Goal: Information Seeking & Learning: Compare options

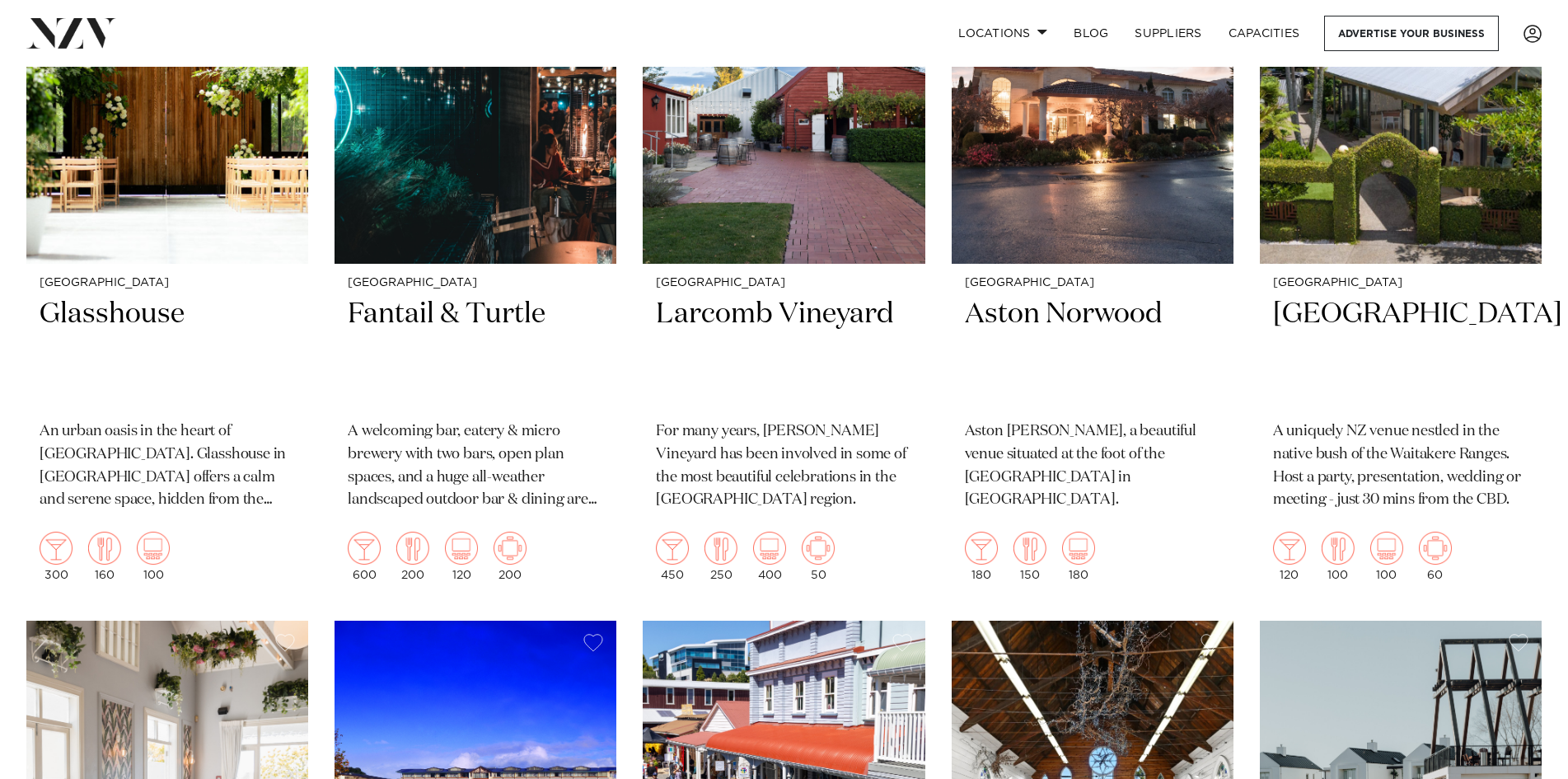
scroll to position [907, 0]
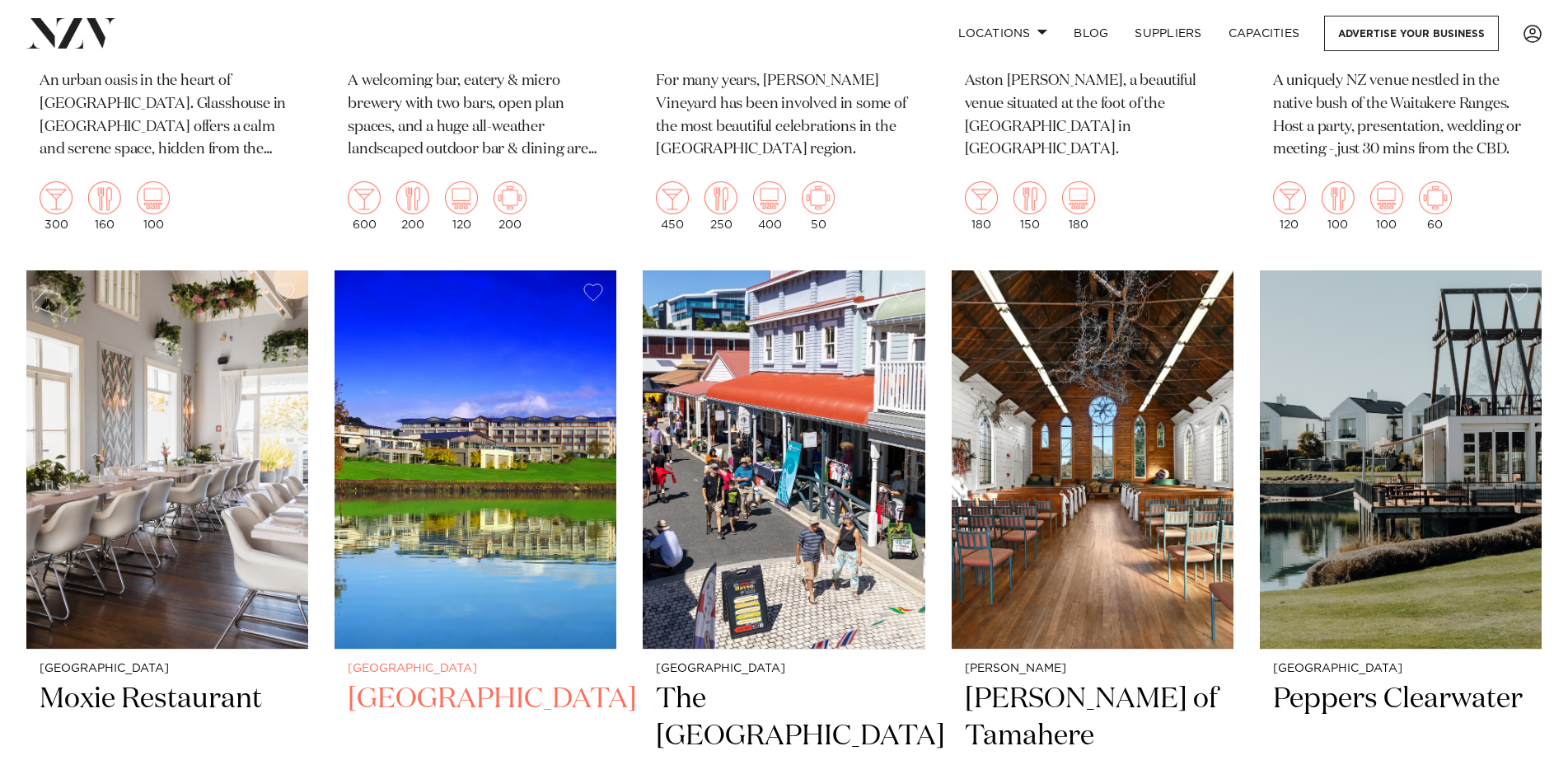
click at [477, 446] on img at bounding box center [476, 459] width 282 height 378
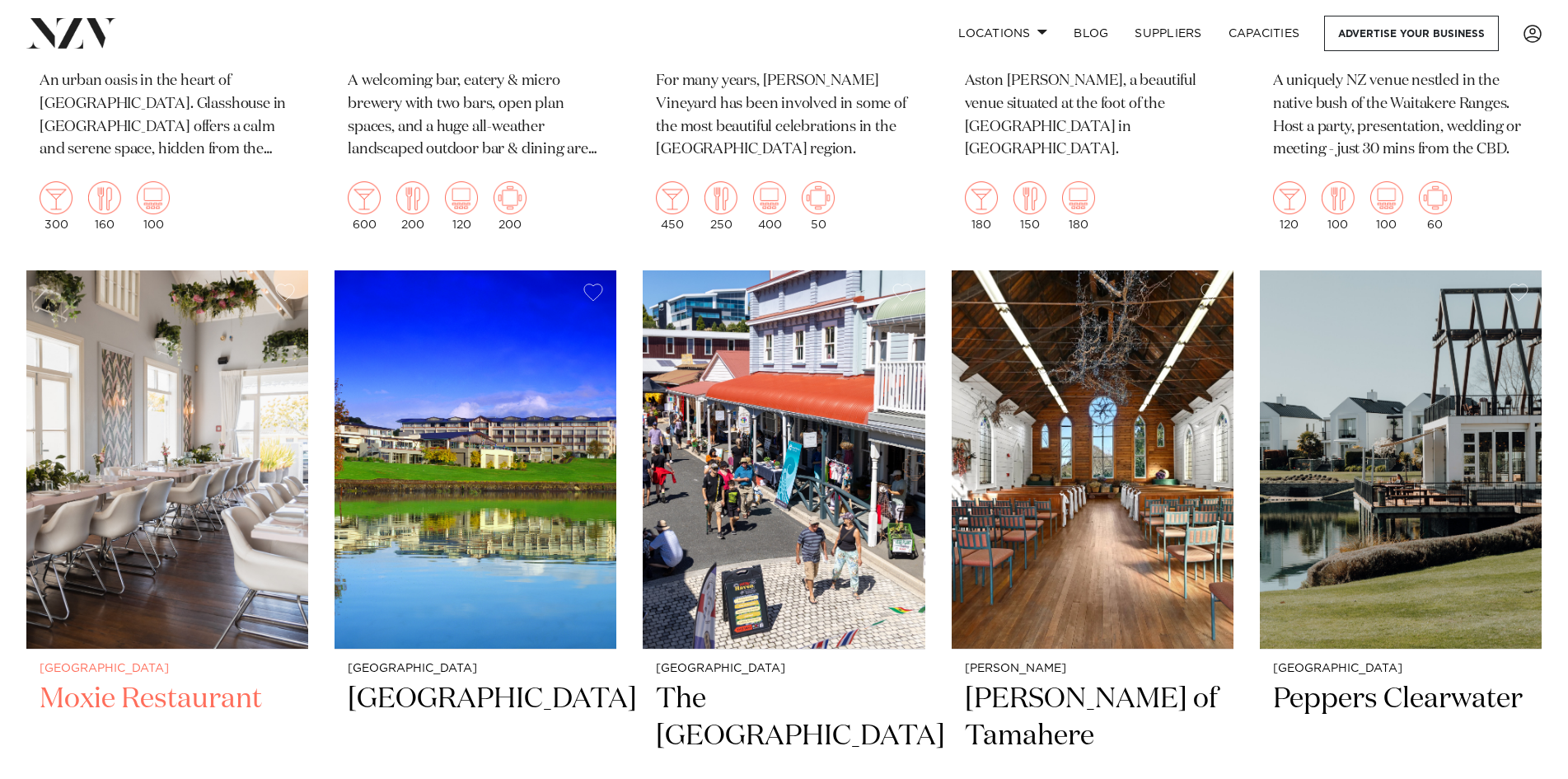
click at [267, 446] on img at bounding box center [167, 459] width 282 height 378
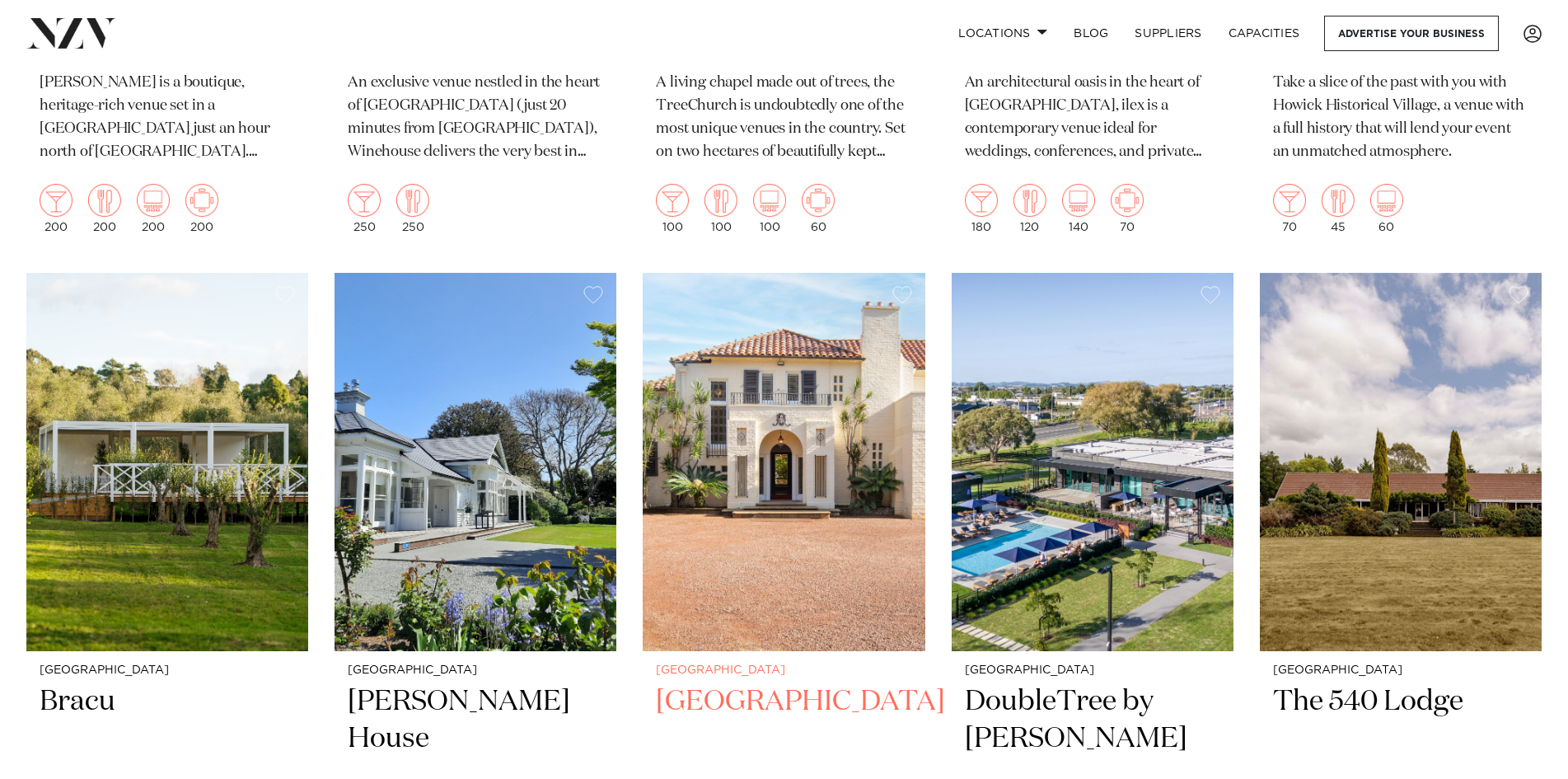
scroll to position [2638, 0]
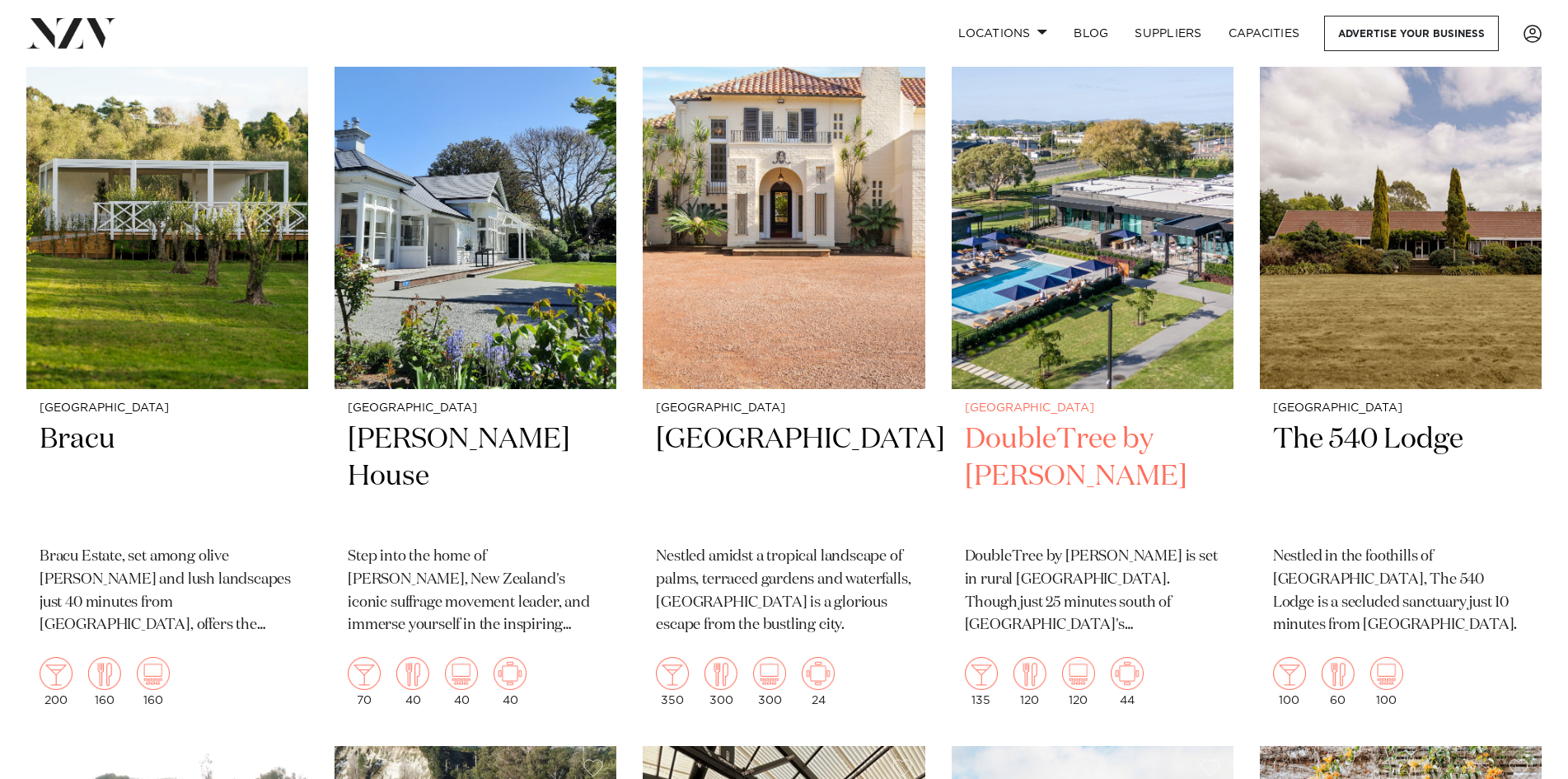
click at [1101, 295] on img at bounding box center [1093, 199] width 282 height 378
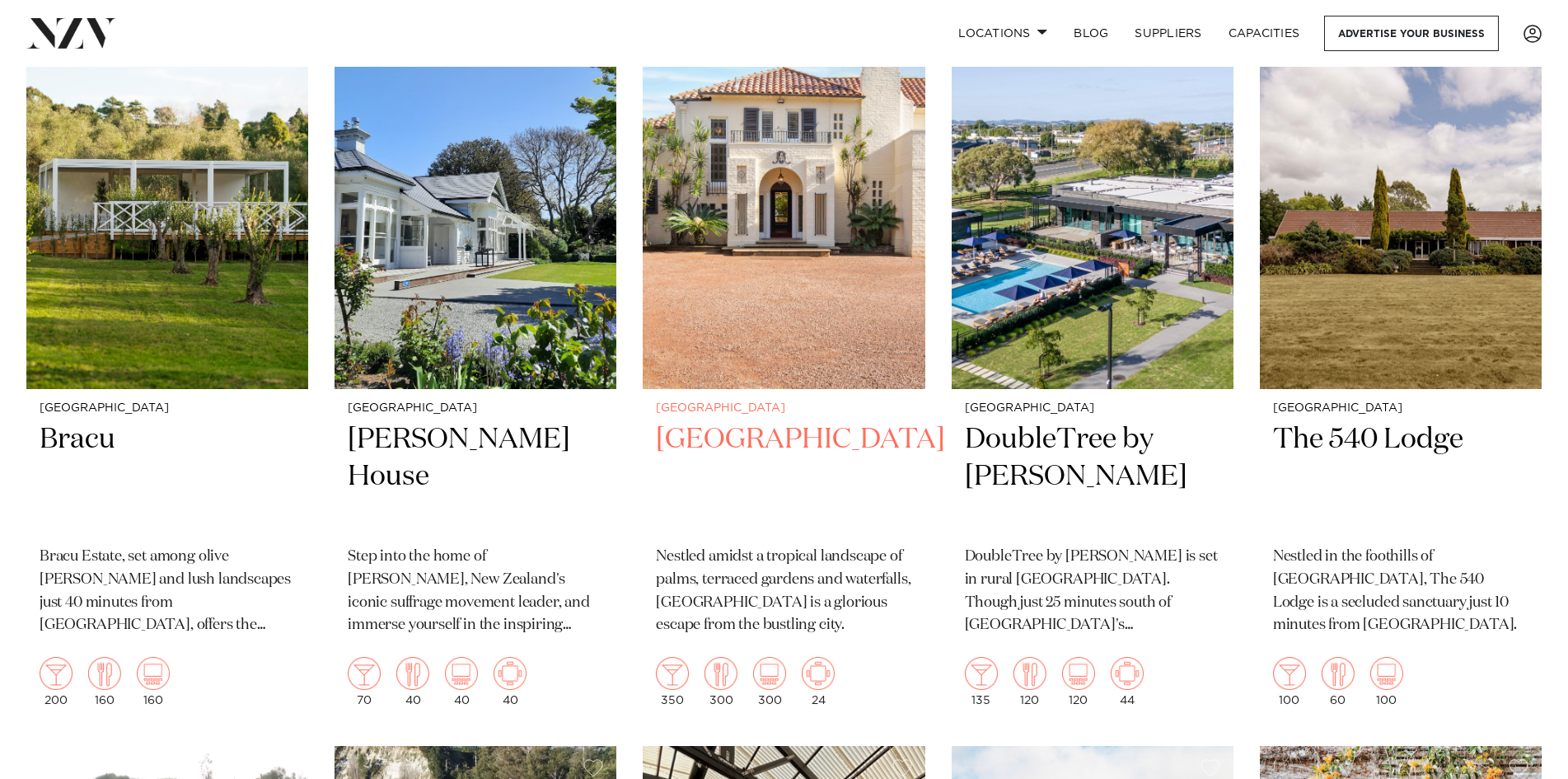
click at [840, 273] on img at bounding box center [784, 199] width 282 height 378
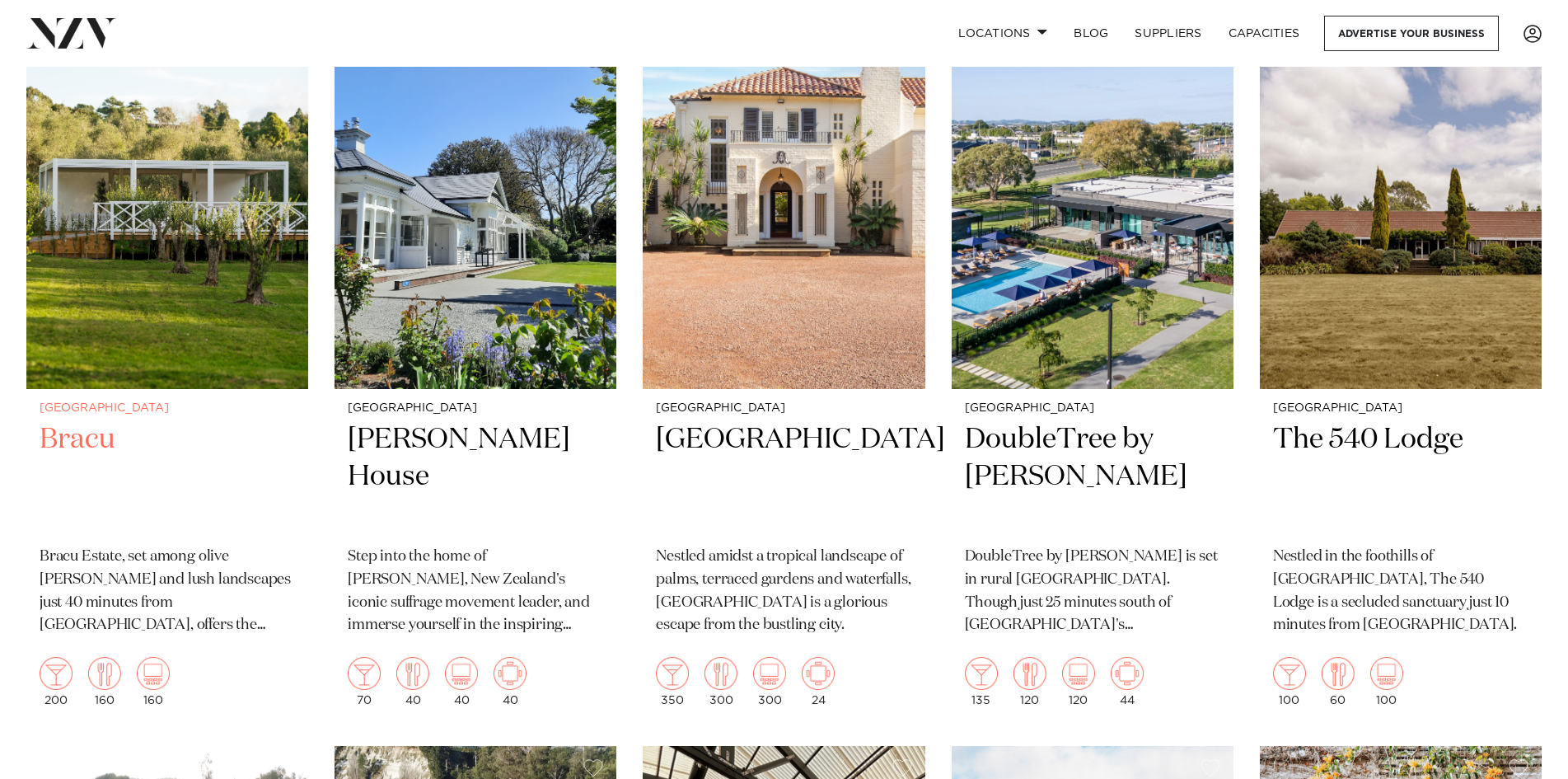
click at [232, 268] on img at bounding box center [167, 199] width 282 height 378
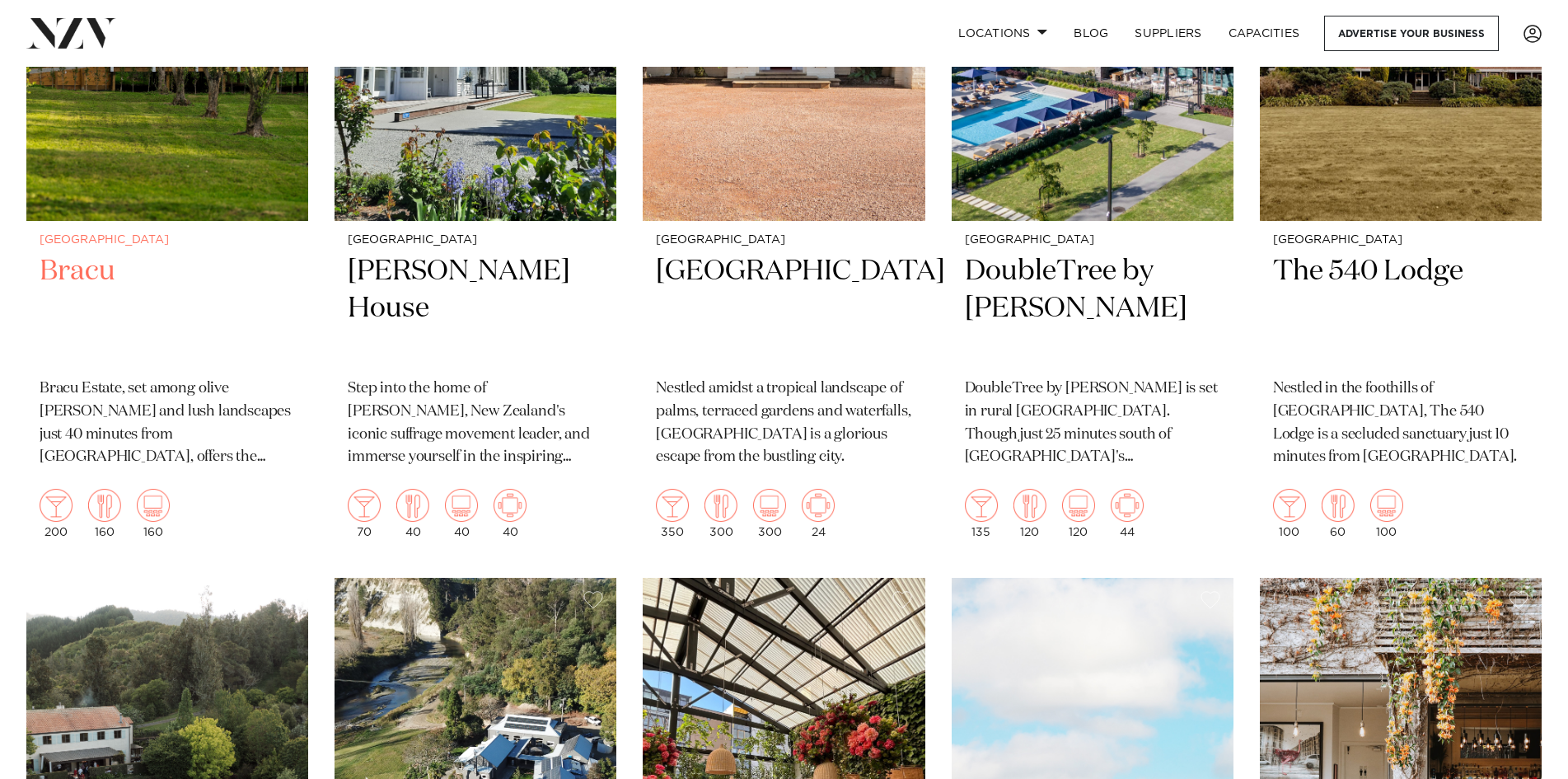
scroll to position [3132, 0]
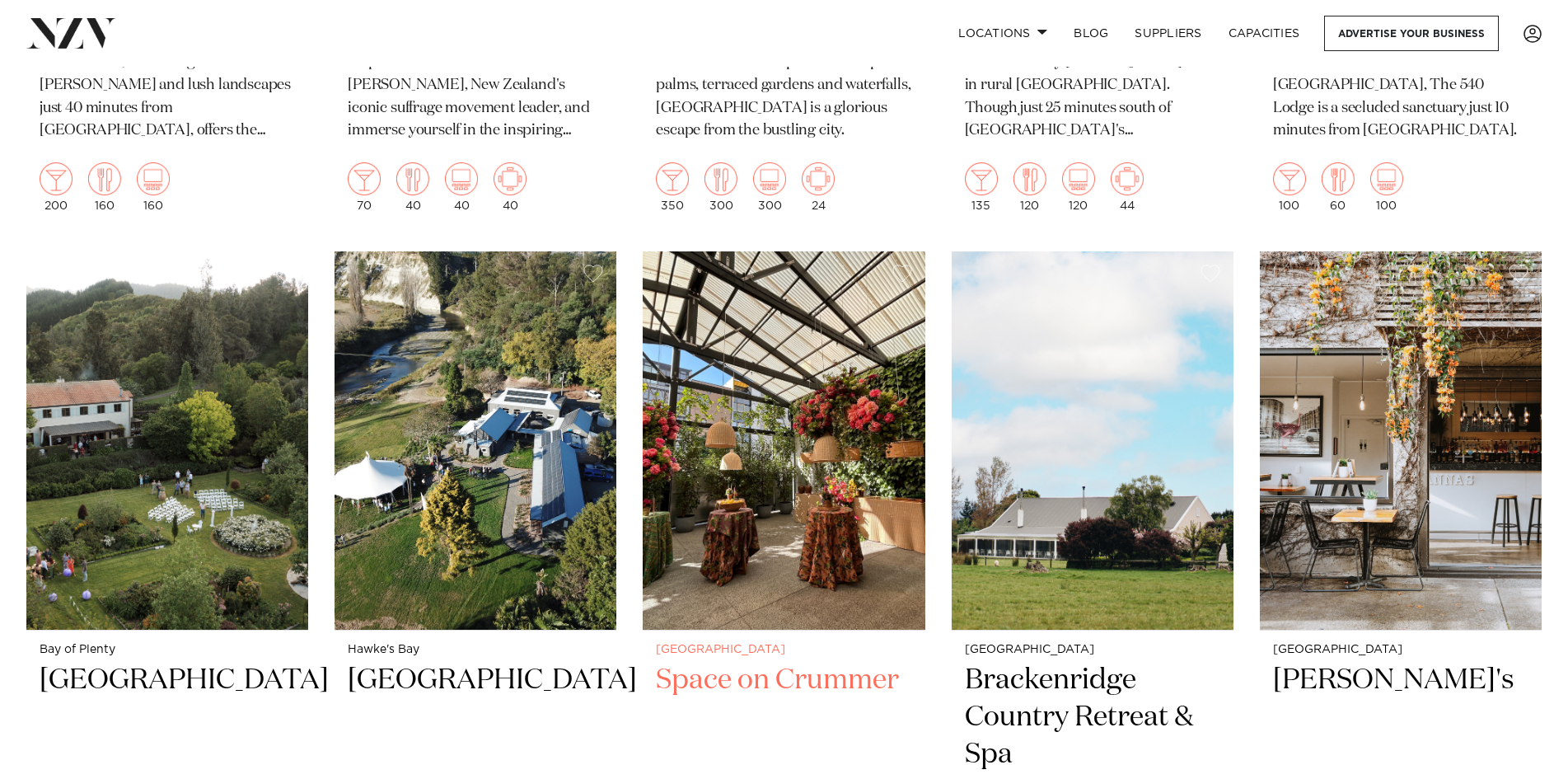
click at [829, 454] on img at bounding box center [784, 440] width 282 height 378
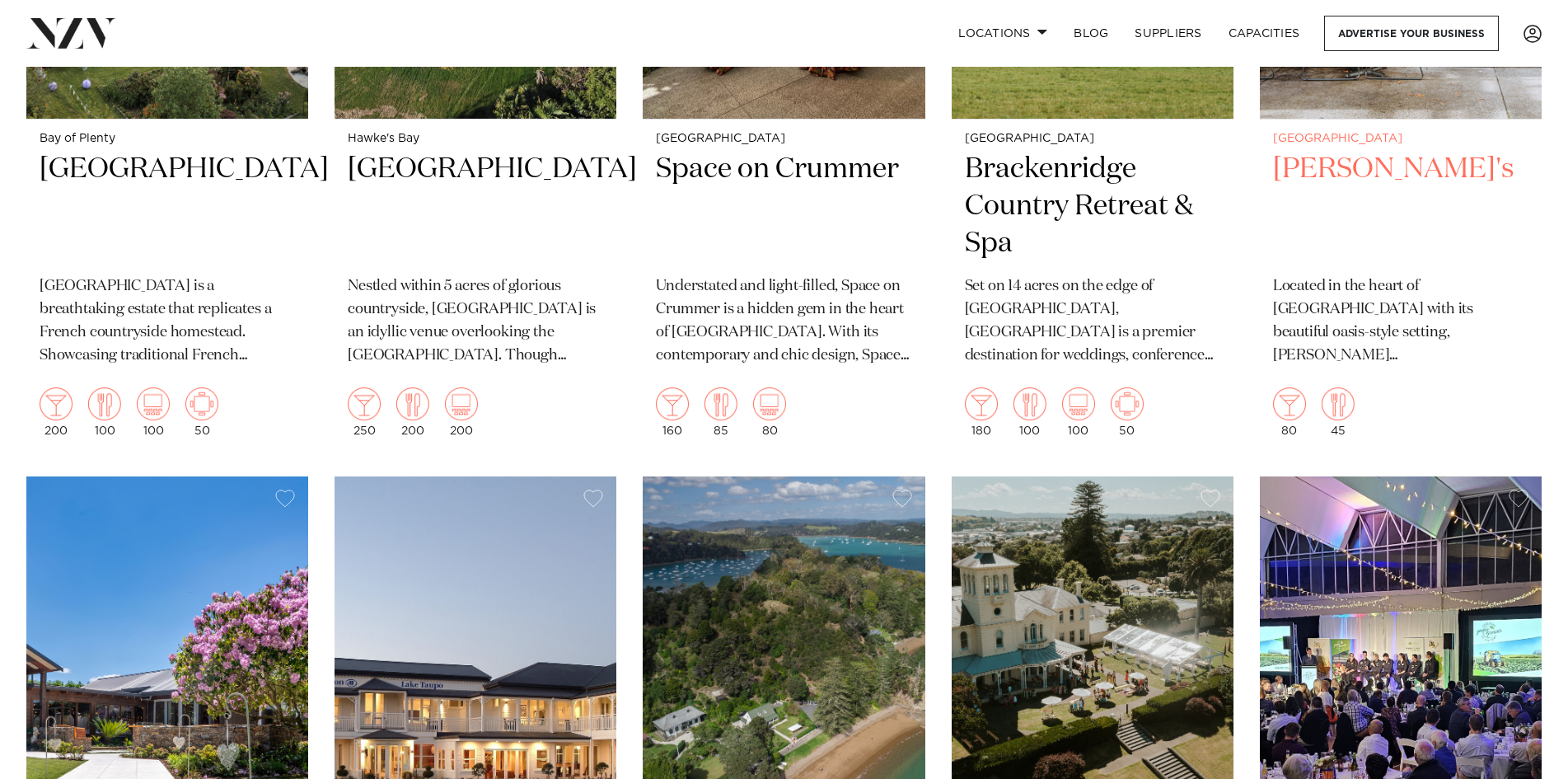
scroll to position [3874, 0]
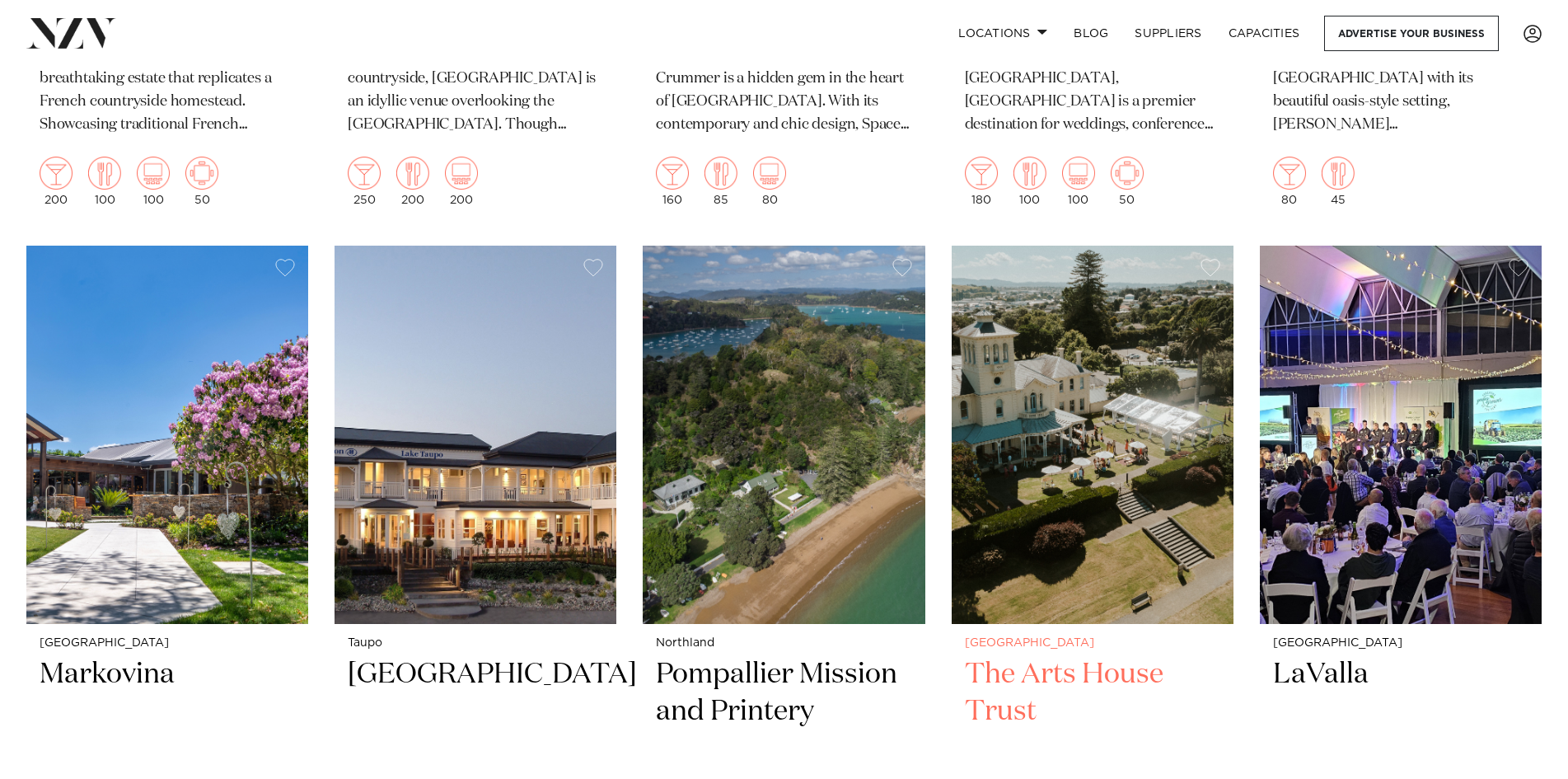
click at [1134, 424] on img at bounding box center [1093, 435] width 282 height 378
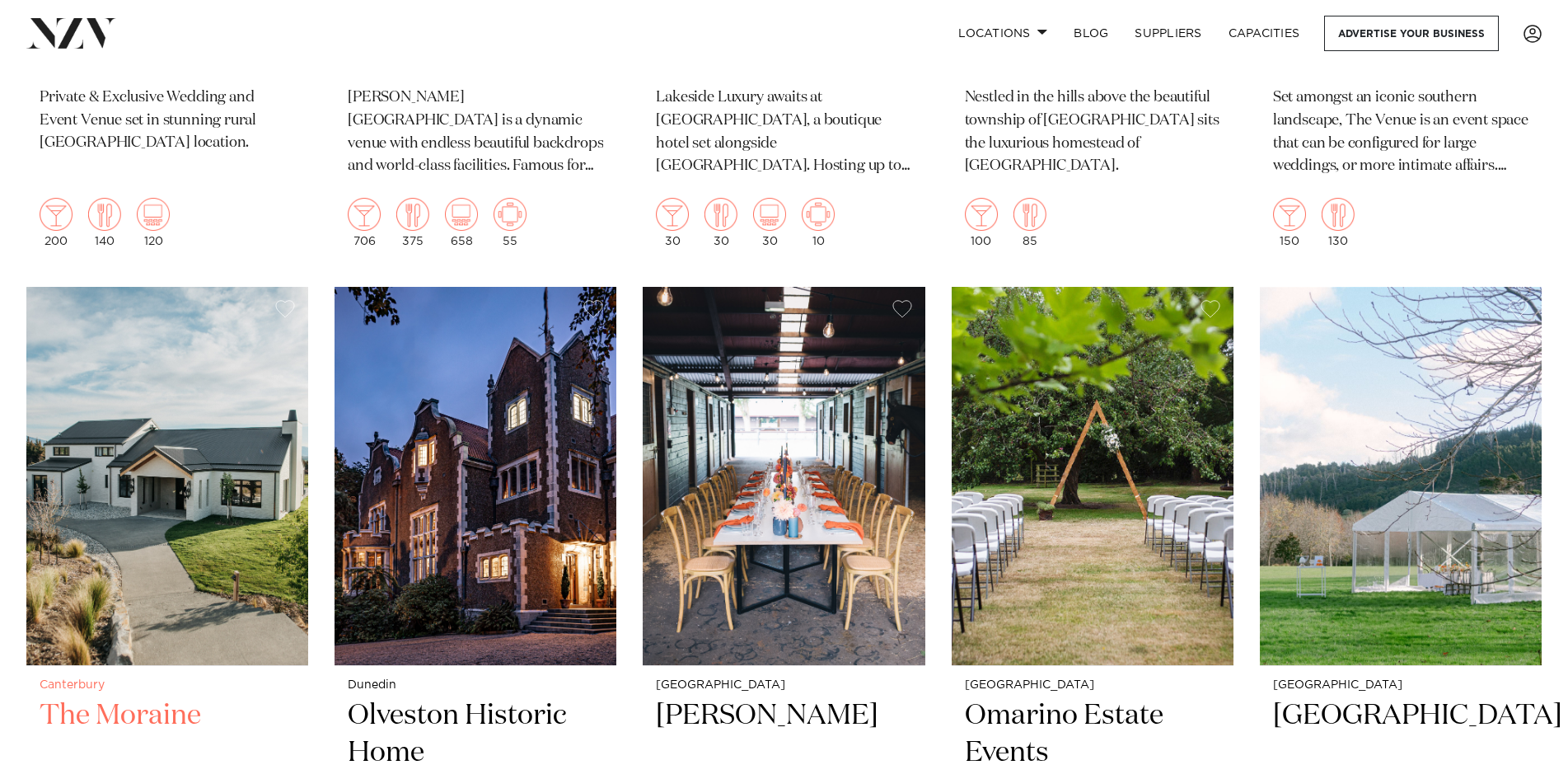
scroll to position [5523, 0]
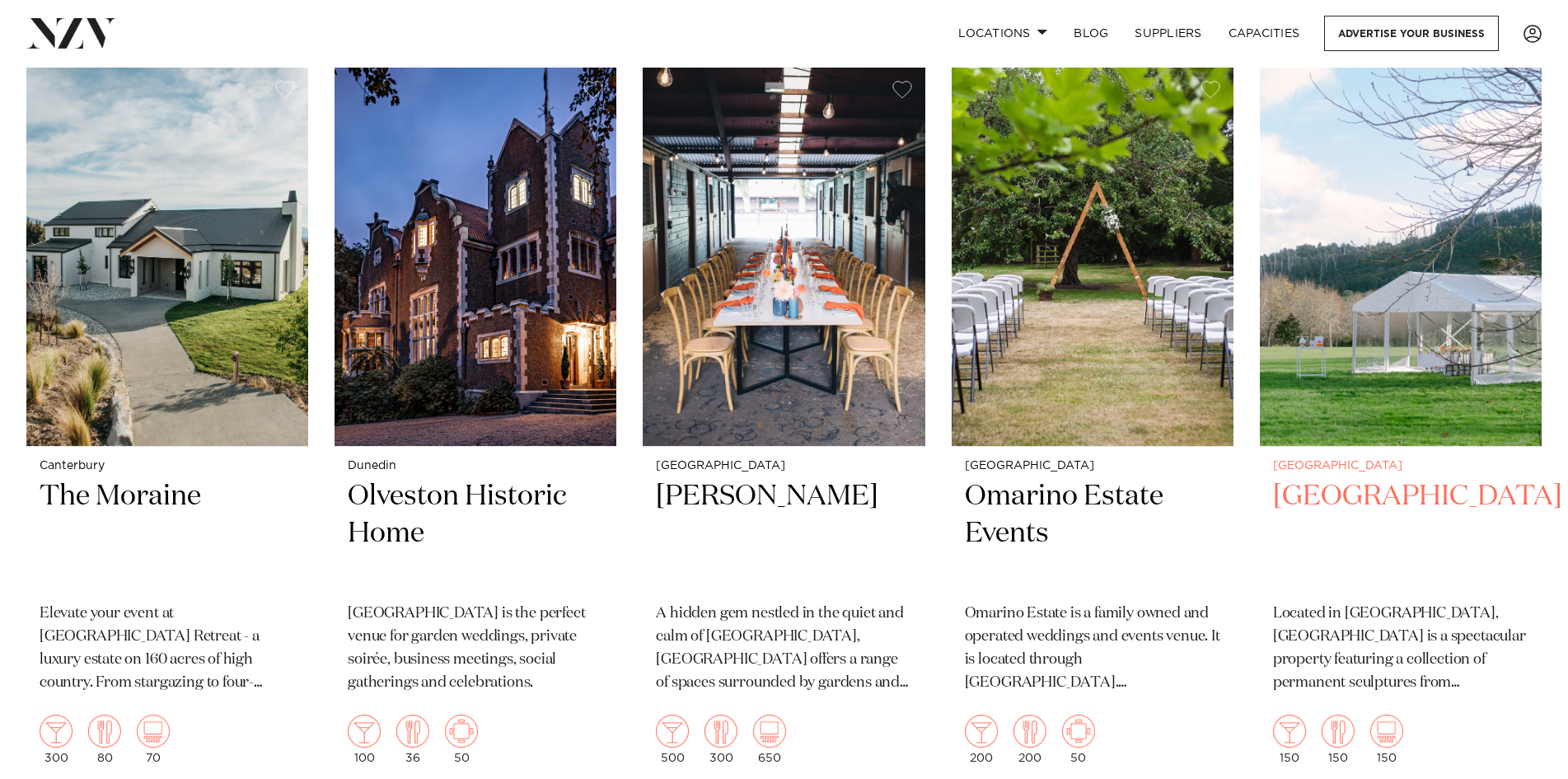
click at [1447, 355] on img at bounding box center [1401, 256] width 282 height 378
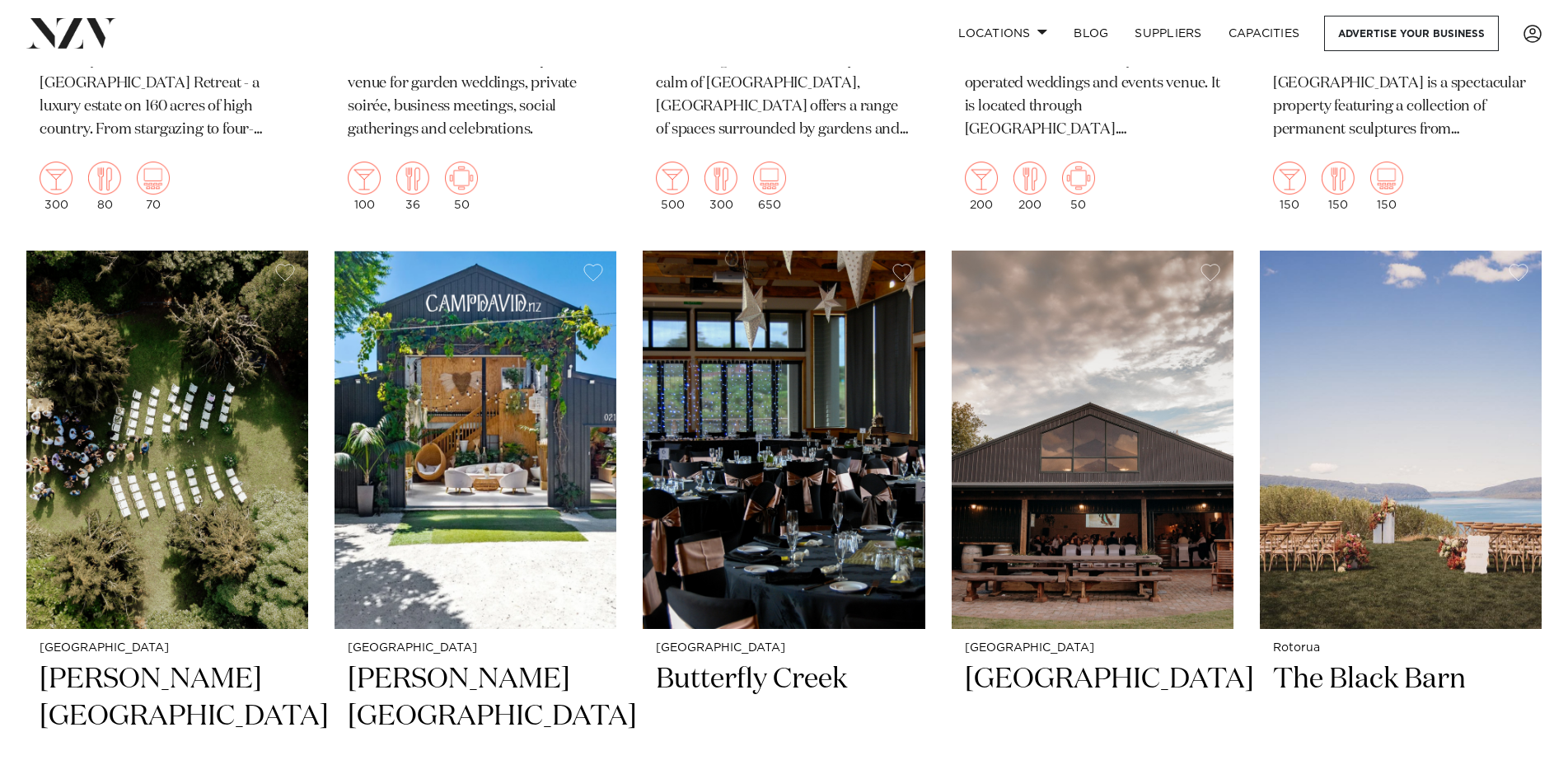
scroll to position [6265, 0]
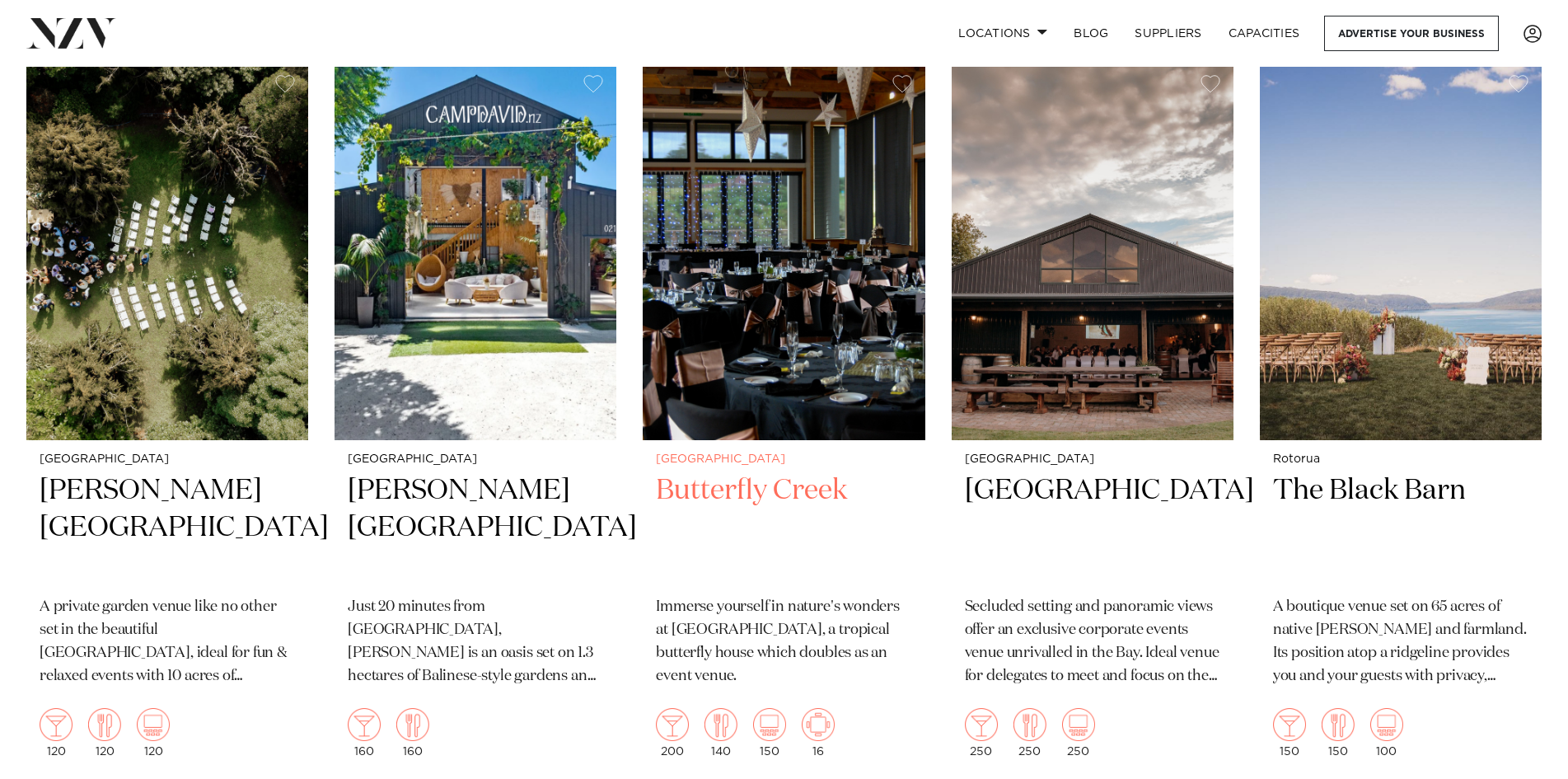
click at [848, 362] on img at bounding box center [784, 250] width 282 height 378
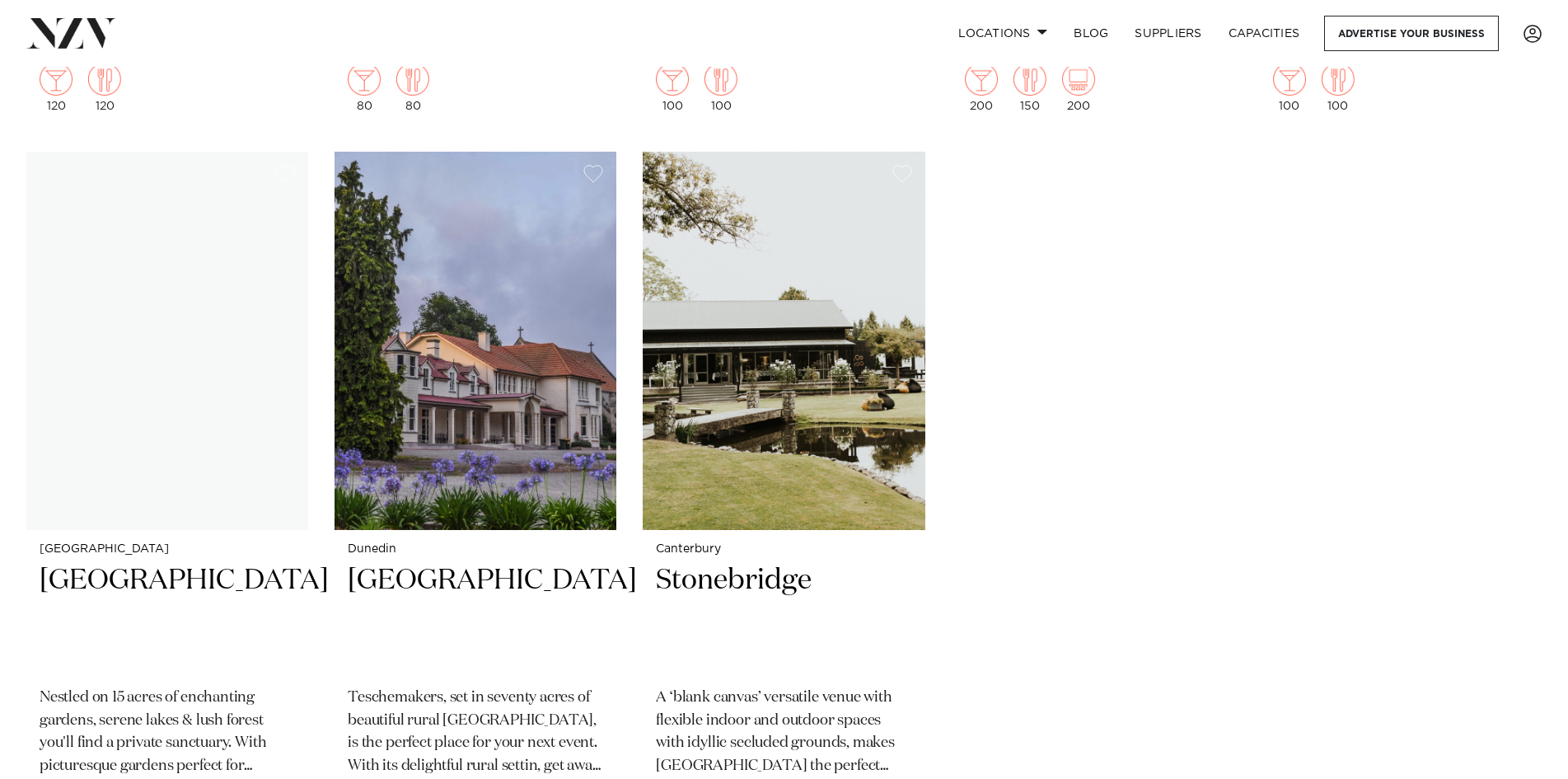
scroll to position [9151, 0]
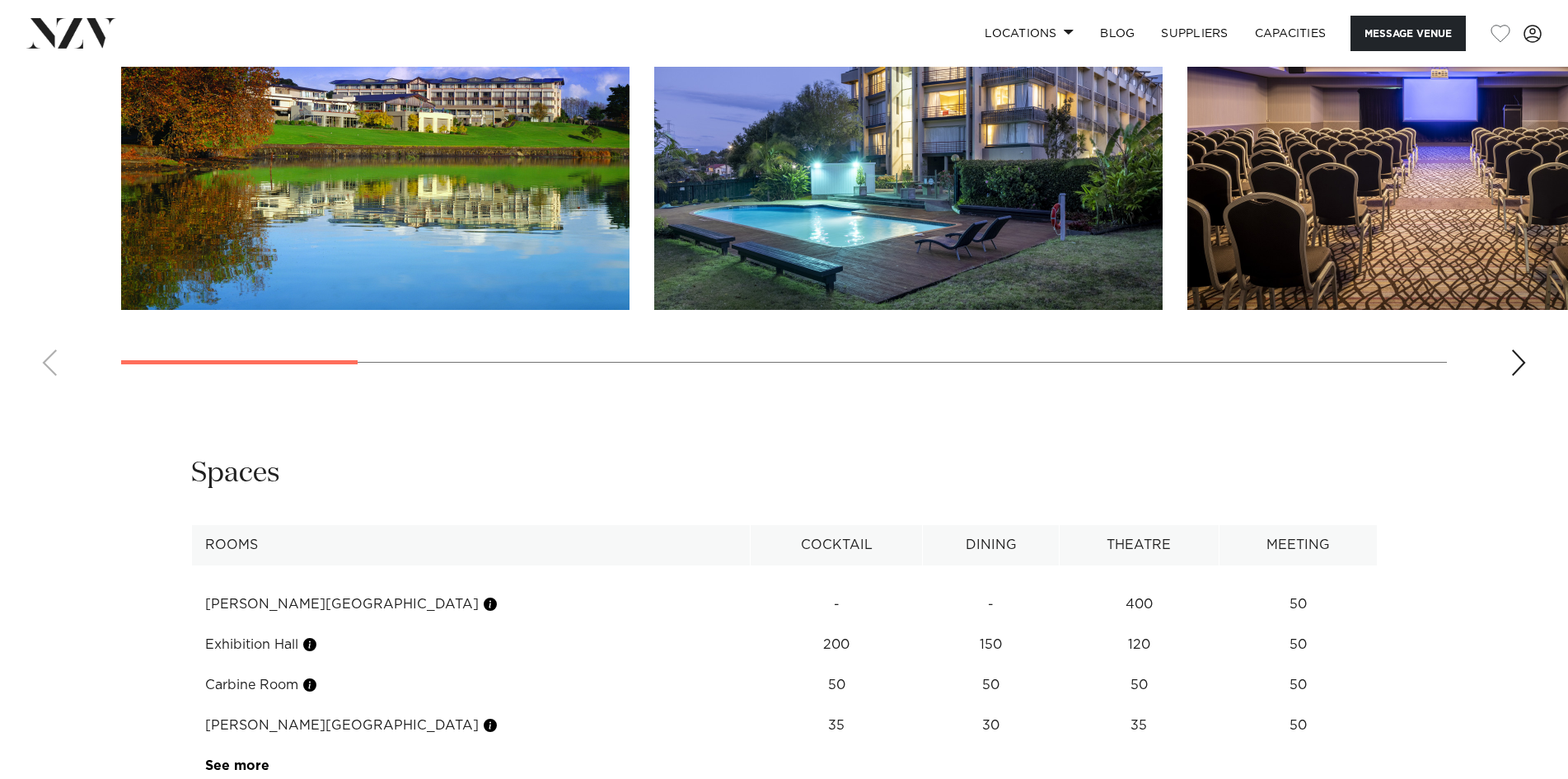
scroll to position [1649, 0]
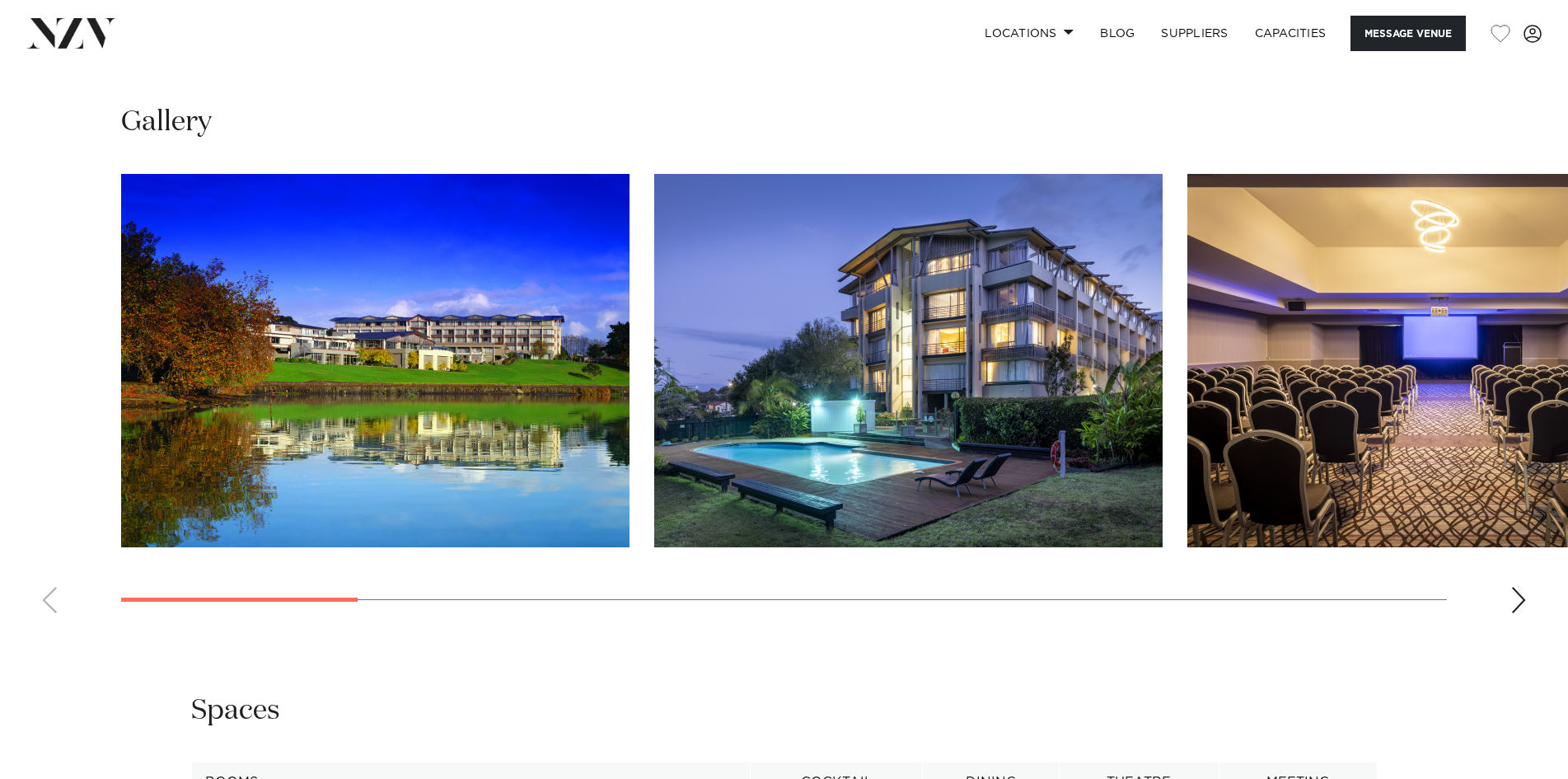
click at [1517, 614] on div "Next slide" at bounding box center [1519, 600] width 16 height 26
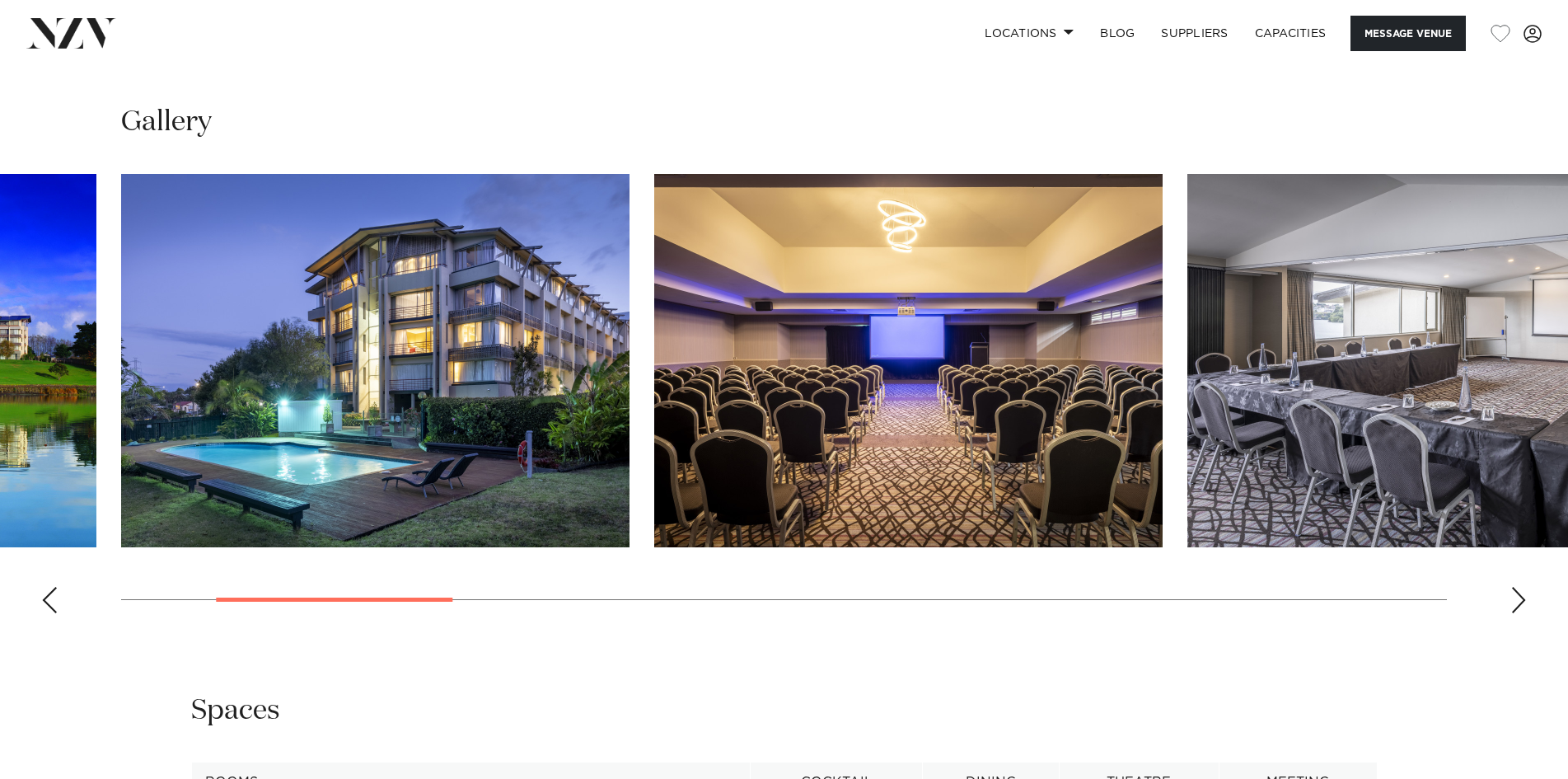
click at [1513, 614] on div "Next slide" at bounding box center [1519, 600] width 16 height 26
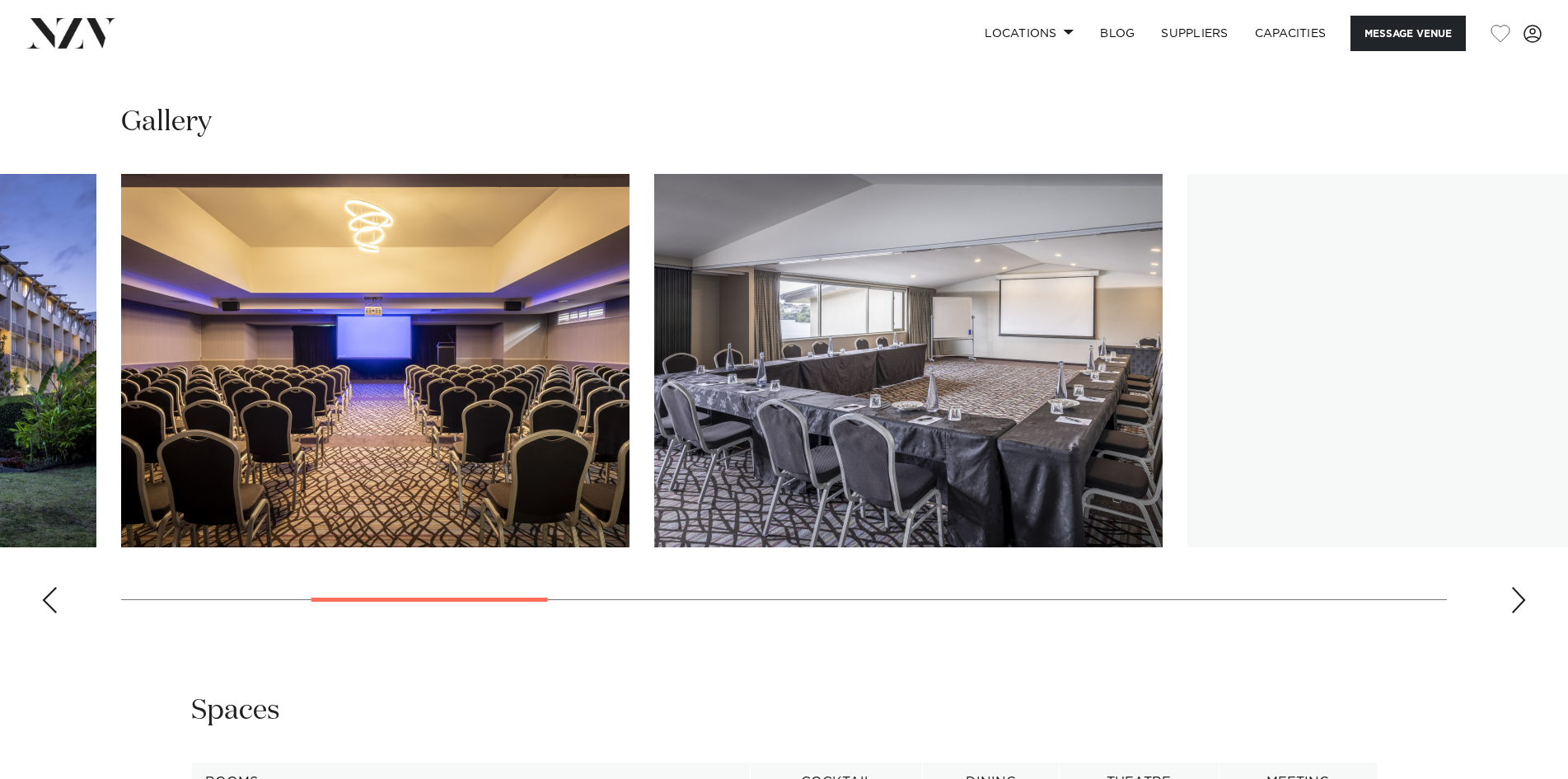
click at [1513, 614] on div "Next slide" at bounding box center [1519, 600] width 16 height 26
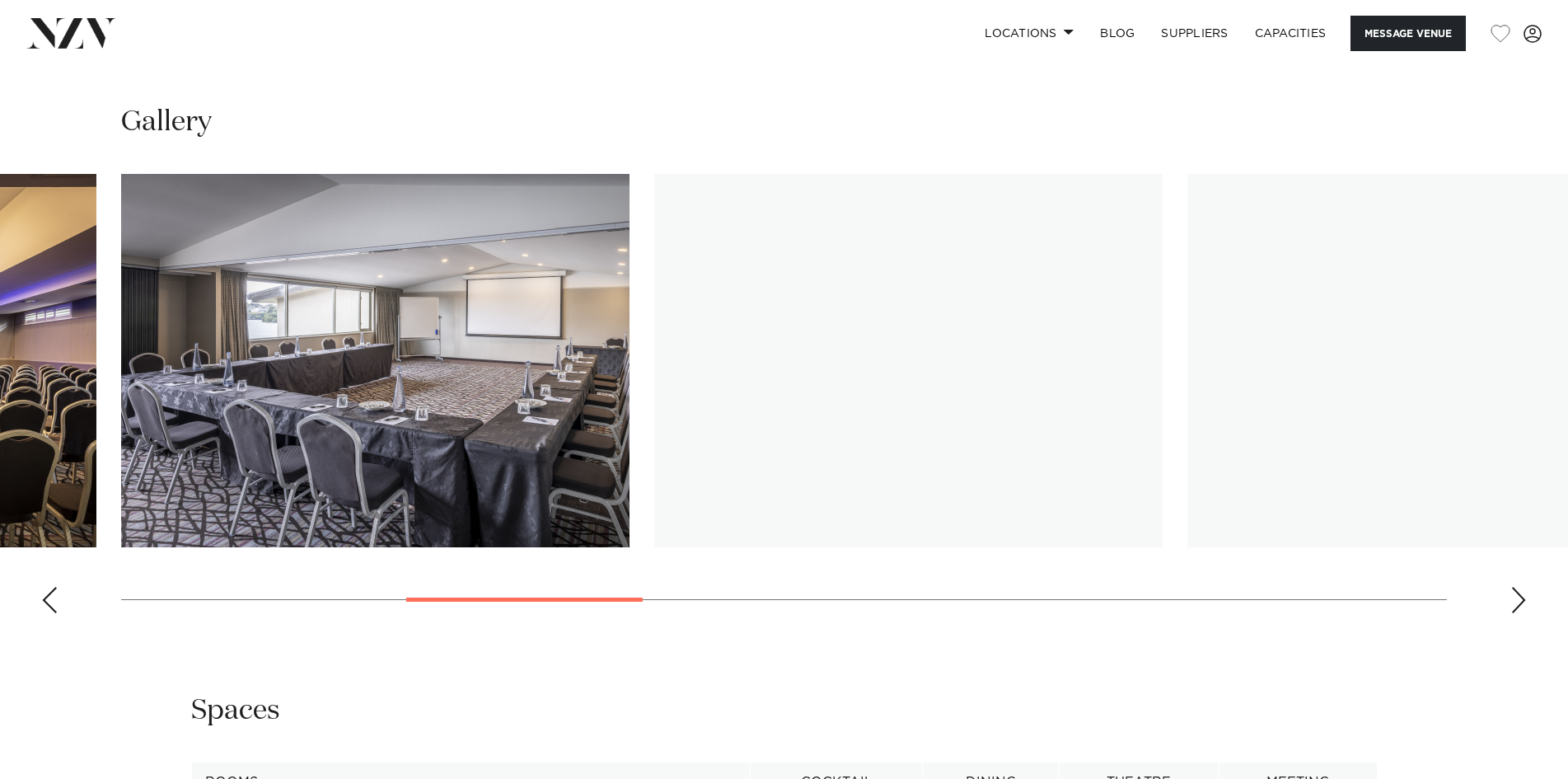
click at [1513, 614] on div "Next slide" at bounding box center [1519, 600] width 16 height 26
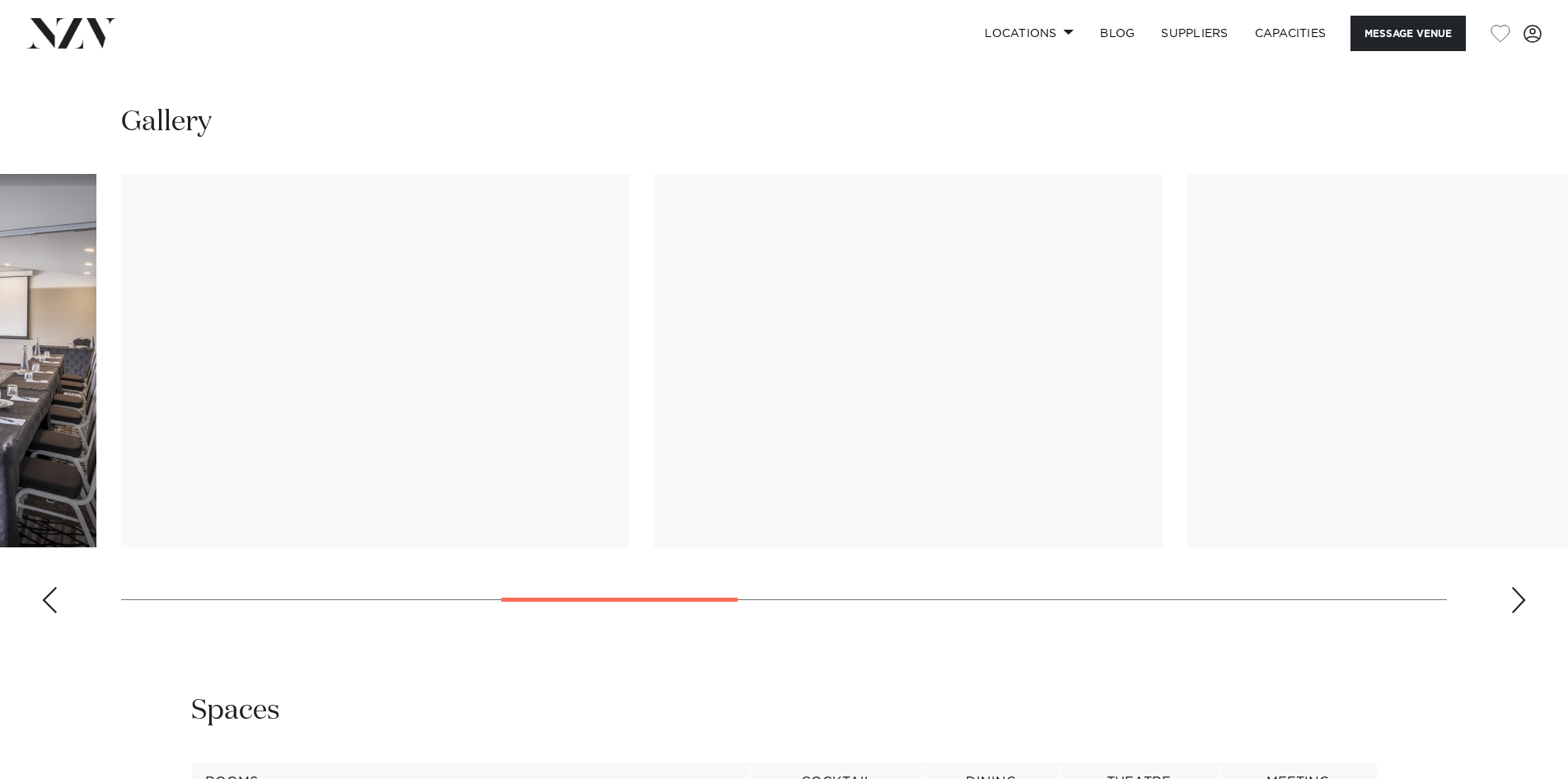
click at [1513, 614] on div "Next slide" at bounding box center [1519, 600] width 16 height 26
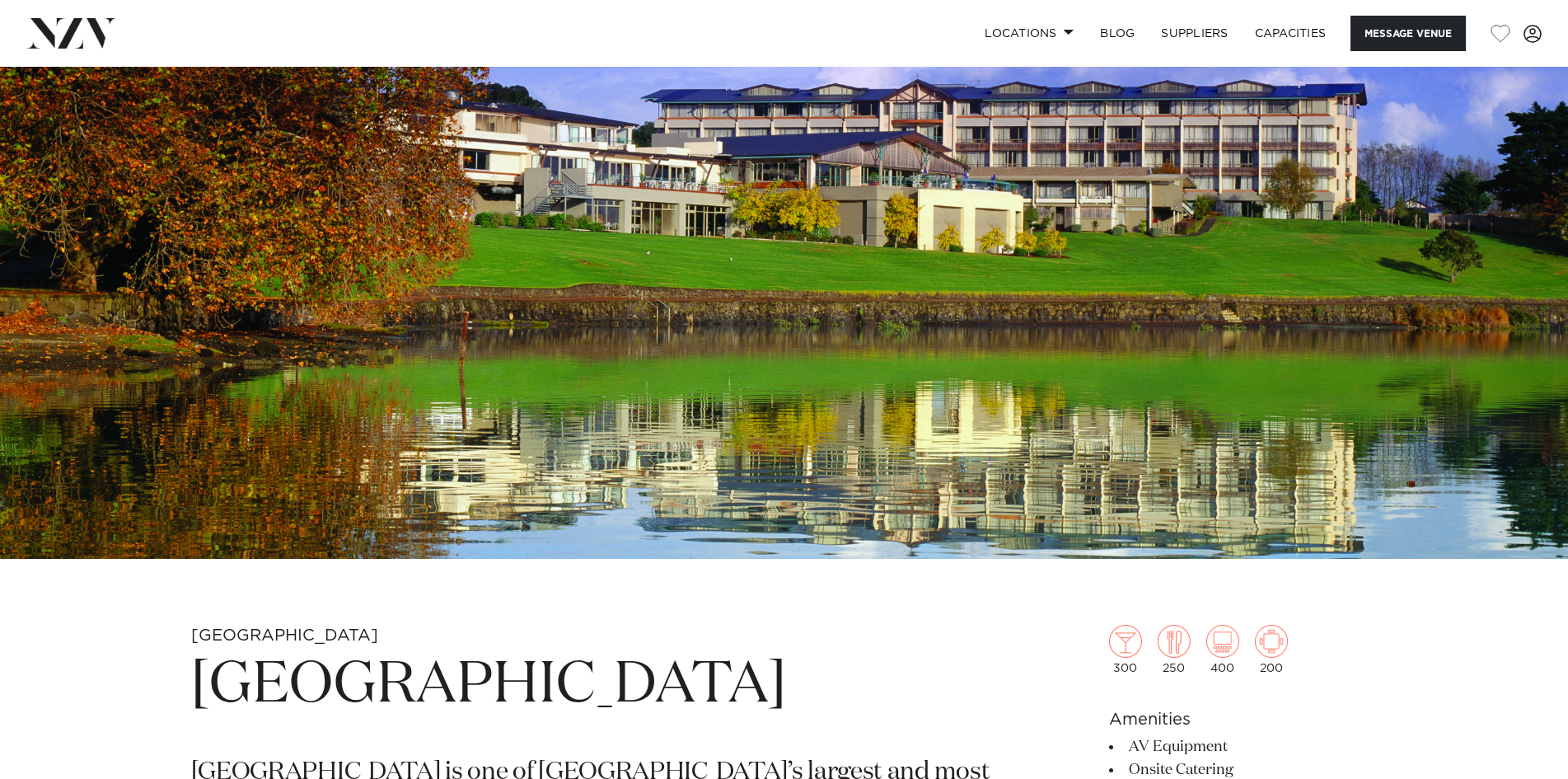
scroll to position [494, 0]
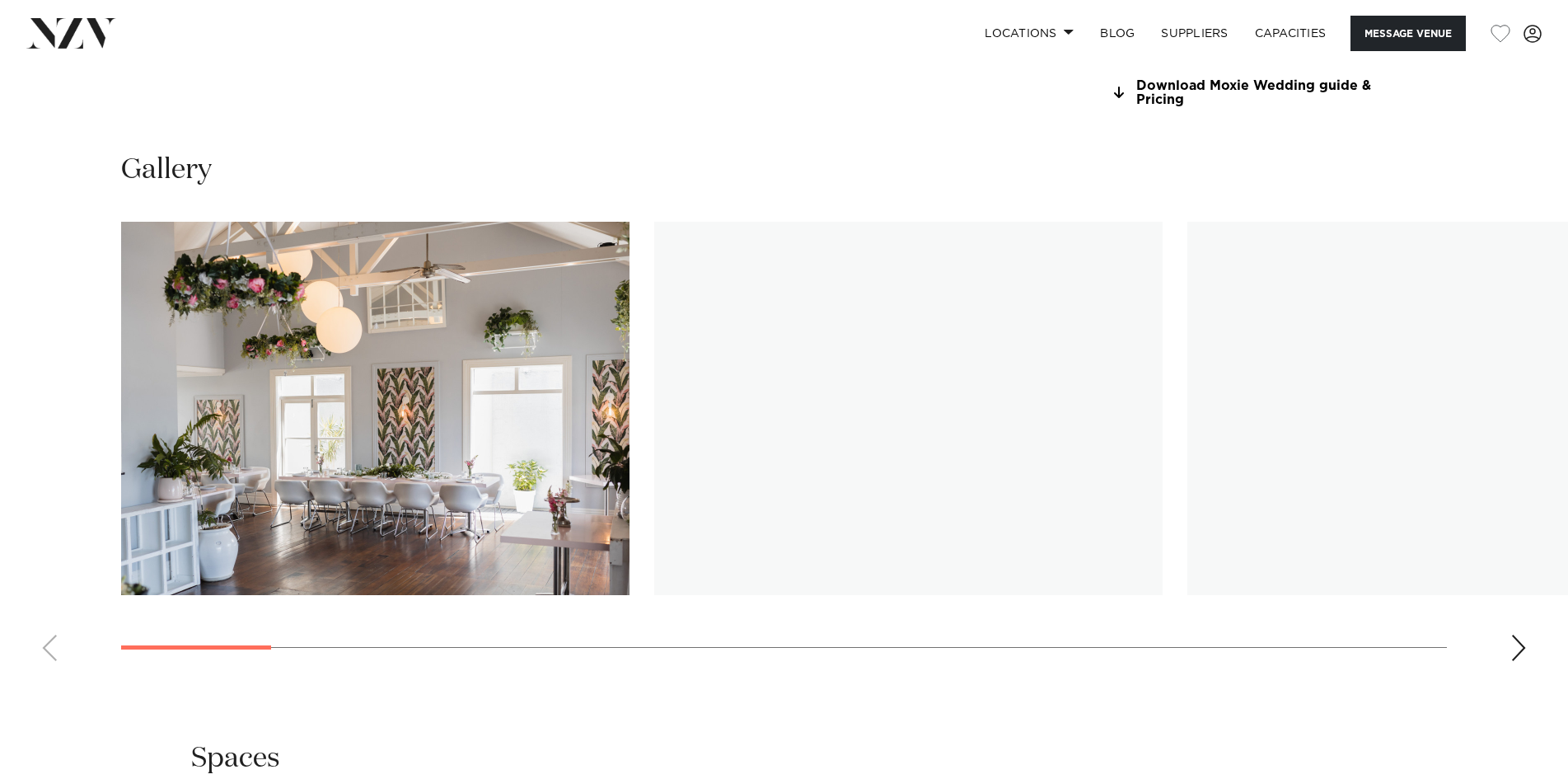
scroll to position [1813, 0]
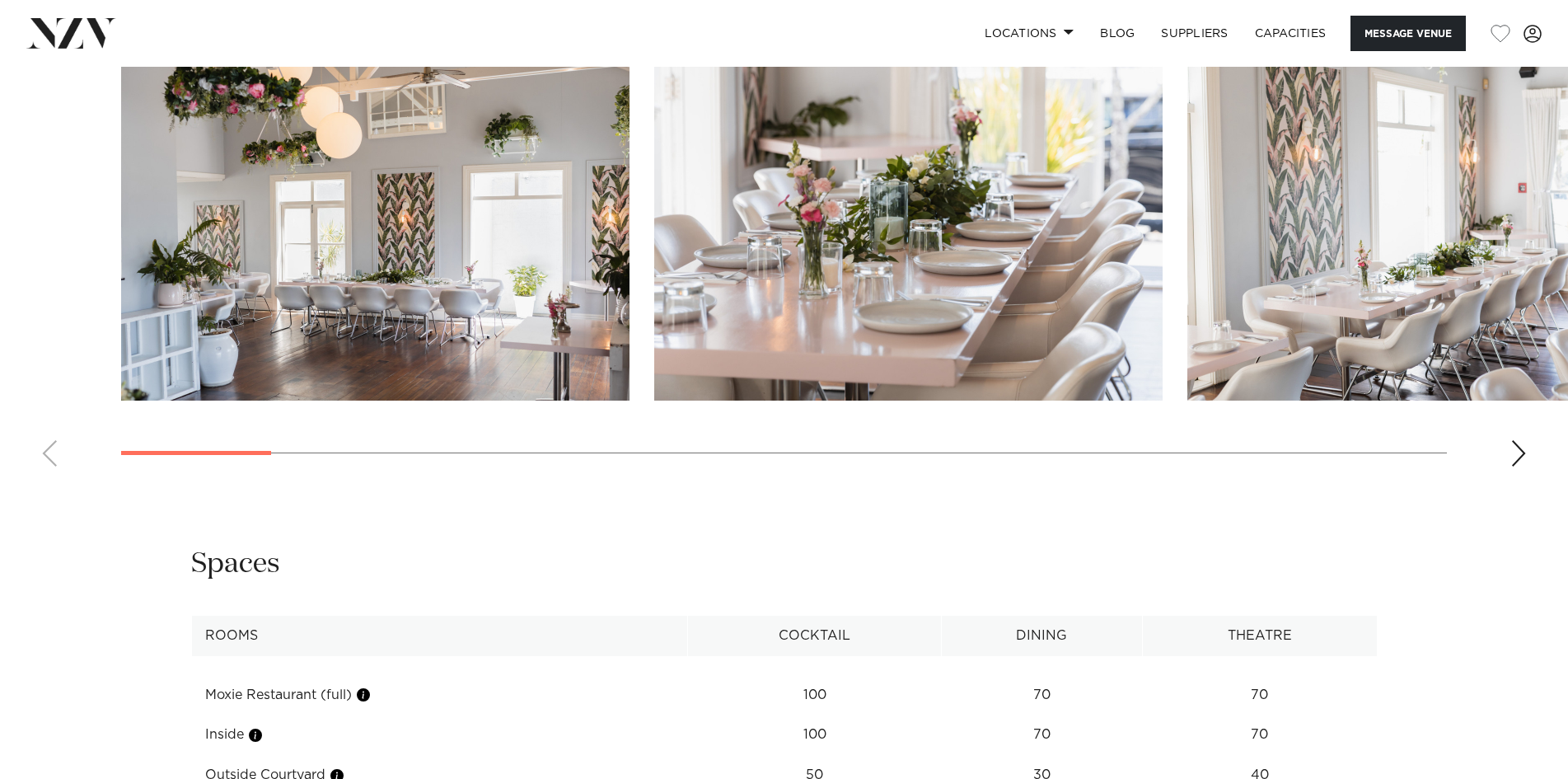
click at [1510, 454] on swiper-container at bounding box center [784, 253] width 1568 height 453
click at [1507, 453] on swiper-container at bounding box center [784, 253] width 1568 height 453
click at [1516, 449] on div "Next slide" at bounding box center [1519, 454] width 16 height 26
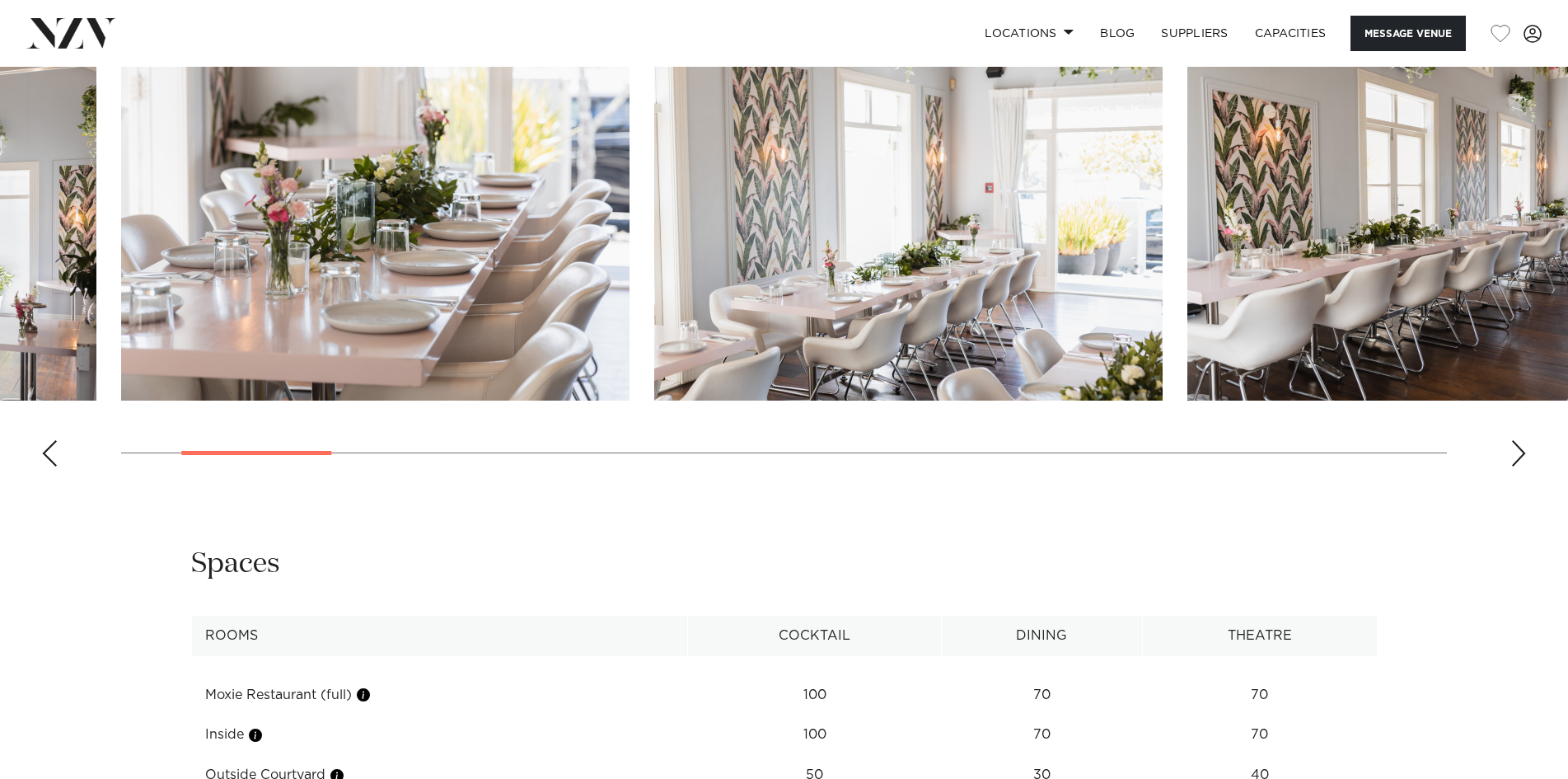
click at [1524, 446] on div "Next slide" at bounding box center [1519, 454] width 16 height 26
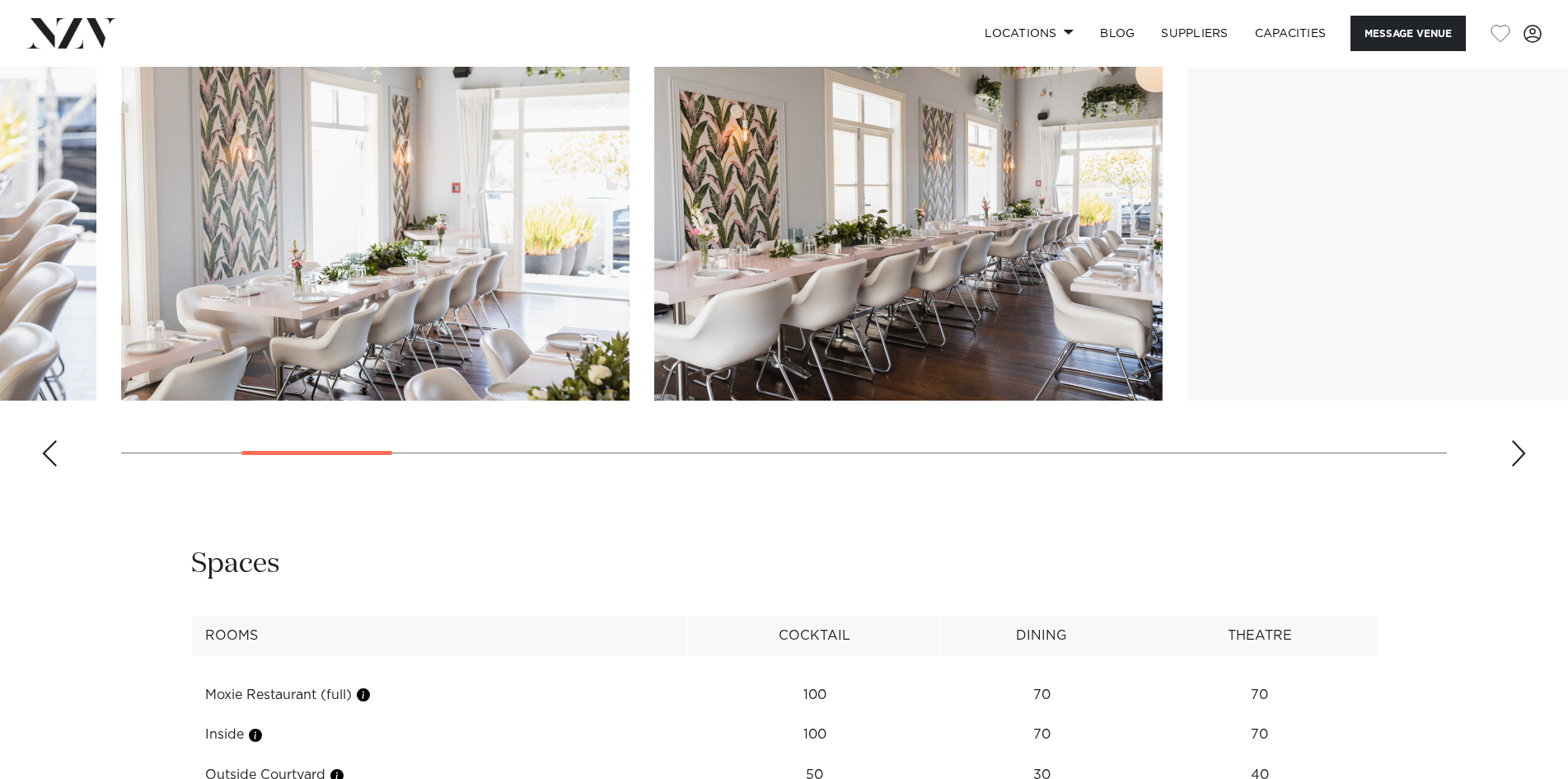
click at [1524, 446] on div "Next slide" at bounding box center [1519, 454] width 16 height 26
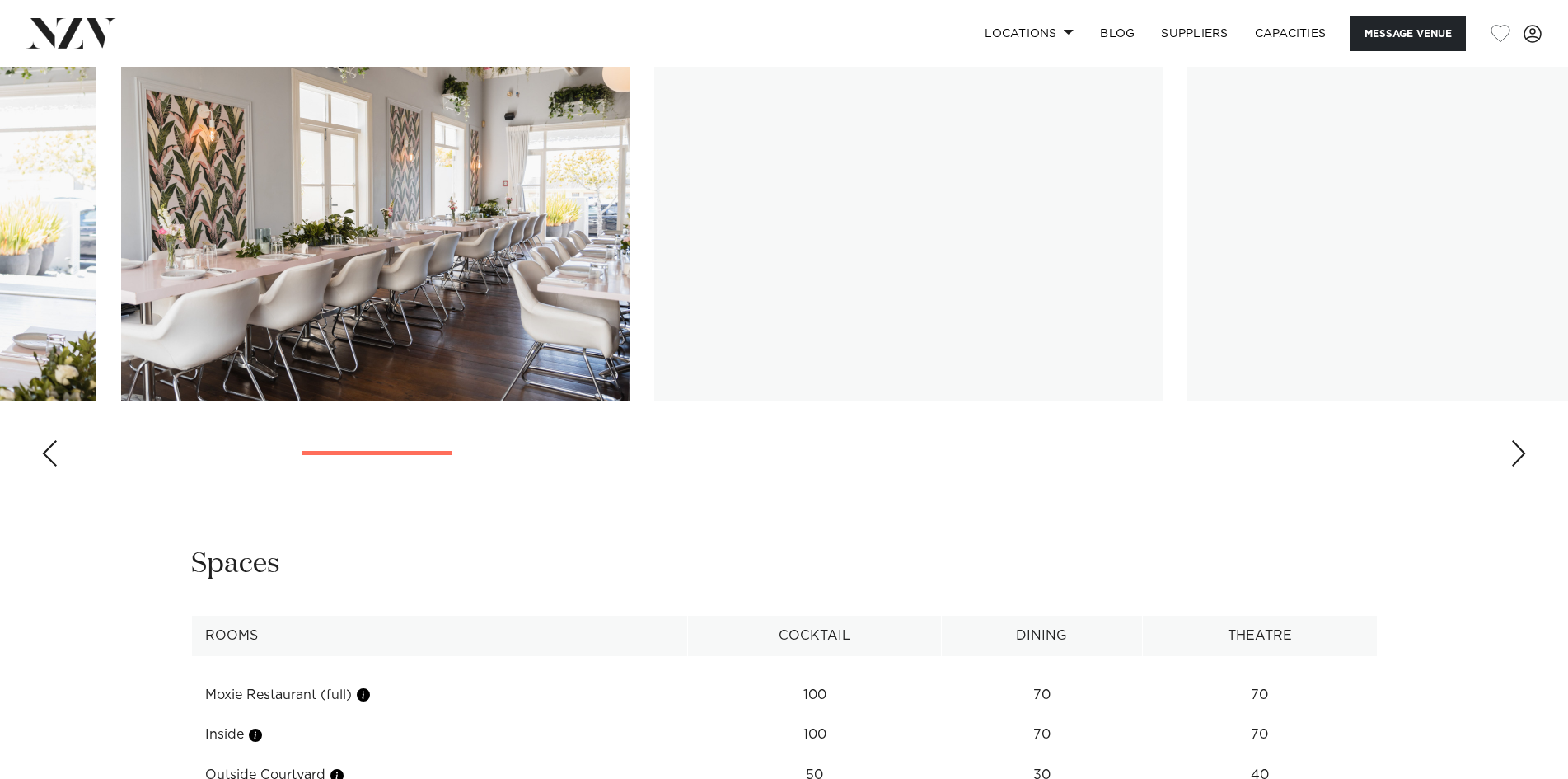
click at [1521, 441] on div "Next slide" at bounding box center [1519, 454] width 16 height 26
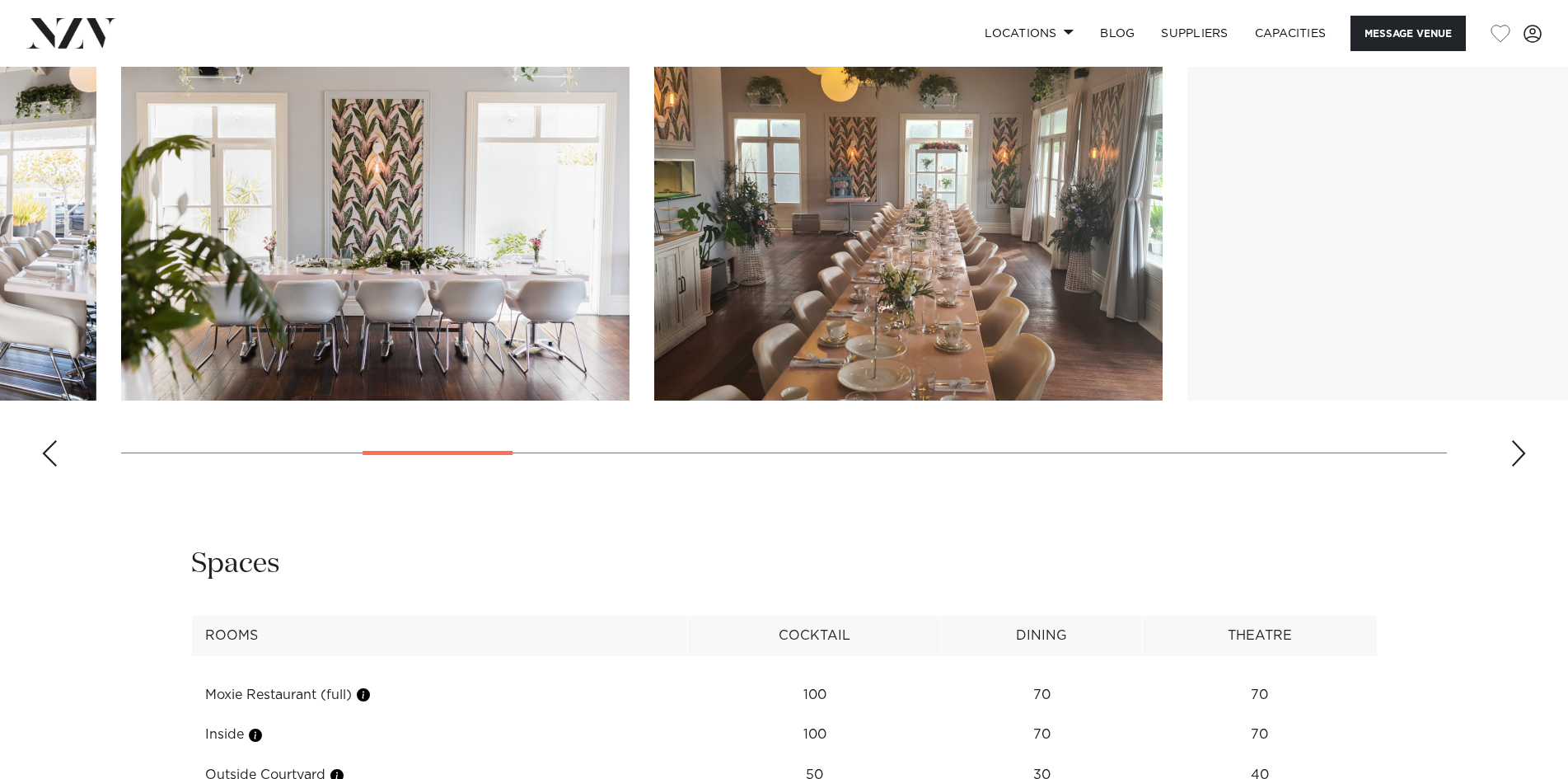
click at [1521, 441] on div "Next slide" at bounding box center [1519, 454] width 16 height 26
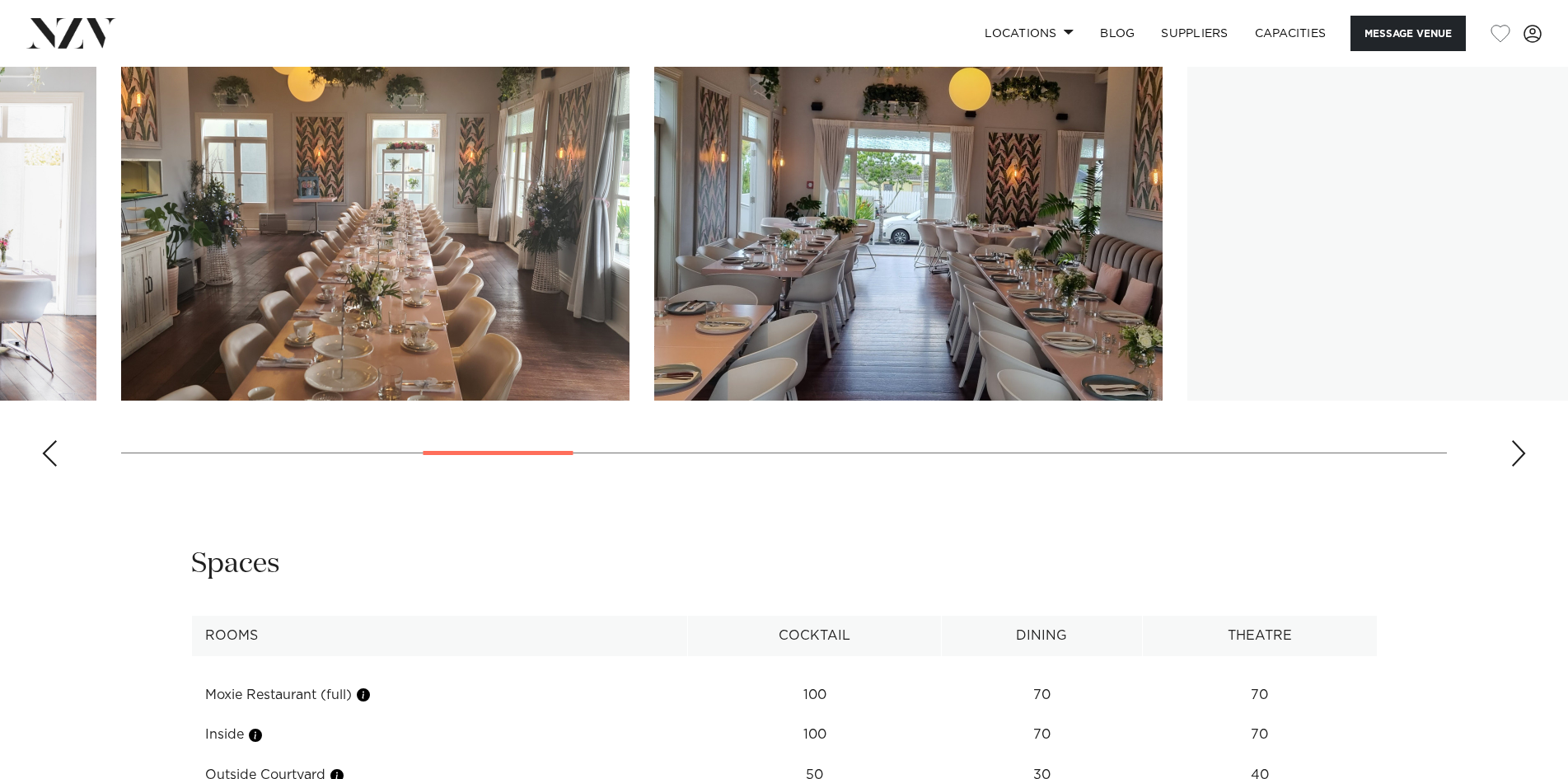
click at [1521, 441] on div "Next slide" at bounding box center [1519, 454] width 16 height 26
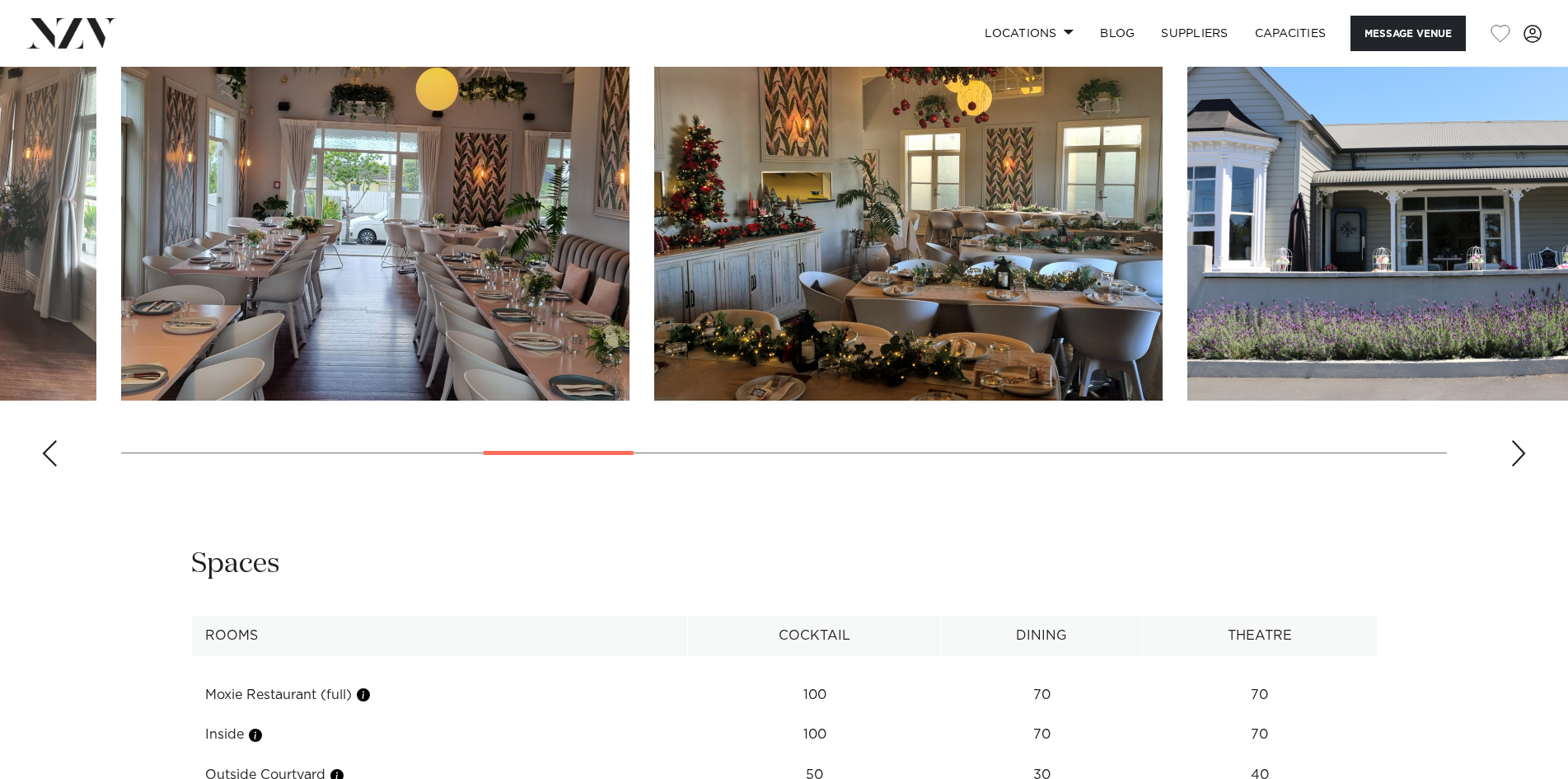
click at [1521, 441] on div "Next slide" at bounding box center [1519, 454] width 16 height 26
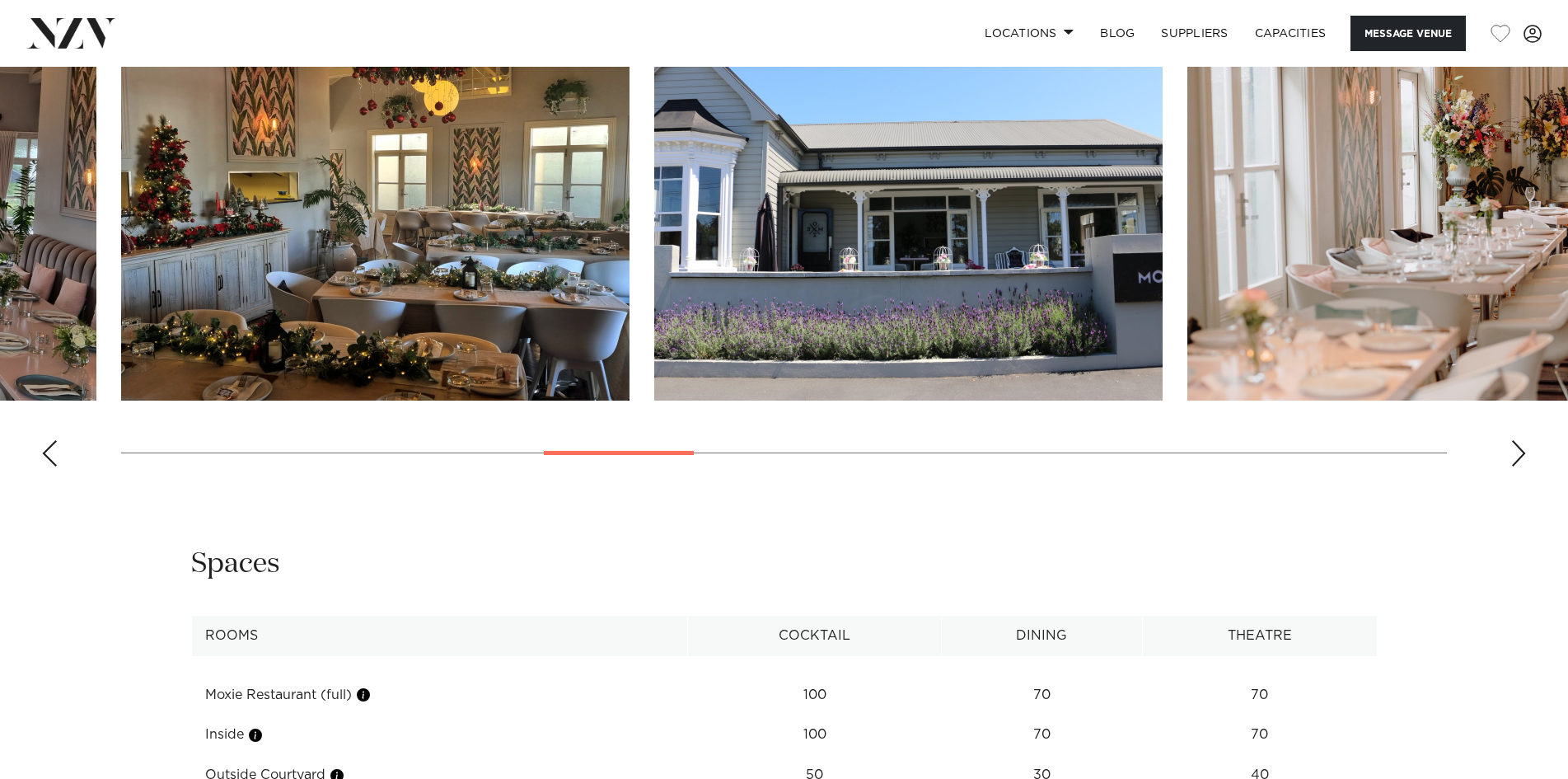
click at [1521, 441] on div "Next slide" at bounding box center [1519, 454] width 16 height 26
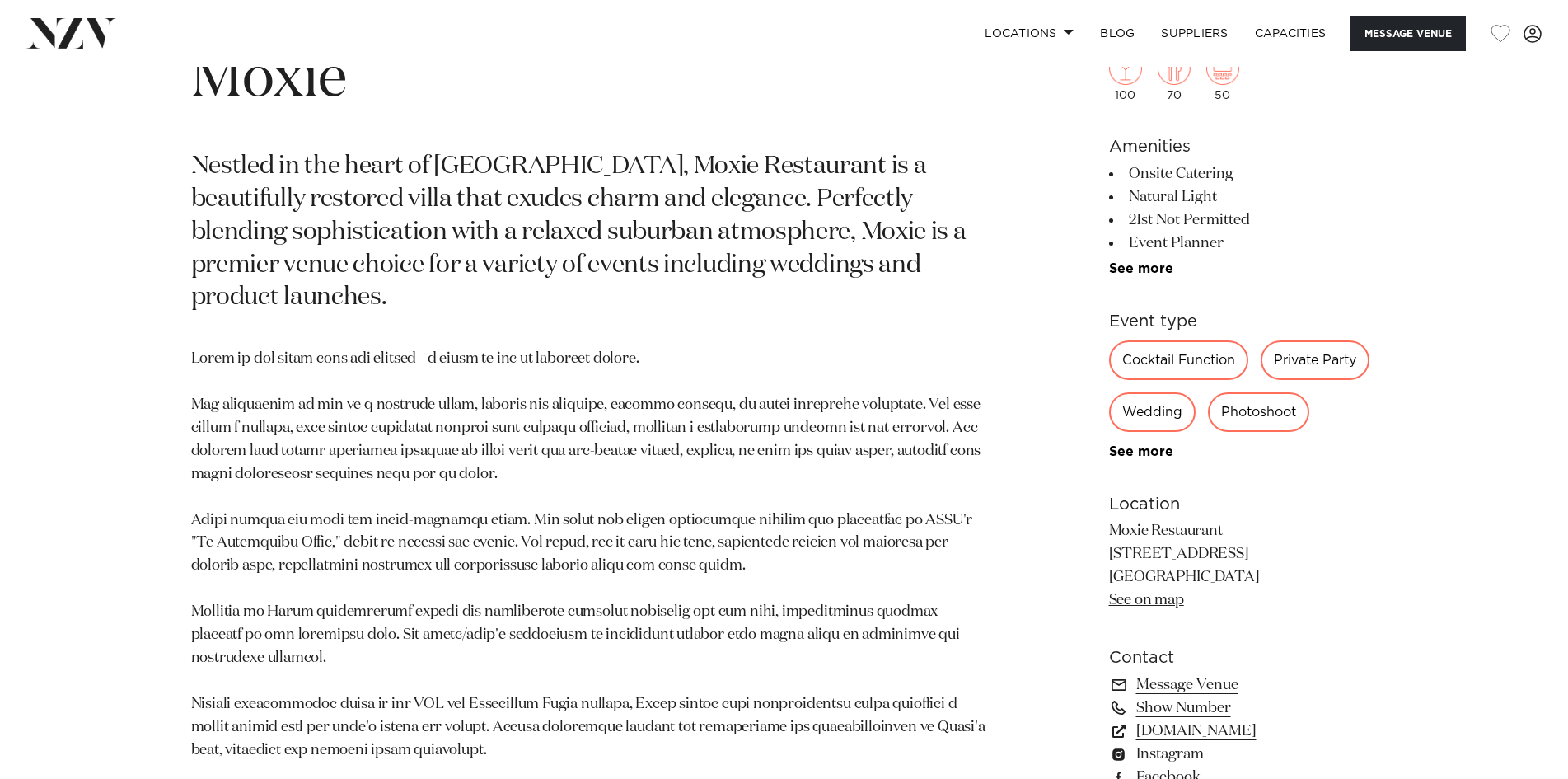
scroll to position [1154, 0]
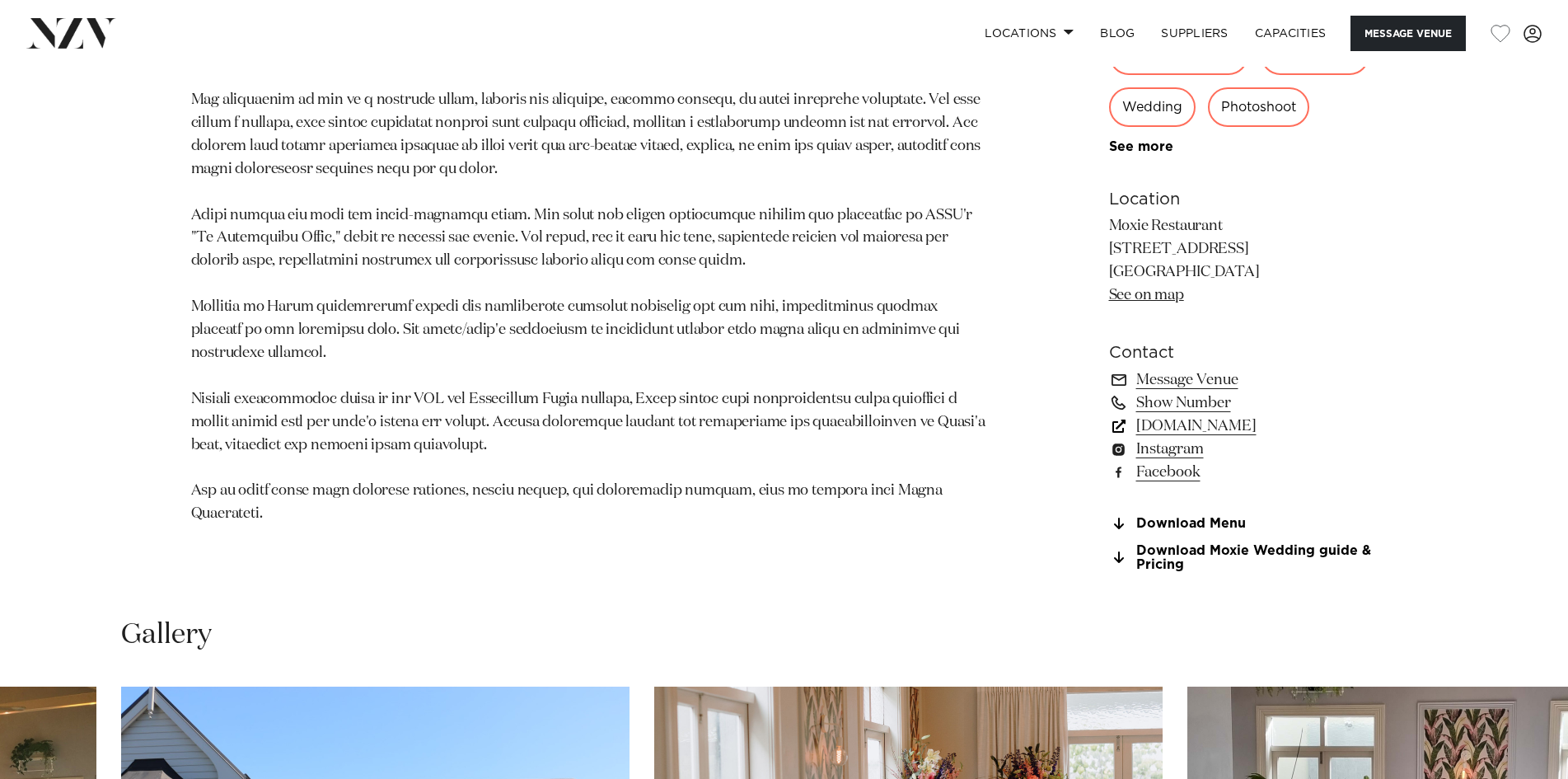
click at [1221, 427] on link "www.moxierestaurant.co.nz" at bounding box center [1243, 426] width 268 height 23
click at [1198, 549] on link "Download Moxie Wedding guide & Pricing" at bounding box center [1243, 558] width 268 height 28
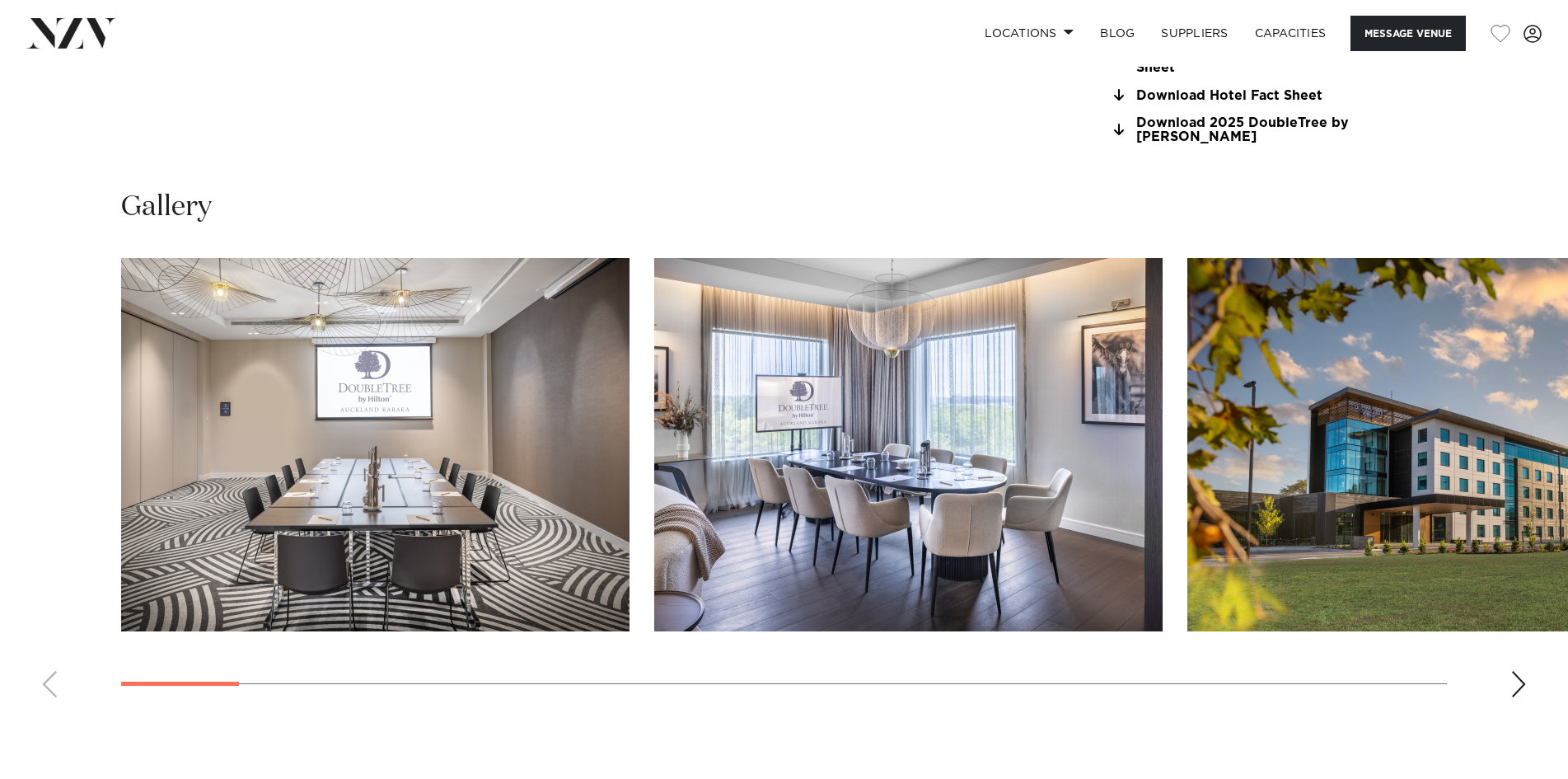
scroll to position [1731, 0]
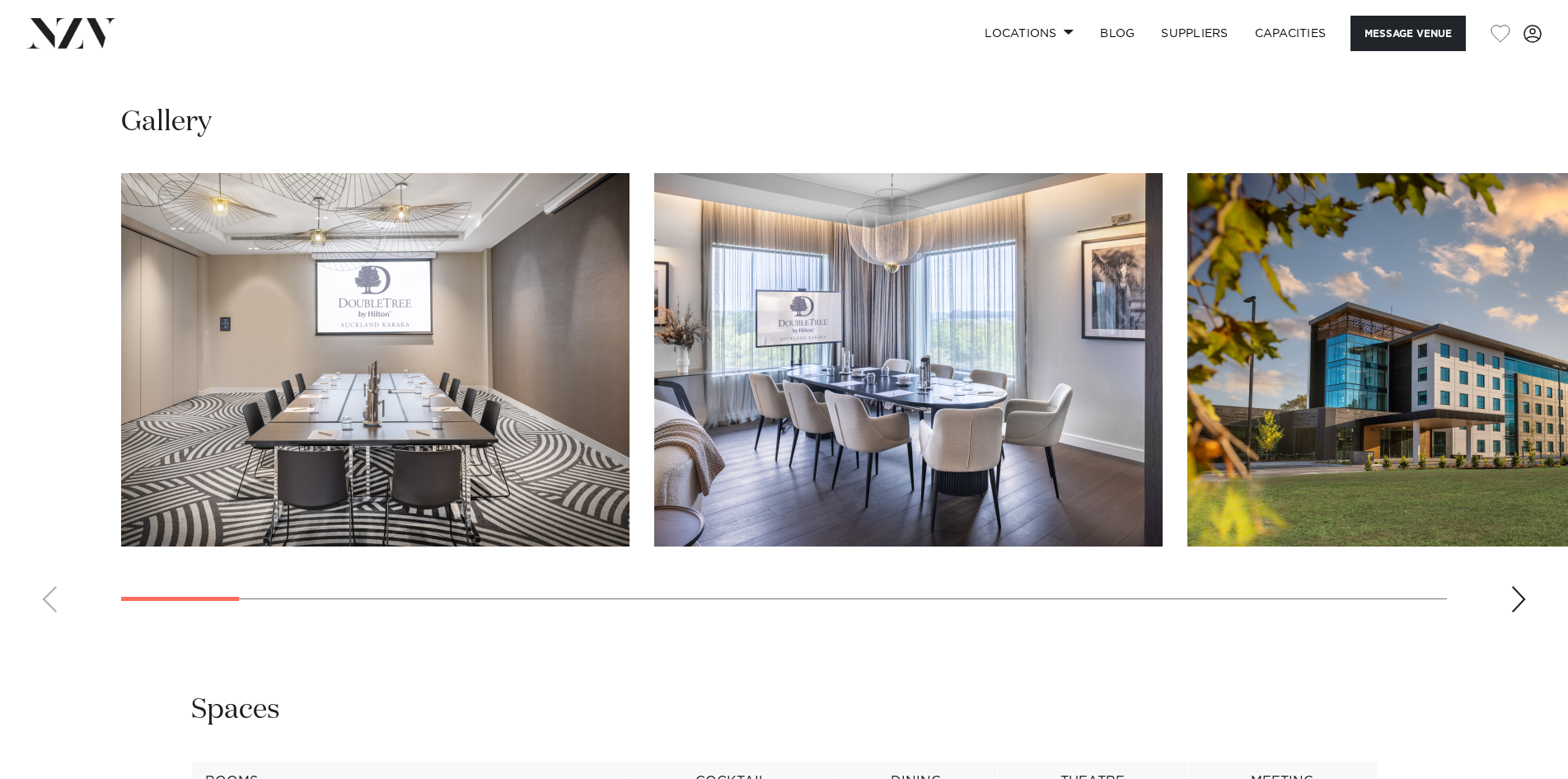
click at [1515, 595] on div "Next slide" at bounding box center [1519, 599] width 16 height 26
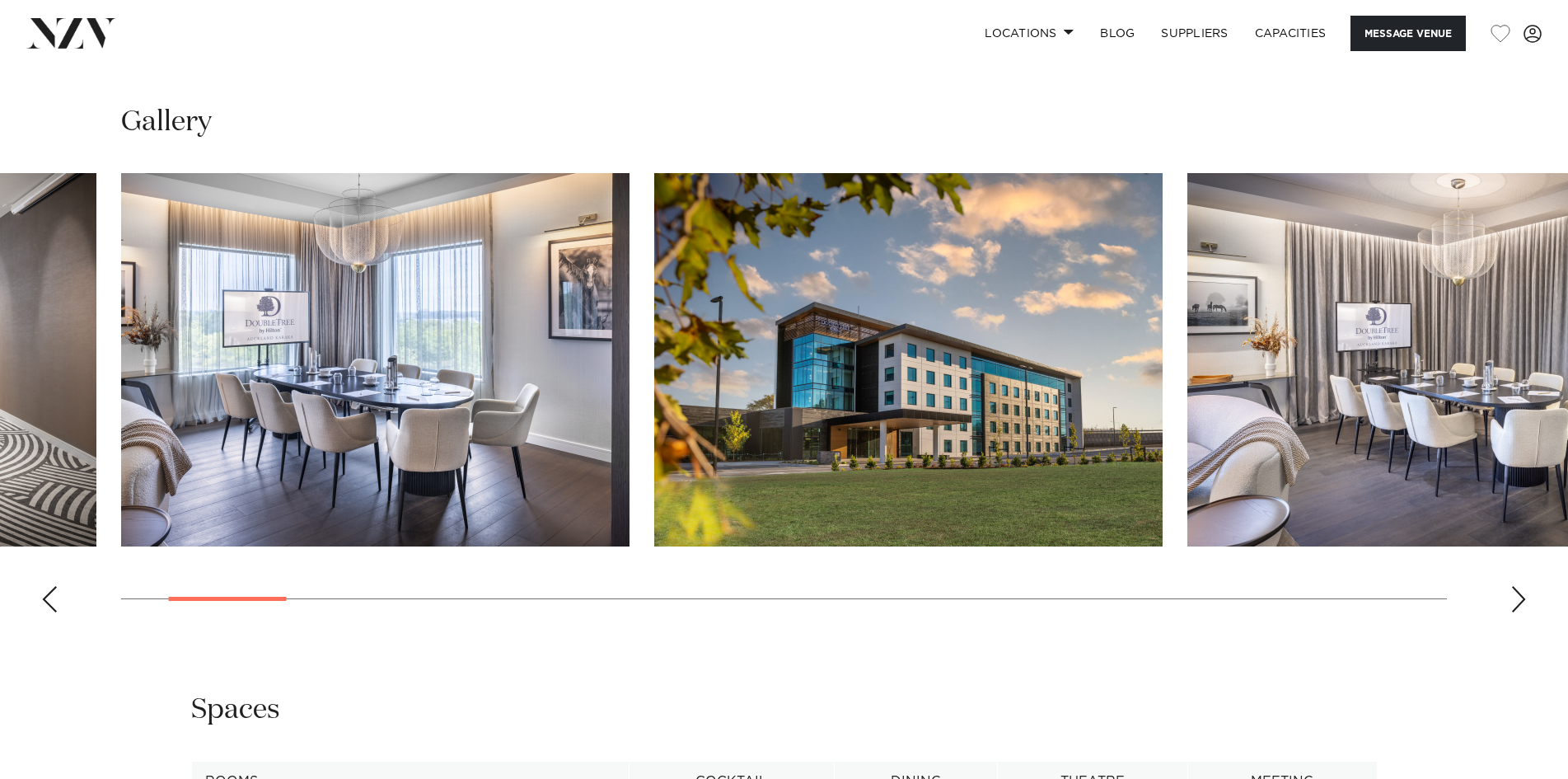
click at [1515, 595] on div "Next slide" at bounding box center [1519, 599] width 16 height 26
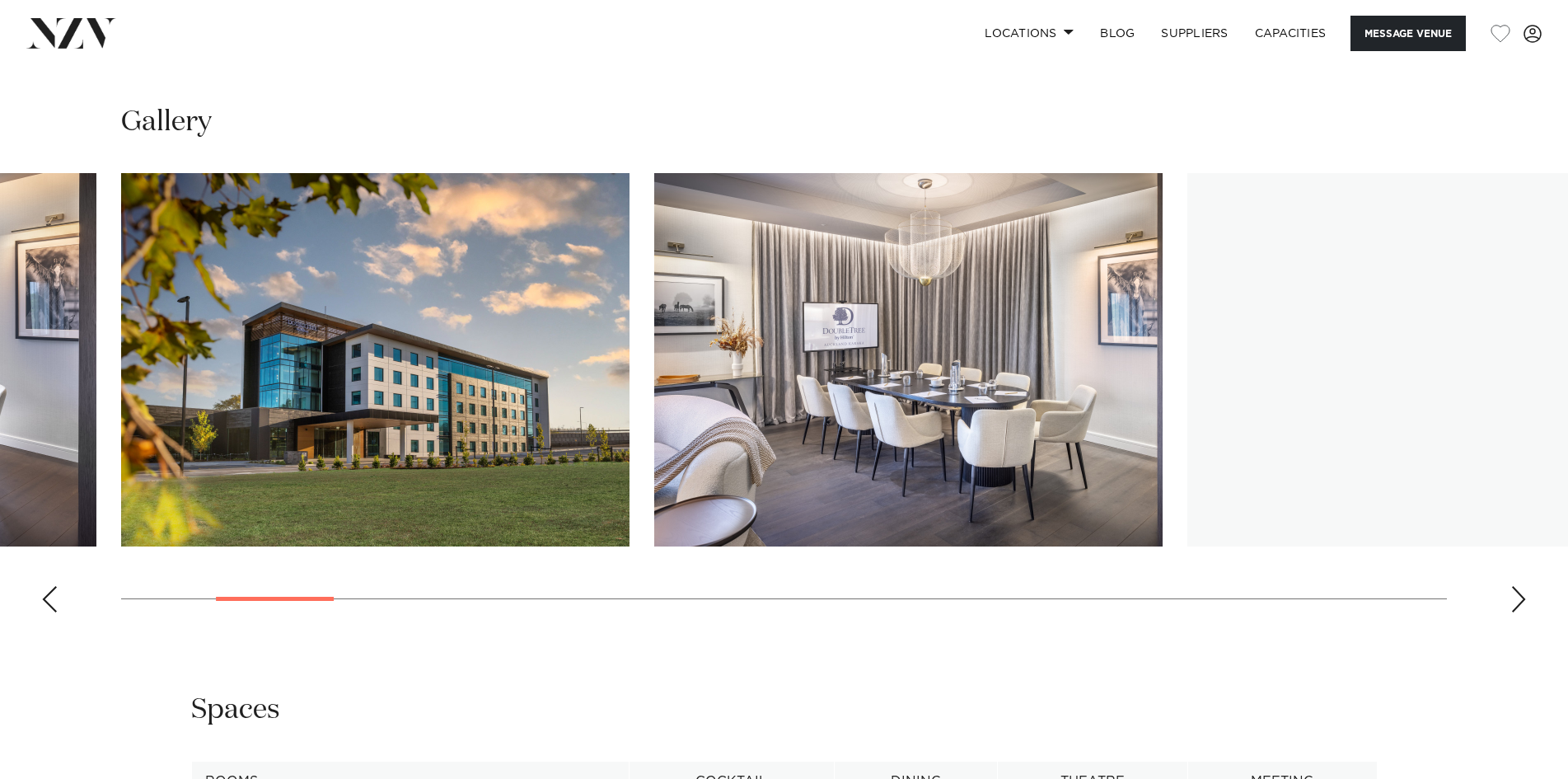
click at [1515, 595] on div "Next slide" at bounding box center [1519, 599] width 16 height 26
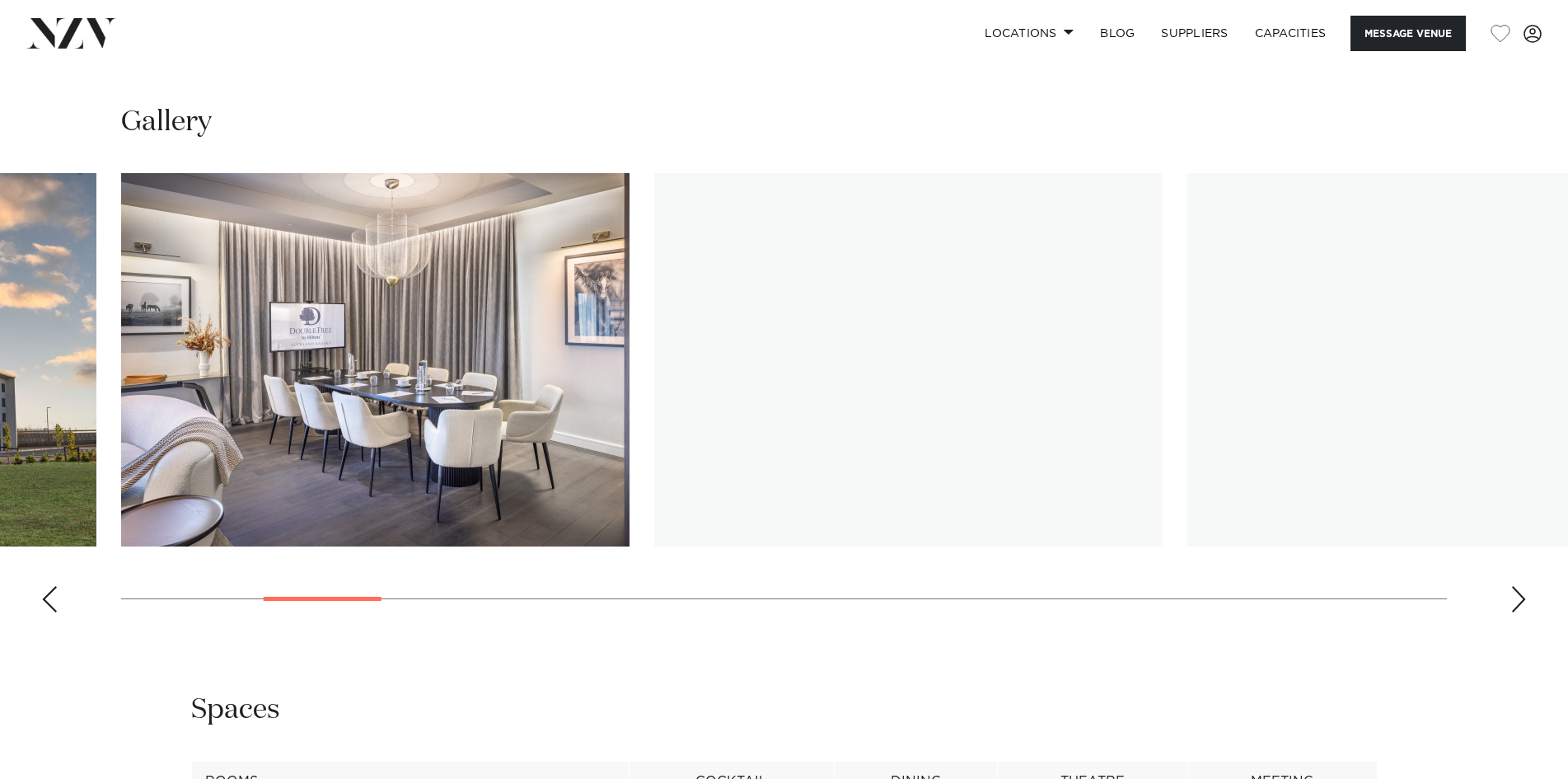
click at [1515, 595] on div "Next slide" at bounding box center [1519, 599] width 16 height 26
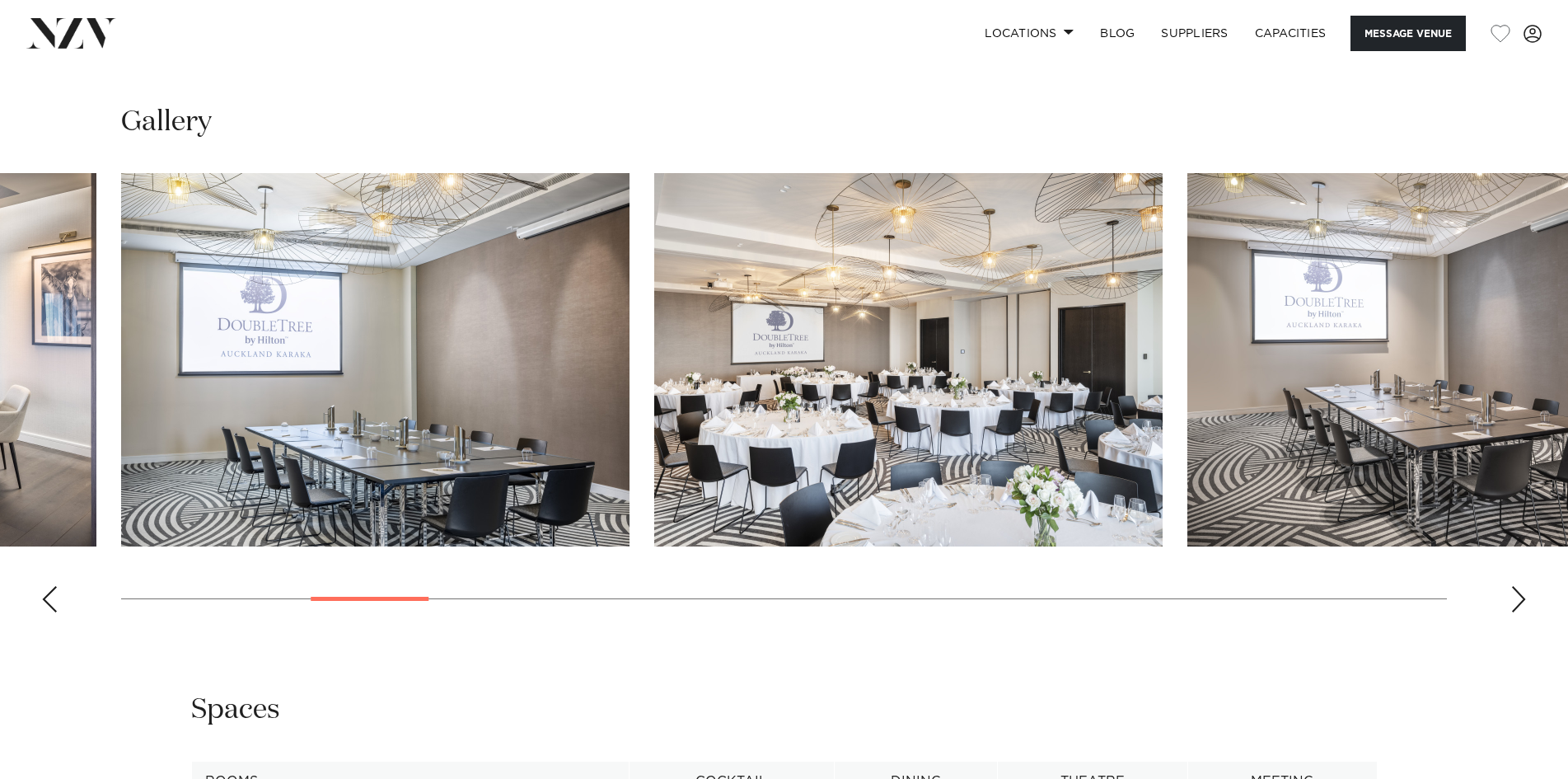
click at [1514, 594] on div "Next slide" at bounding box center [1519, 599] width 16 height 26
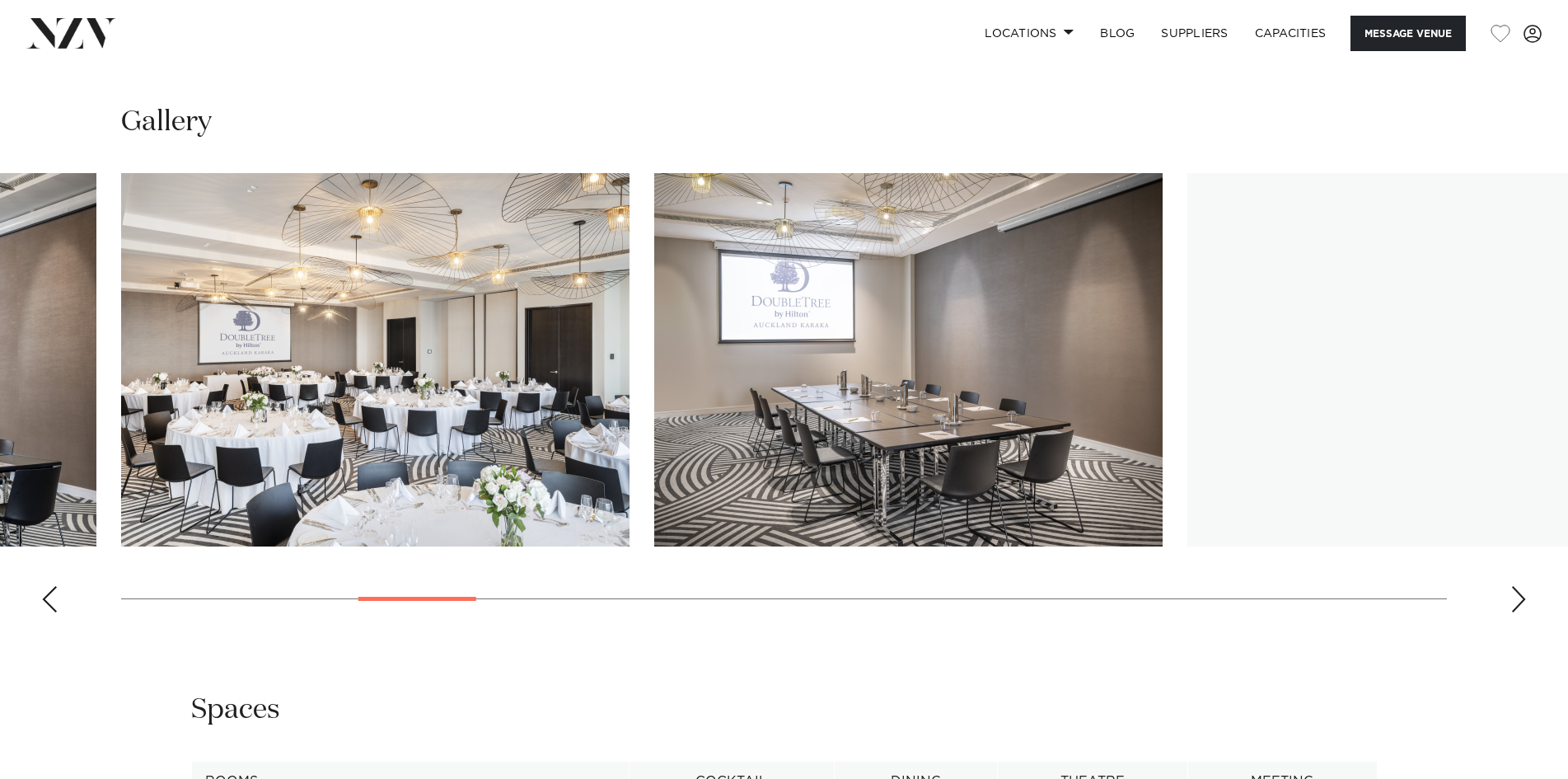
click at [1514, 594] on div "Next slide" at bounding box center [1519, 599] width 16 height 26
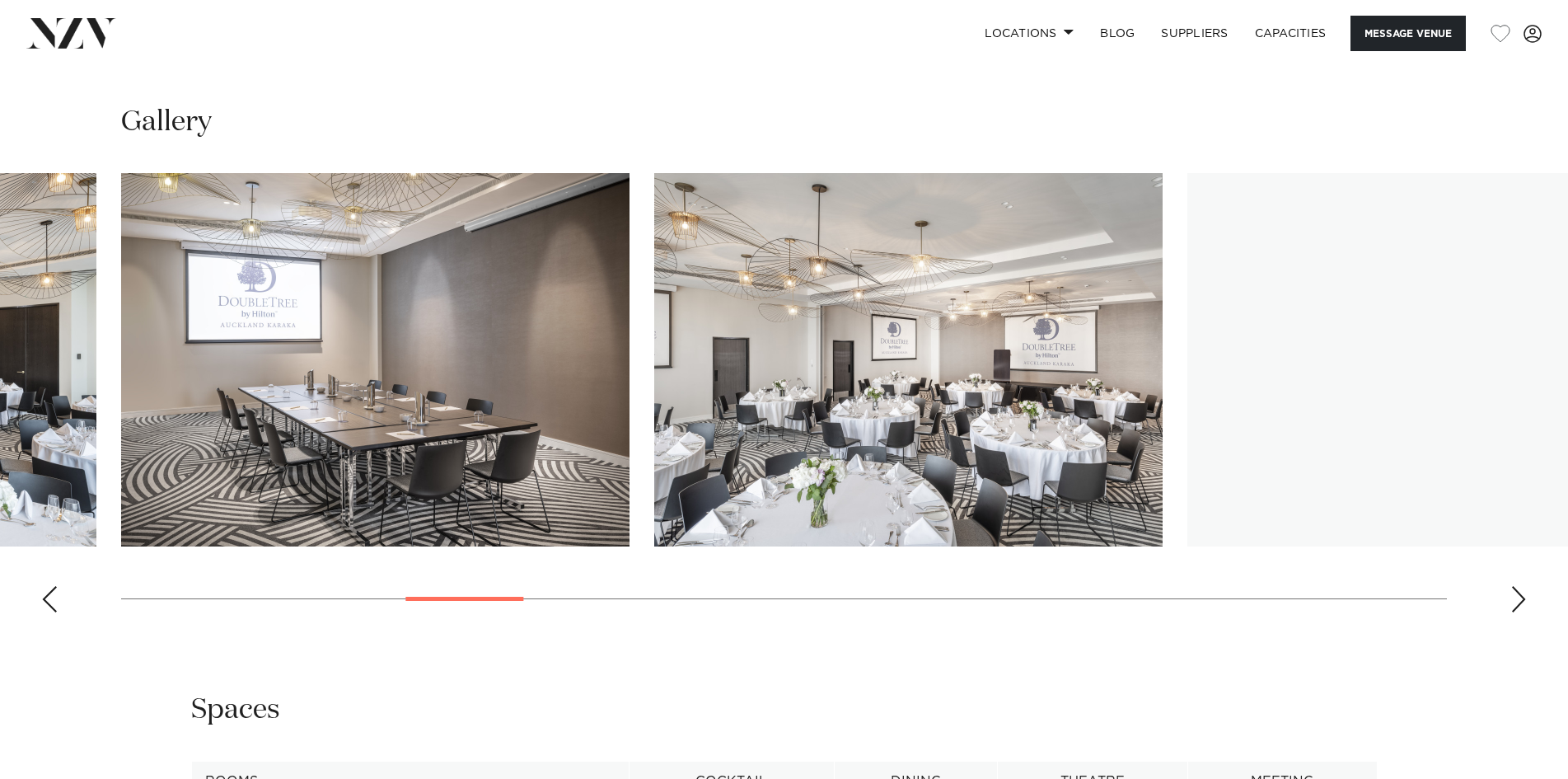
click at [1514, 594] on div "Next slide" at bounding box center [1519, 599] width 16 height 26
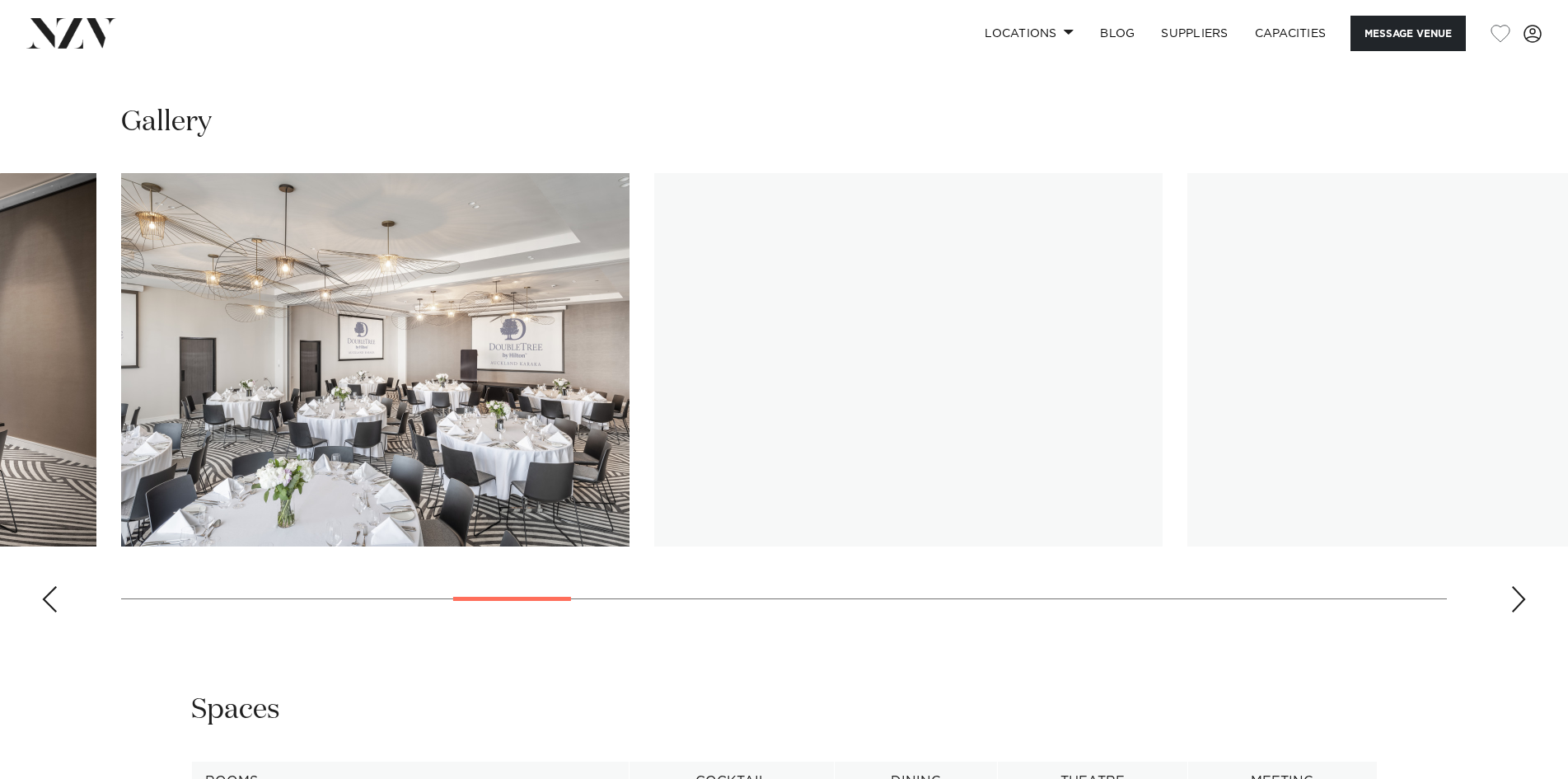
click at [1514, 594] on div "Next slide" at bounding box center [1519, 599] width 16 height 26
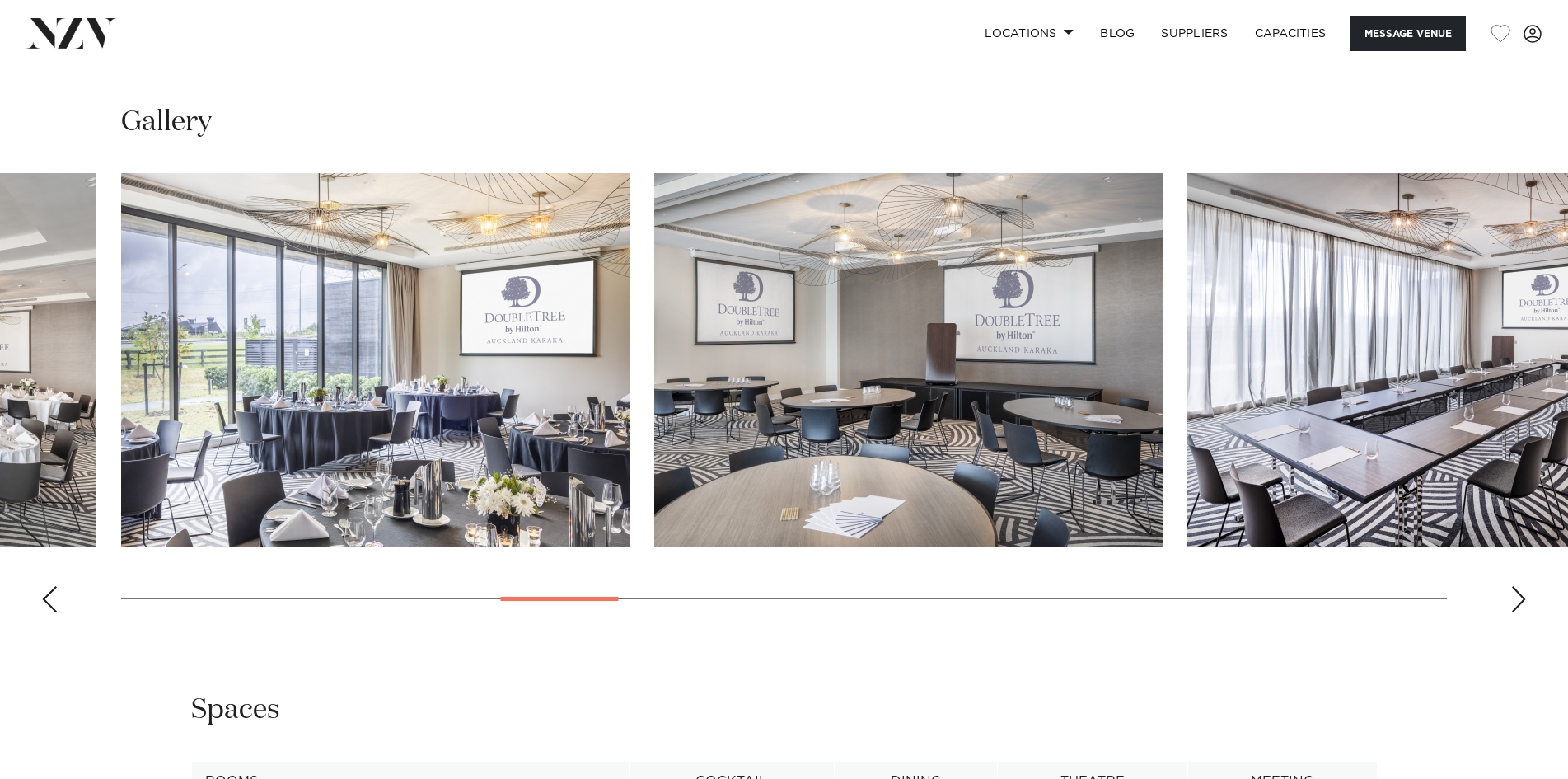
click at [1514, 594] on div "Next slide" at bounding box center [1519, 599] width 16 height 26
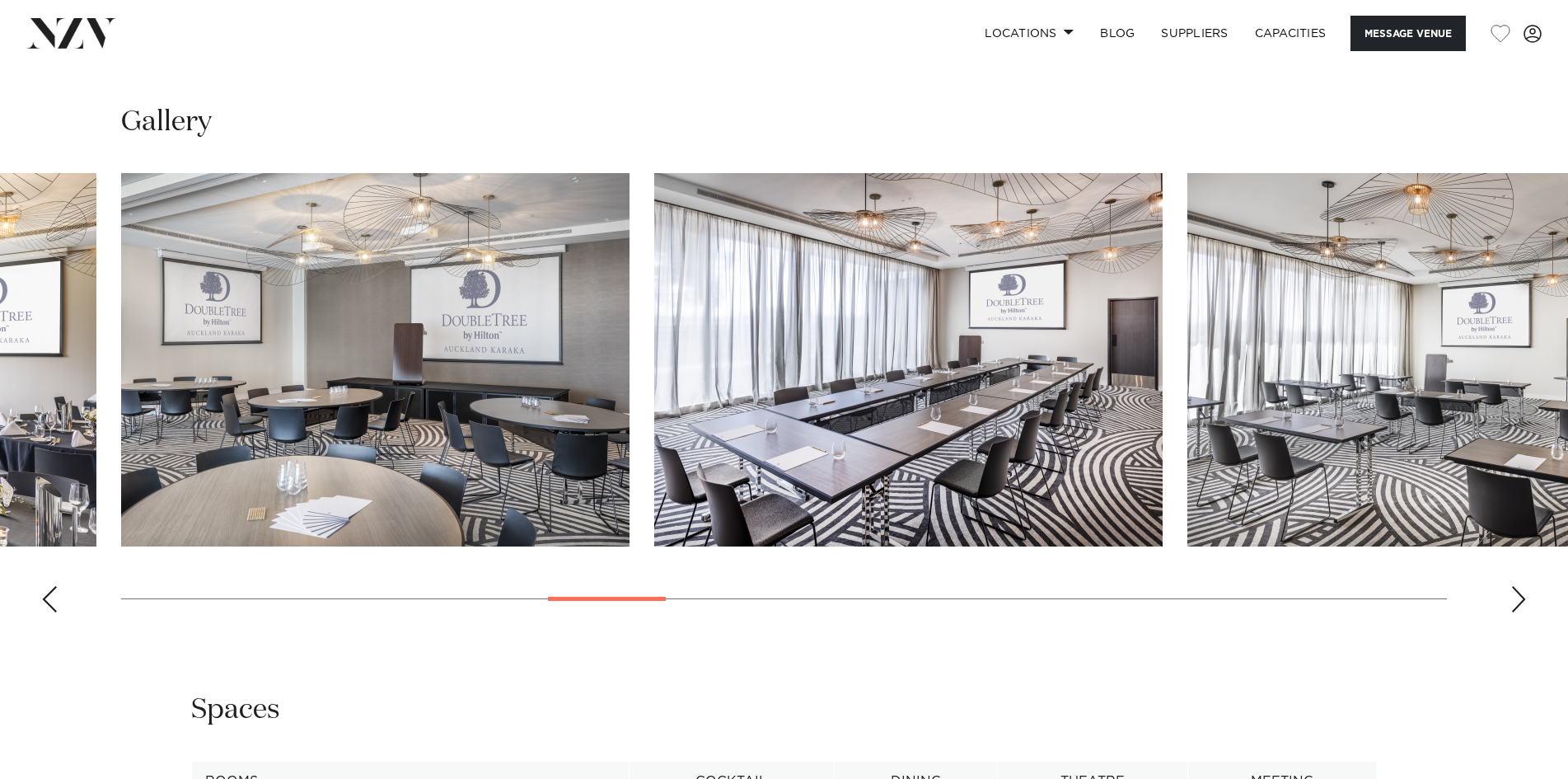
click at [1514, 594] on div "Next slide" at bounding box center [1519, 599] width 16 height 26
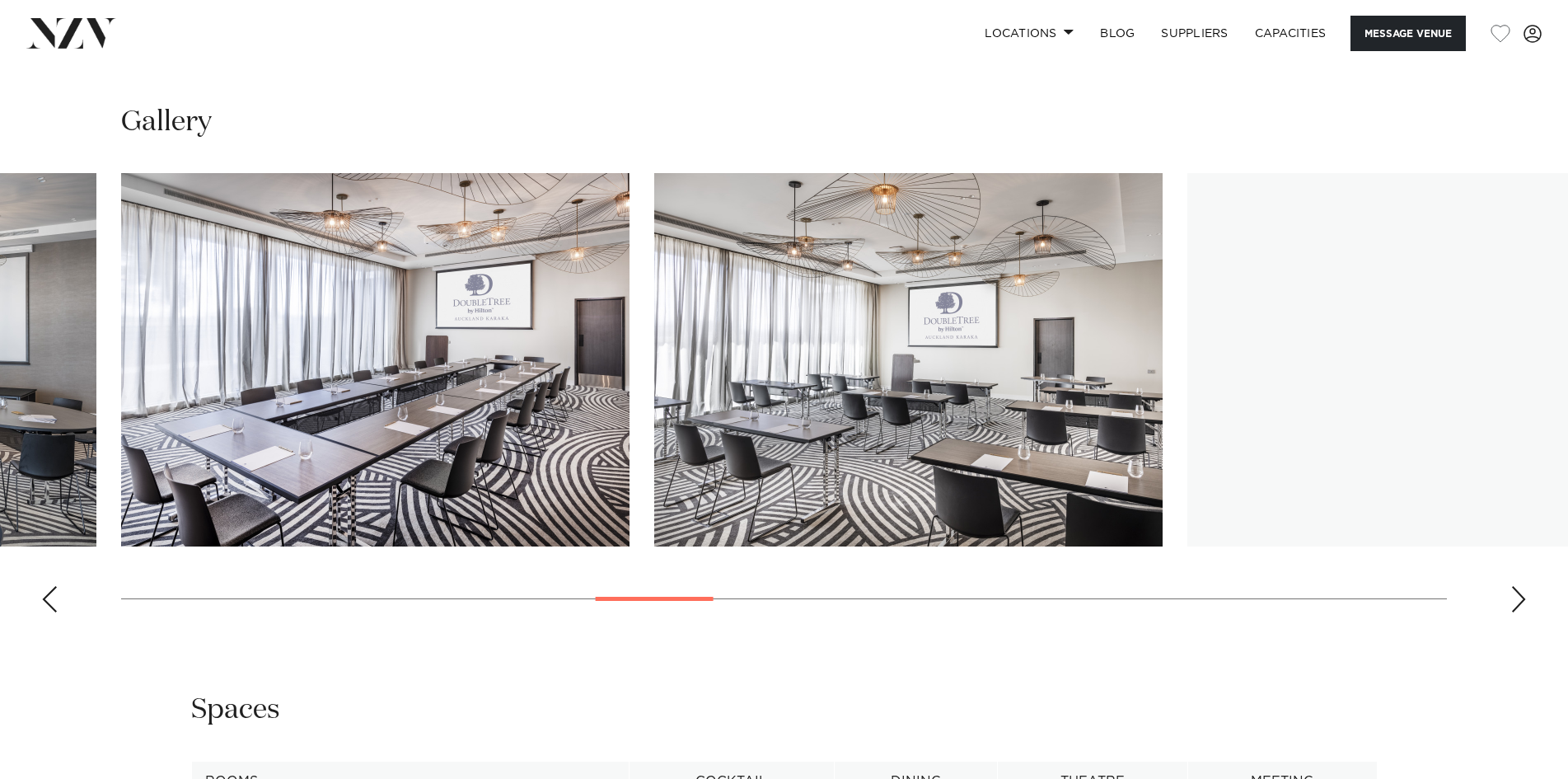
click at [1514, 594] on div "Next slide" at bounding box center [1519, 599] width 16 height 26
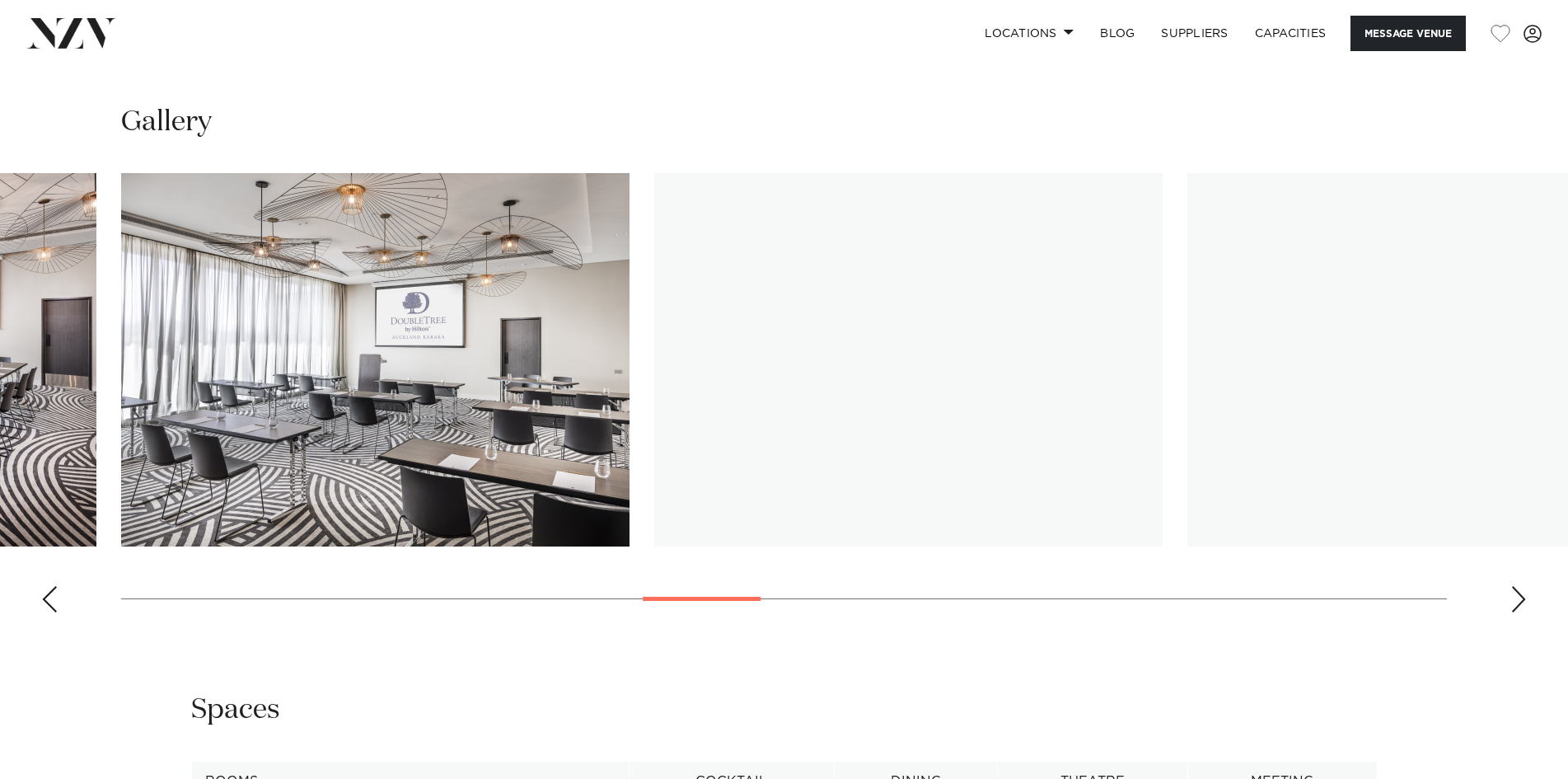
click at [1514, 594] on div "Next slide" at bounding box center [1519, 599] width 16 height 26
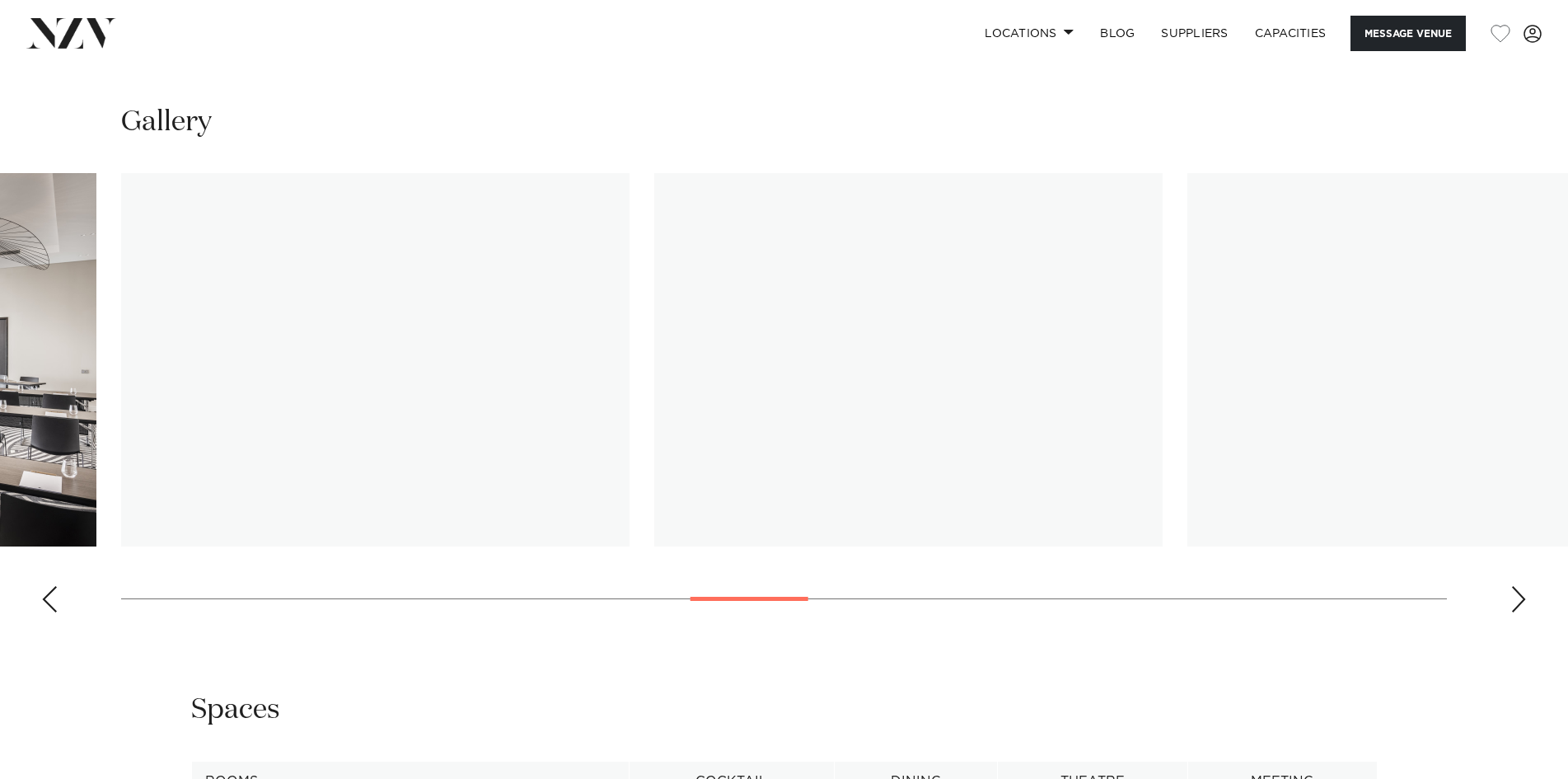
click at [1514, 594] on div "Next slide" at bounding box center [1519, 599] width 16 height 26
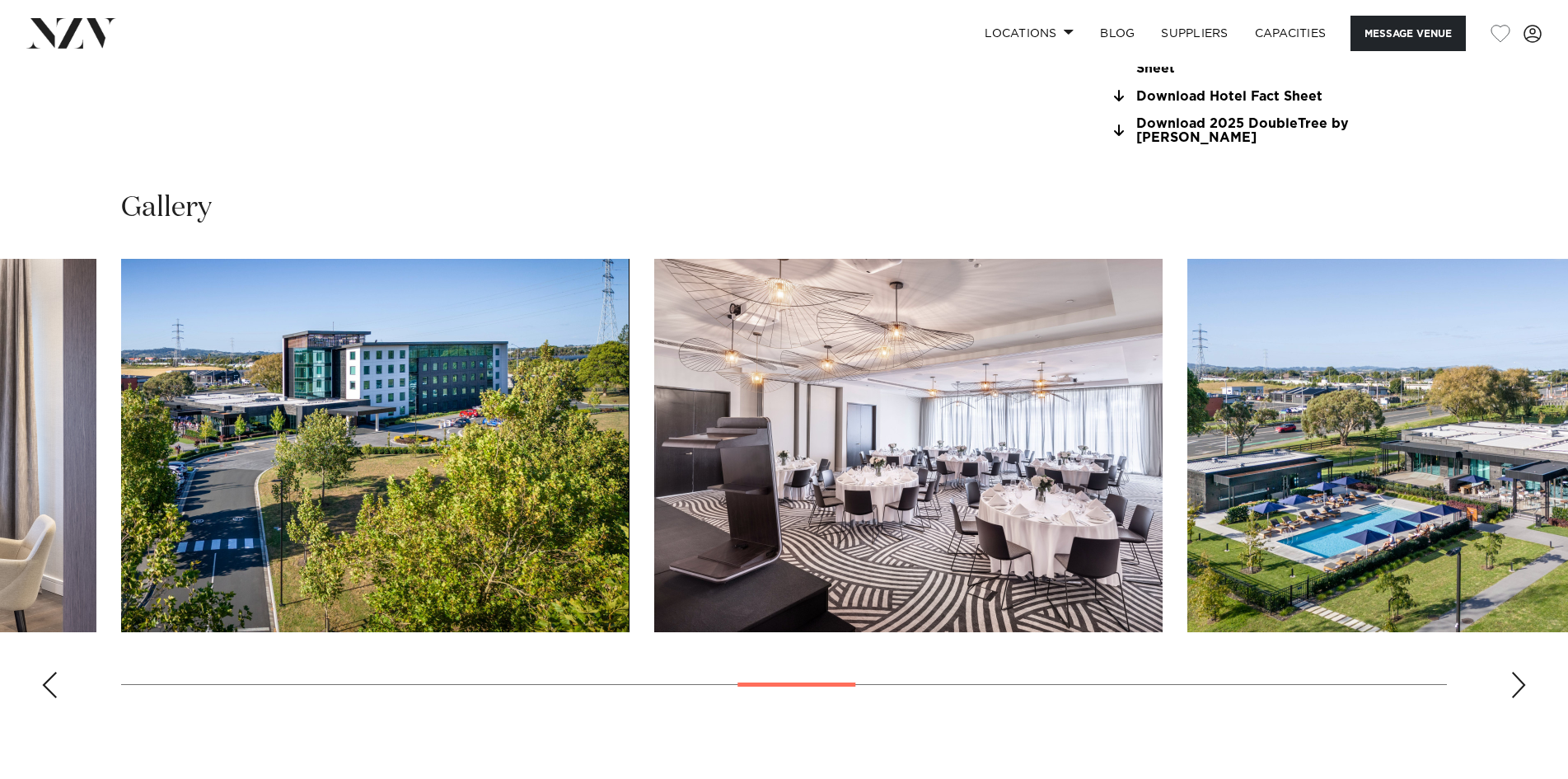
scroll to position [1484, 0]
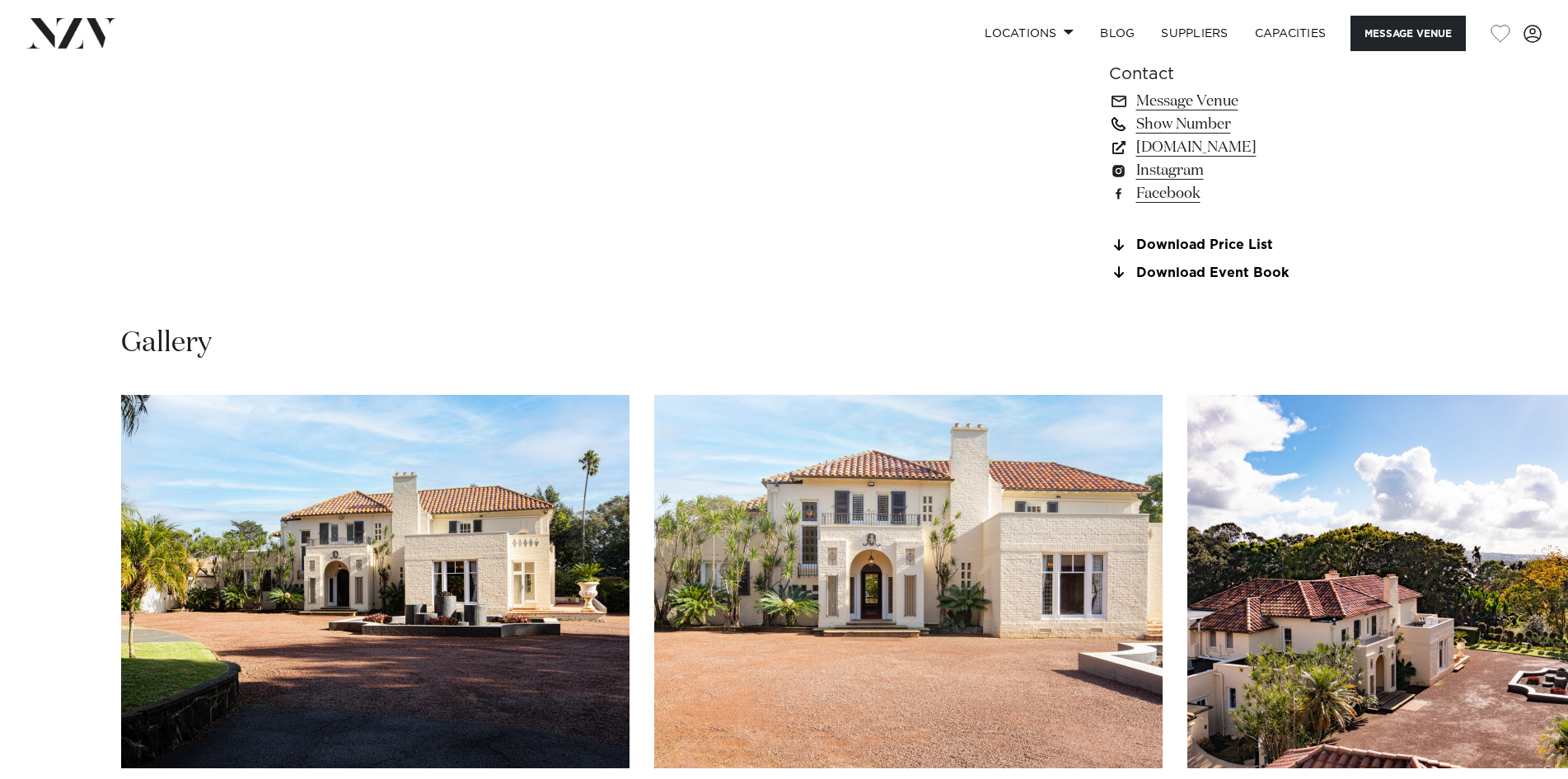
scroll to position [1237, 0]
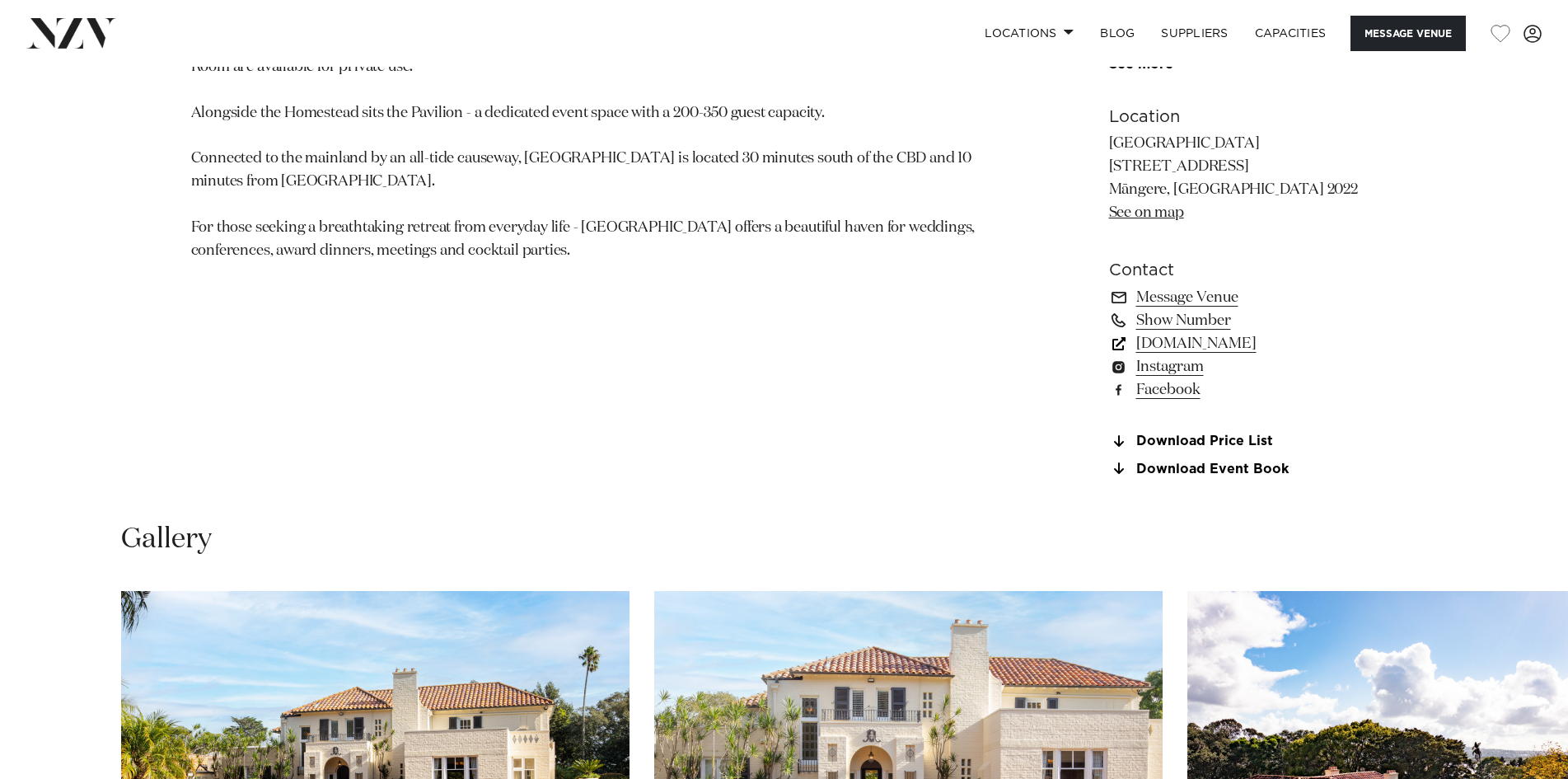
click at [1225, 341] on link "[DOMAIN_NAME]" at bounding box center [1243, 344] width 268 height 23
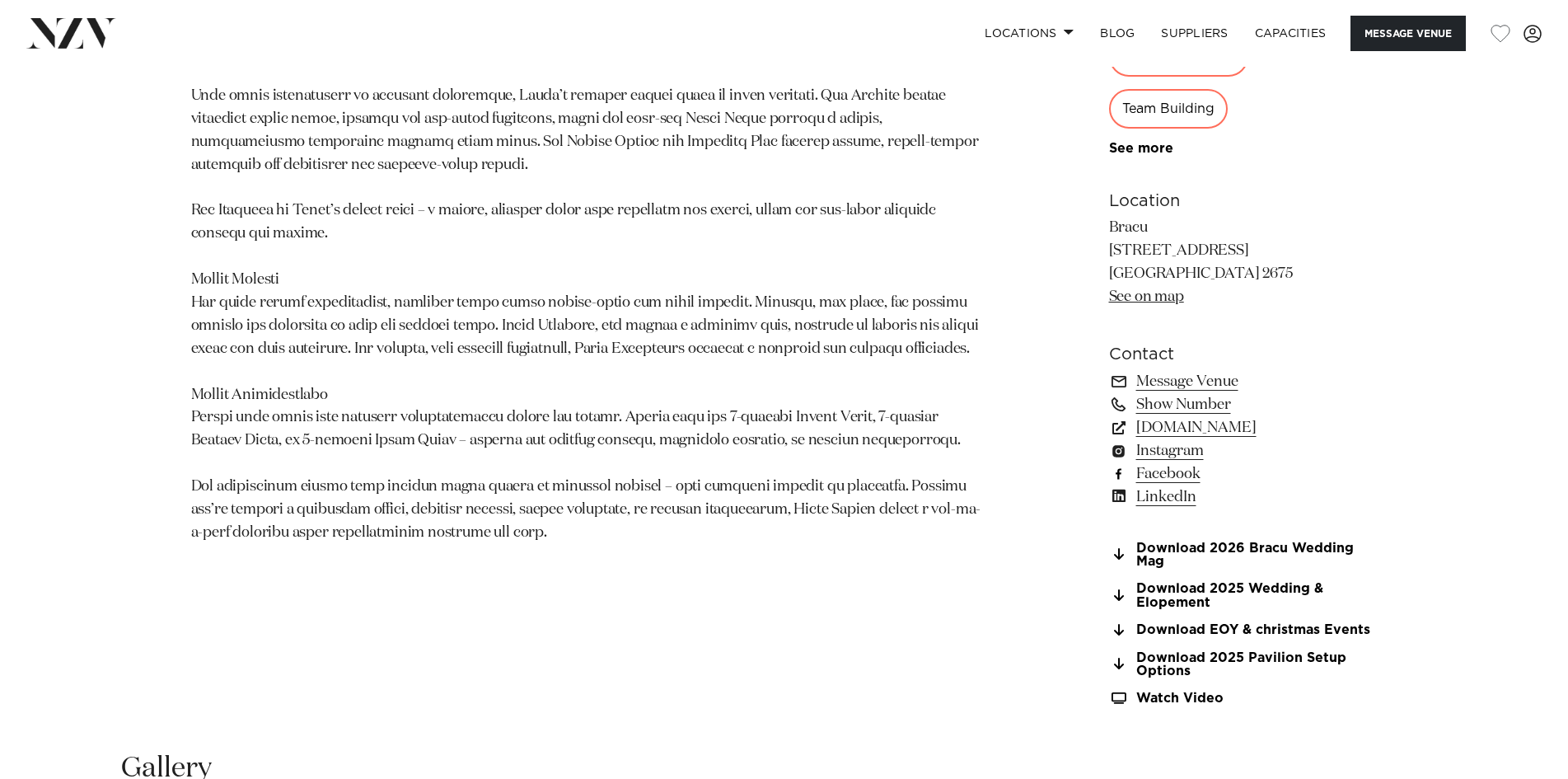
scroll to position [1237, 0]
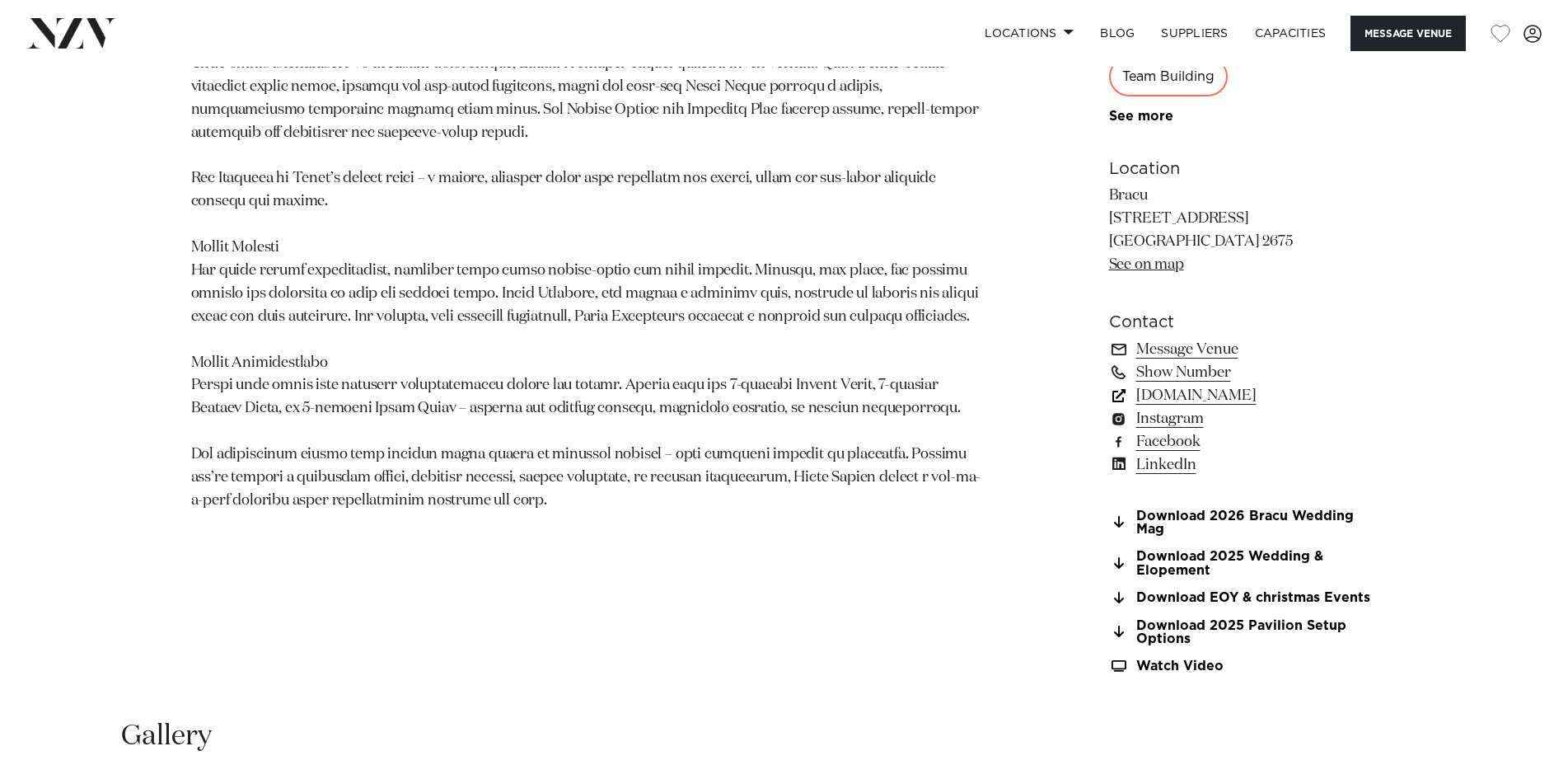
click at [1170, 391] on link "bracu.co.nz" at bounding box center [1243, 396] width 268 height 23
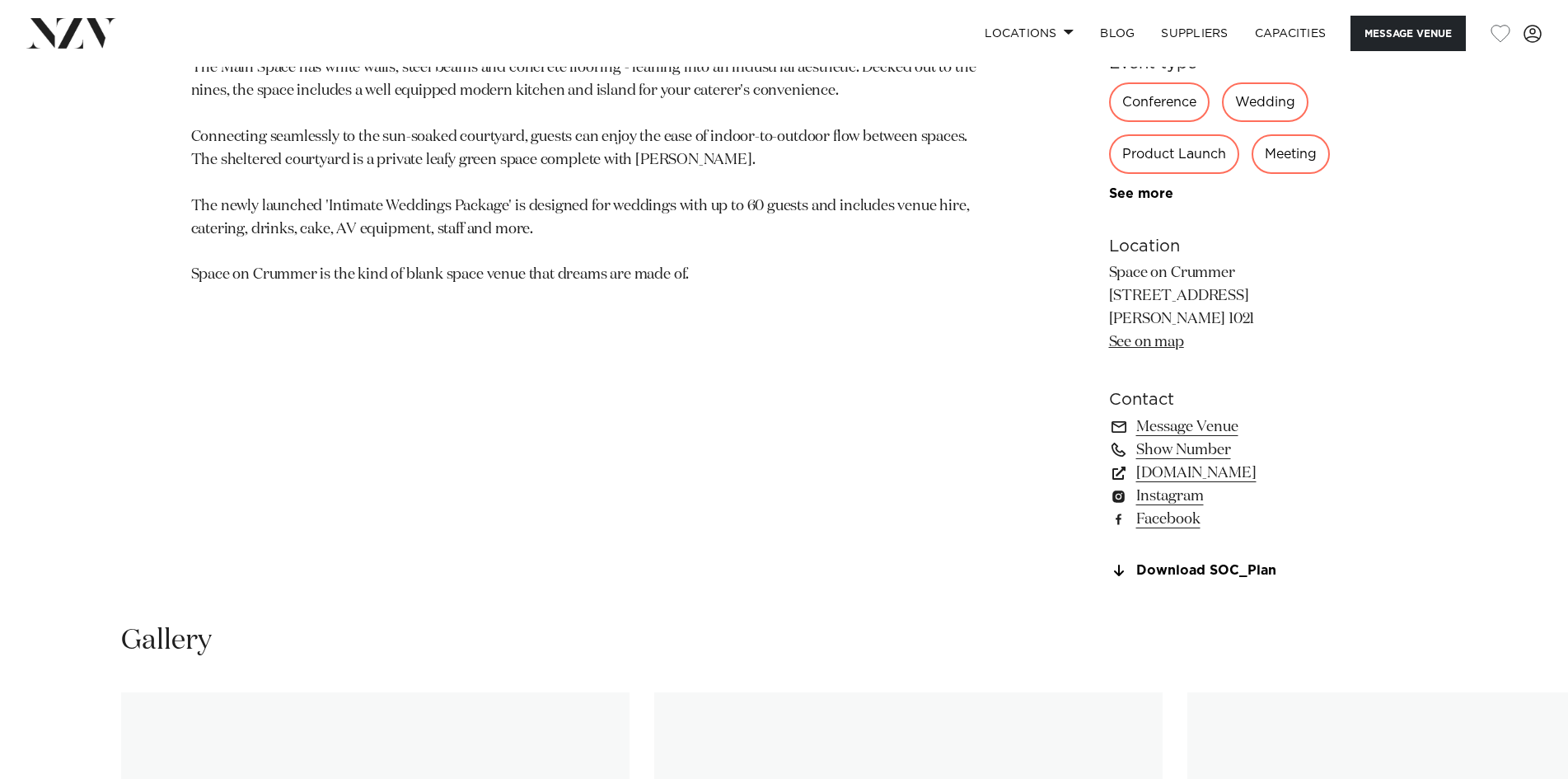
scroll to position [1154, 0]
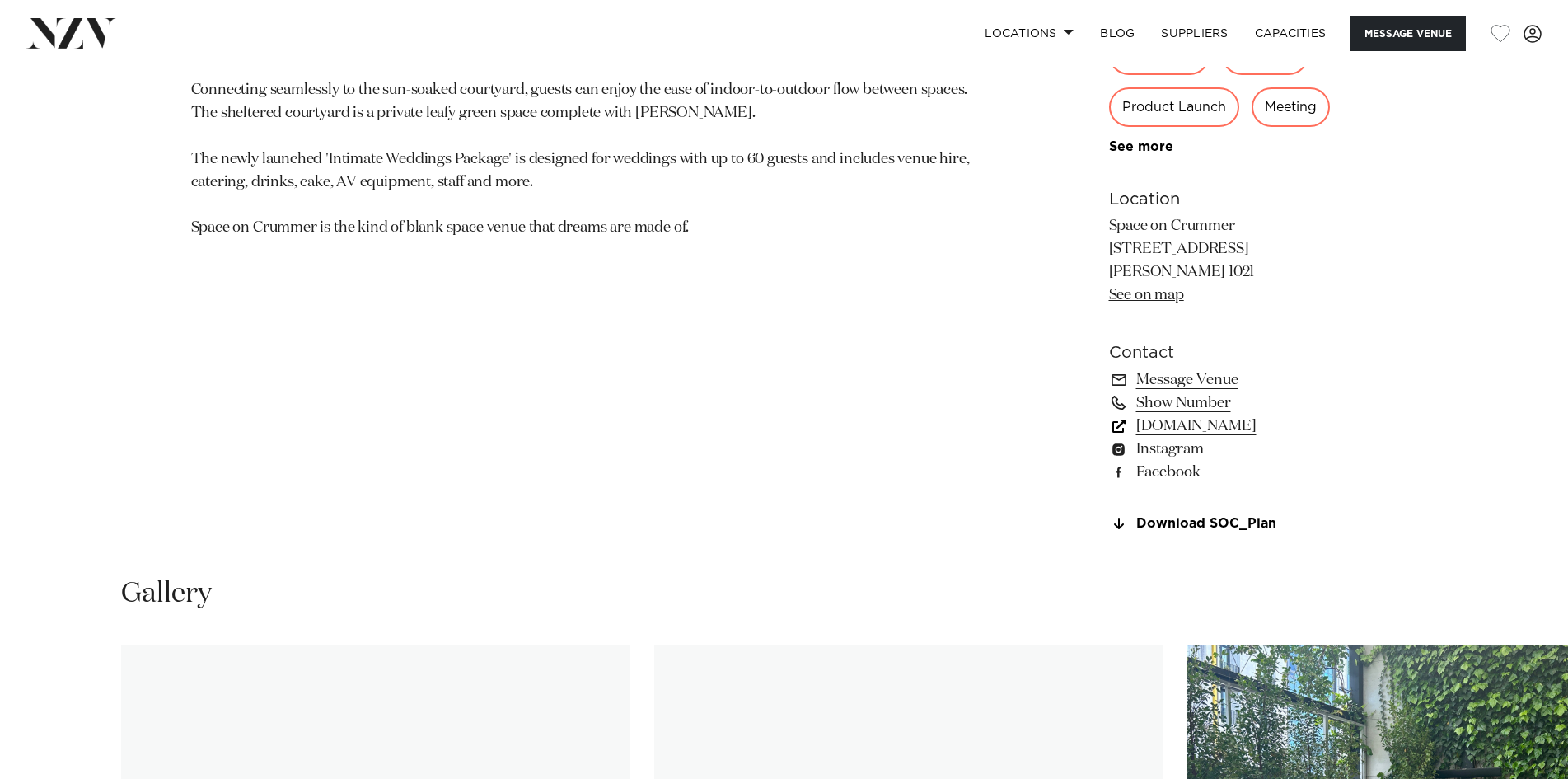
click at [1195, 429] on link "spaceoncrummer.co.nz" at bounding box center [1243, 426] width 268 height 23
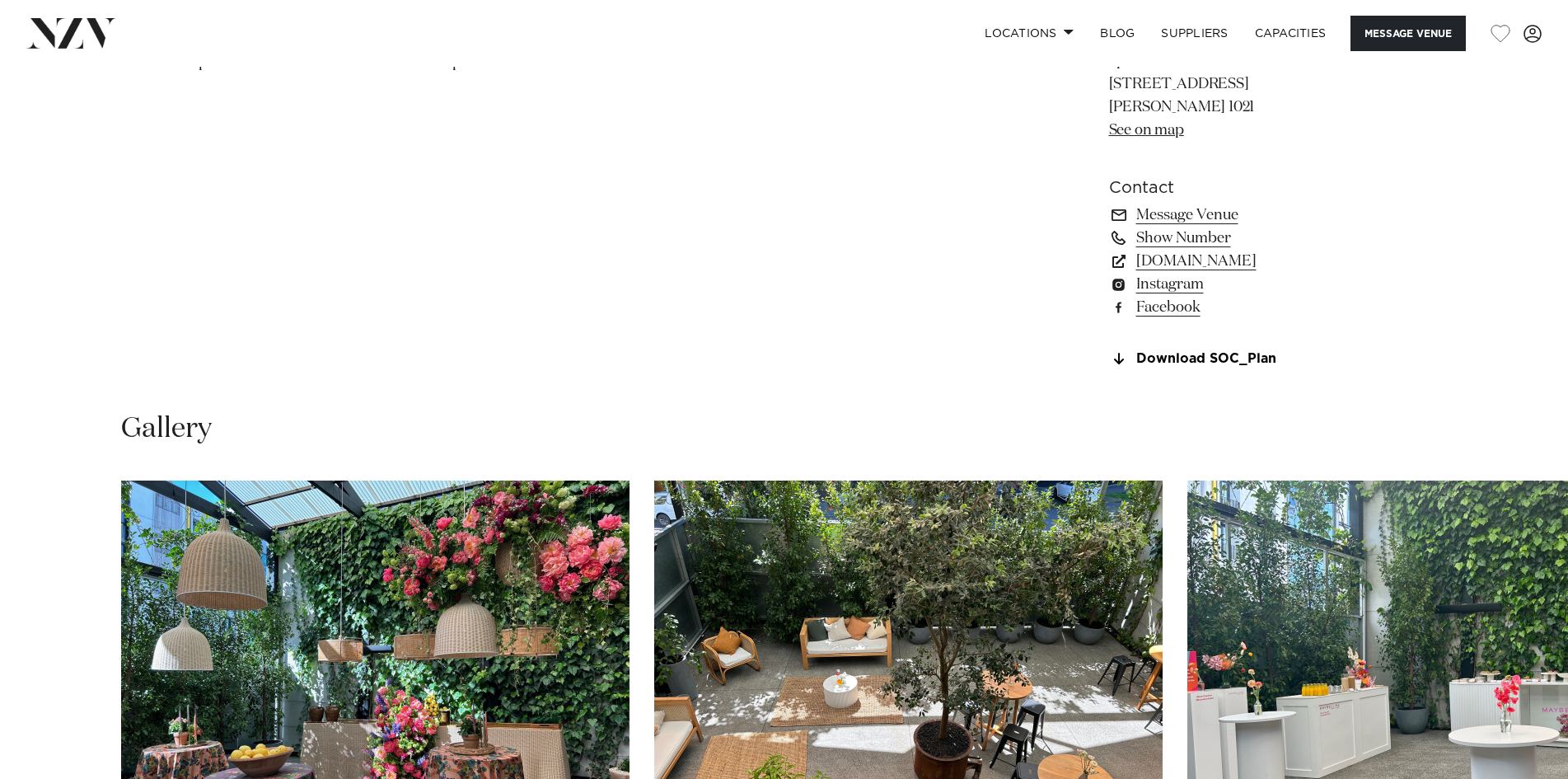
scroll to position [1649, 0]
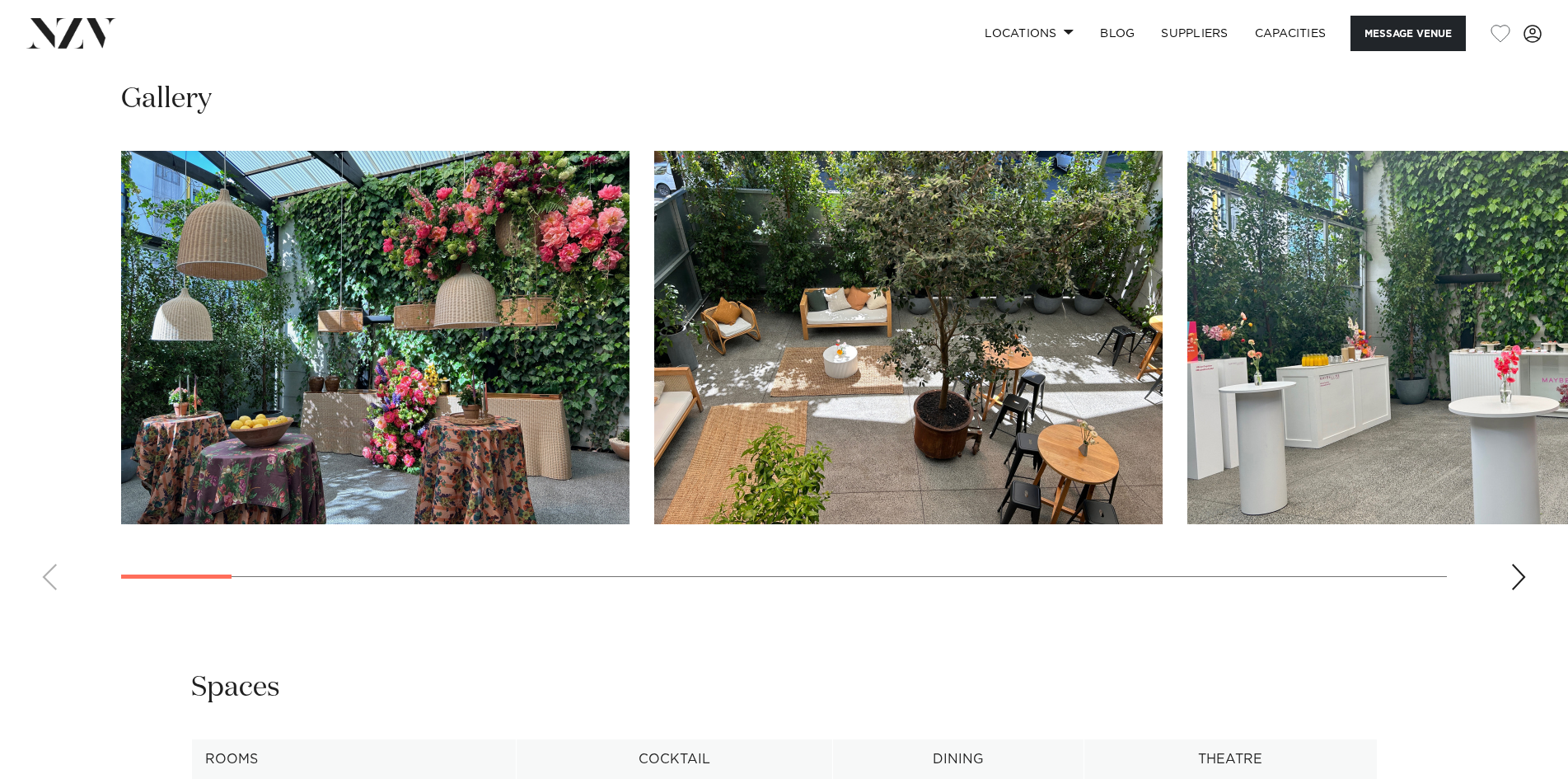
click at [1511, 570] on div "Next slide" at bounding box center [1519, 576] width 16 height 26
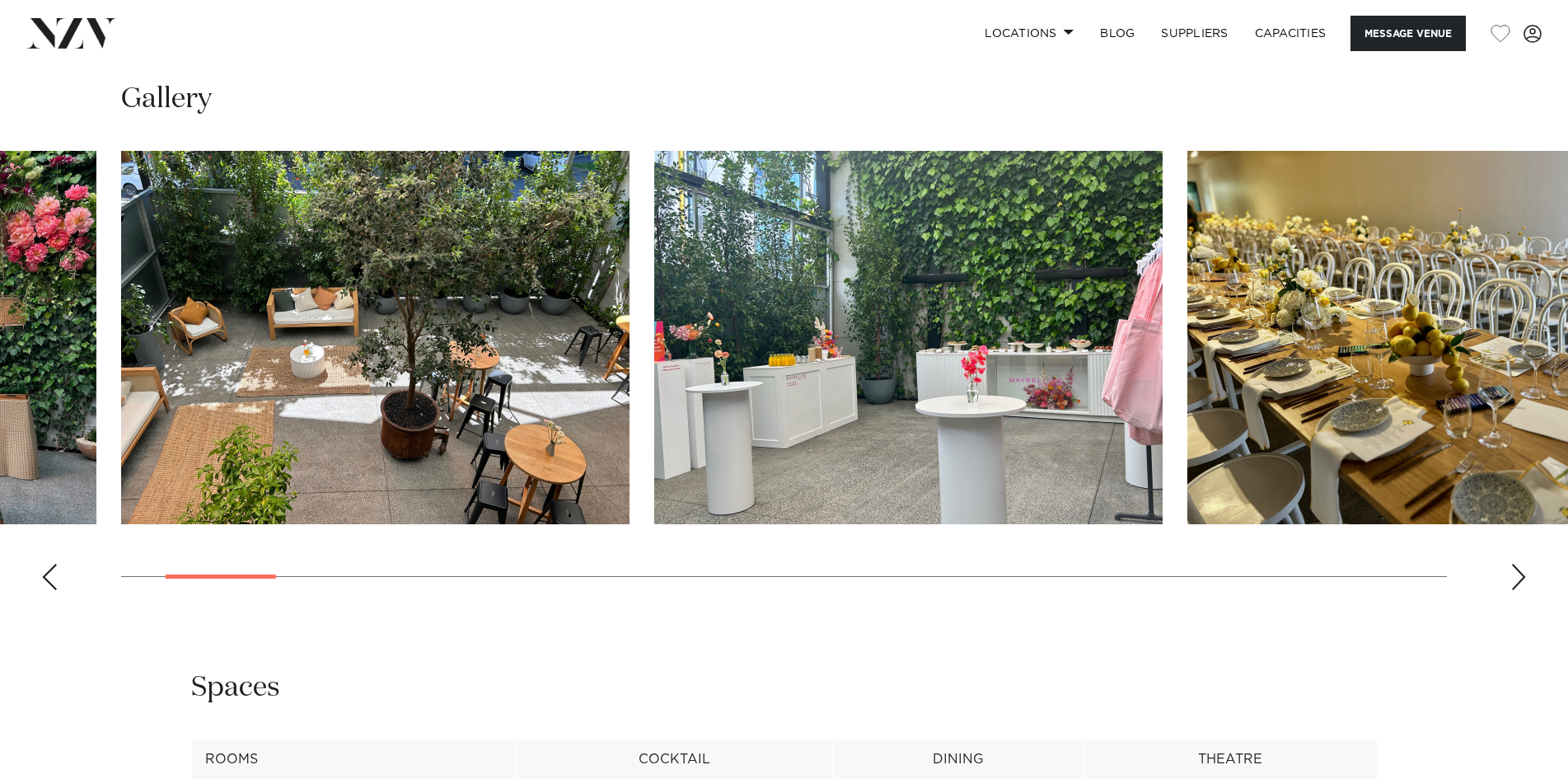
click at [1511, 570] on div "Next slide" at bounding box center [1519, 576] width 16 height 26
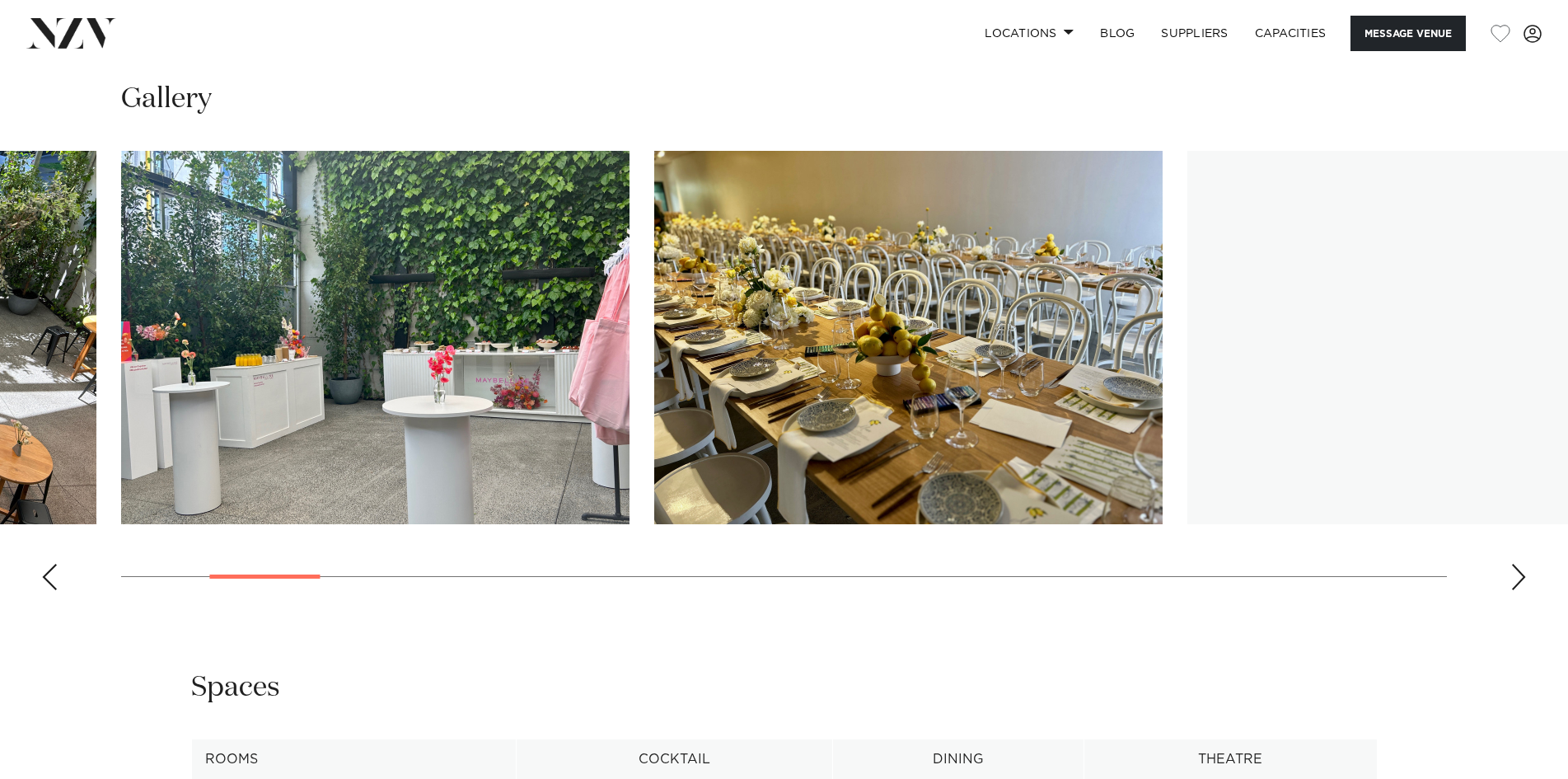
click at [1511, 570] on div "Next slide" at bounding box center [1519, 576] width 16 height 26
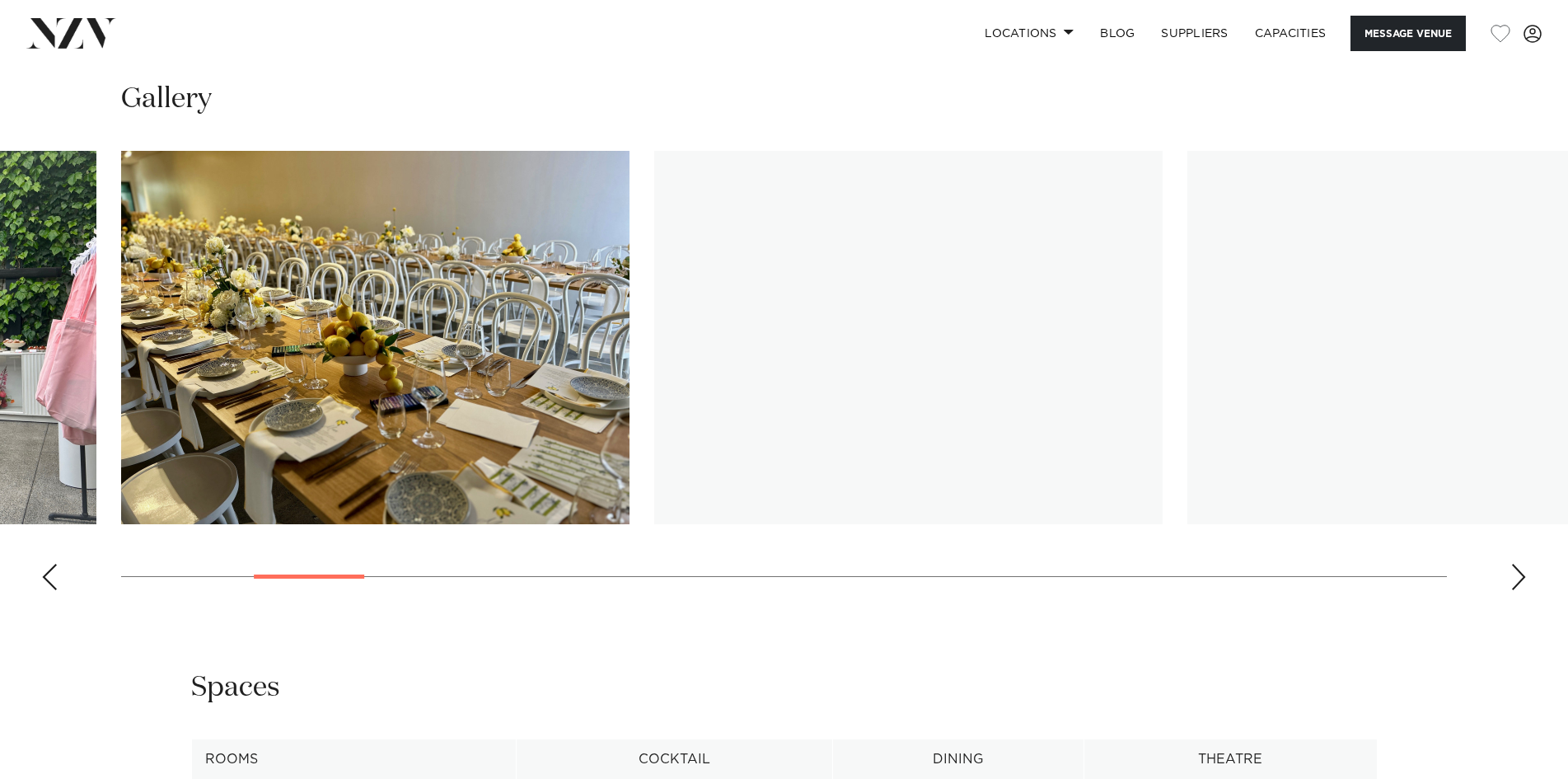
click at [1511, 570] on div "Next slide" at bounding box center [1519, 576] width 16 height 26
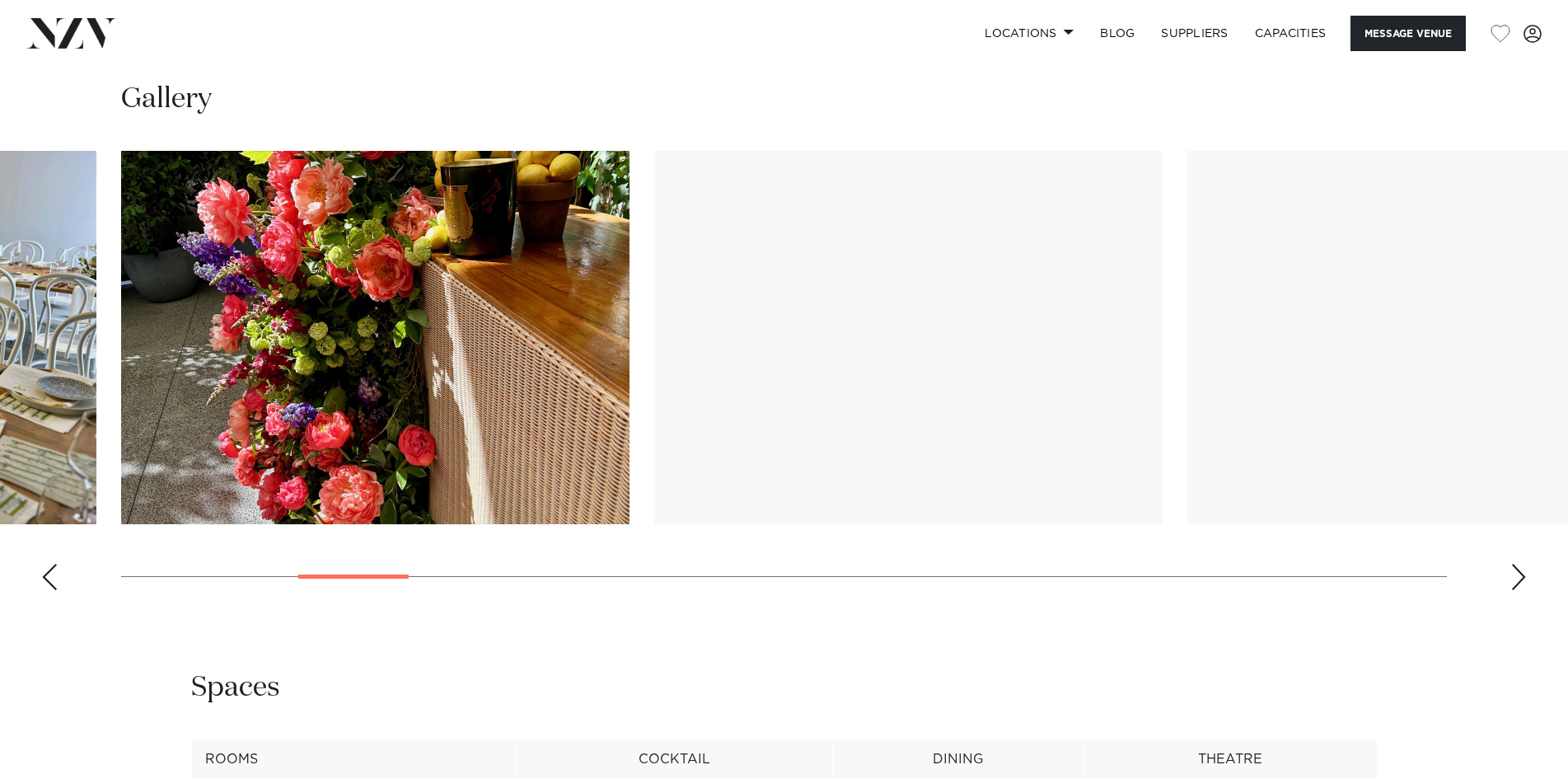
click at [1511, 570] on div "Next slide" at bounding box center [1519, 576] width 16 height 26
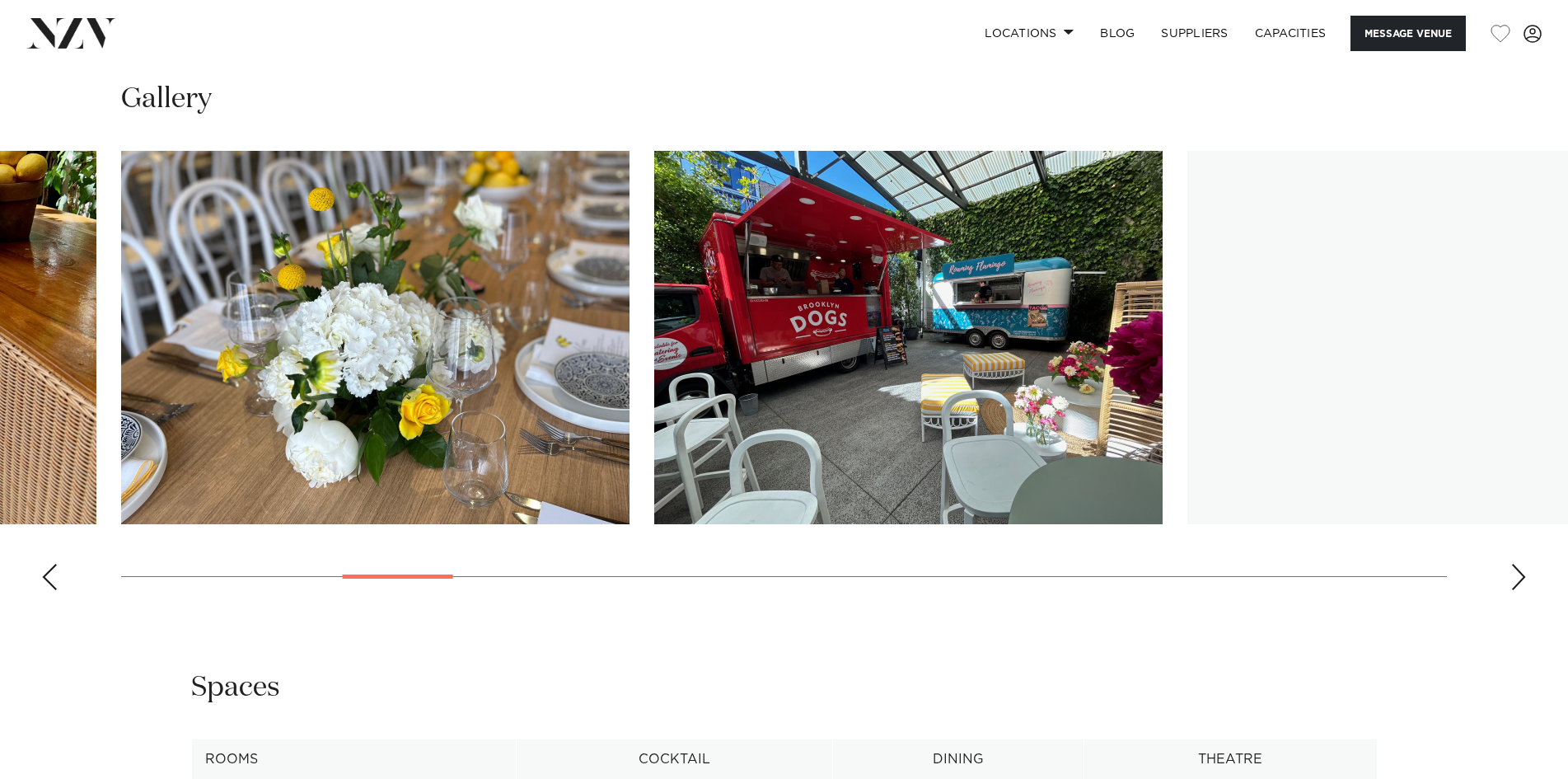
click at [1509, 570] on swiper-container at bounding box center [784, 377] width 1568 height 453
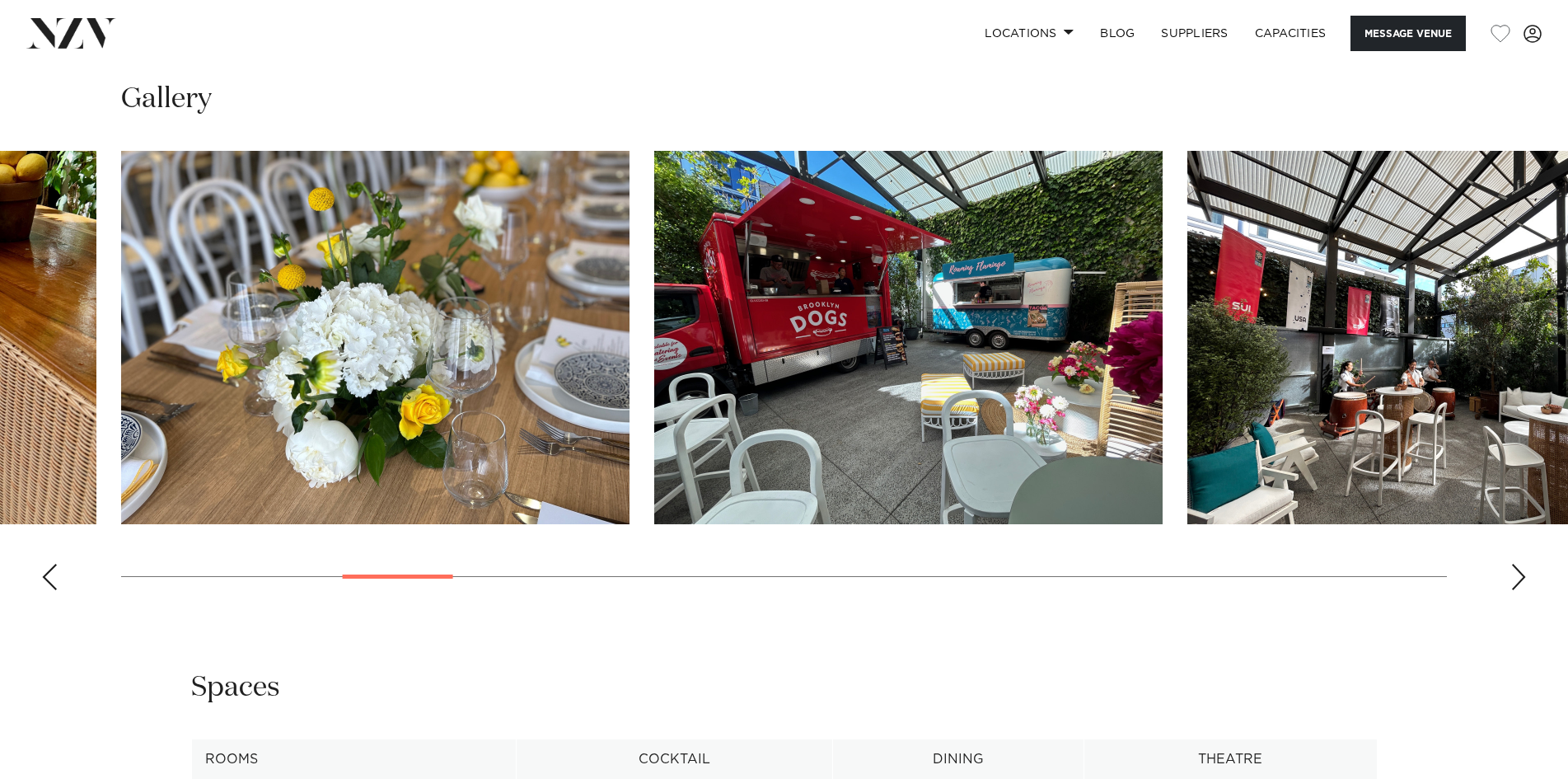
click at [1509, 570] on swiper-container at bounding box center [784, 377] width 1568 height 453
click at [1522, 578] on div "Next slide" at bounding box center [1519, 576] width 16 height 26
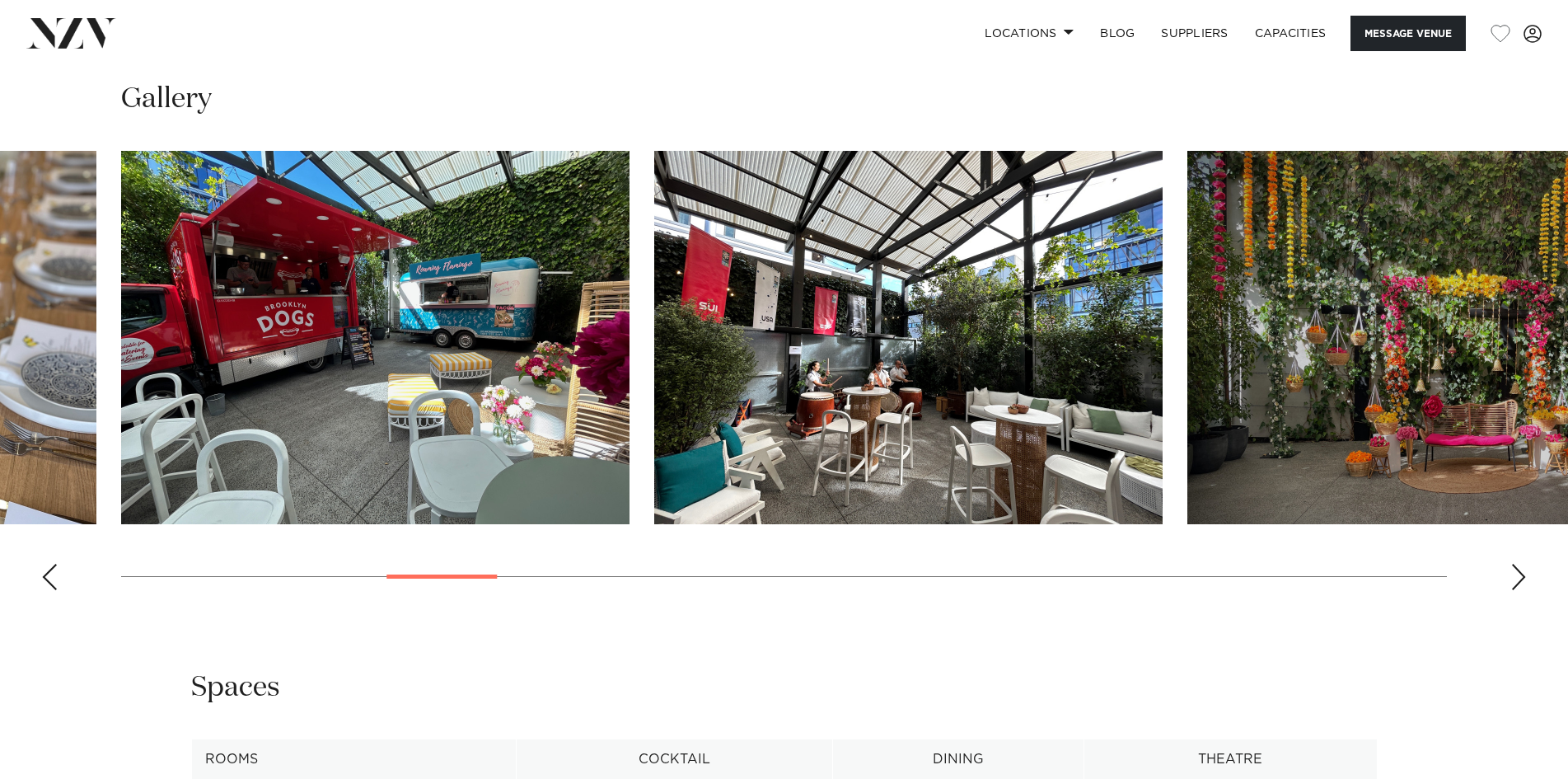
click at [1524, 580] on div "Next slide" at bounding box center [1519, 576] width 16 height 26
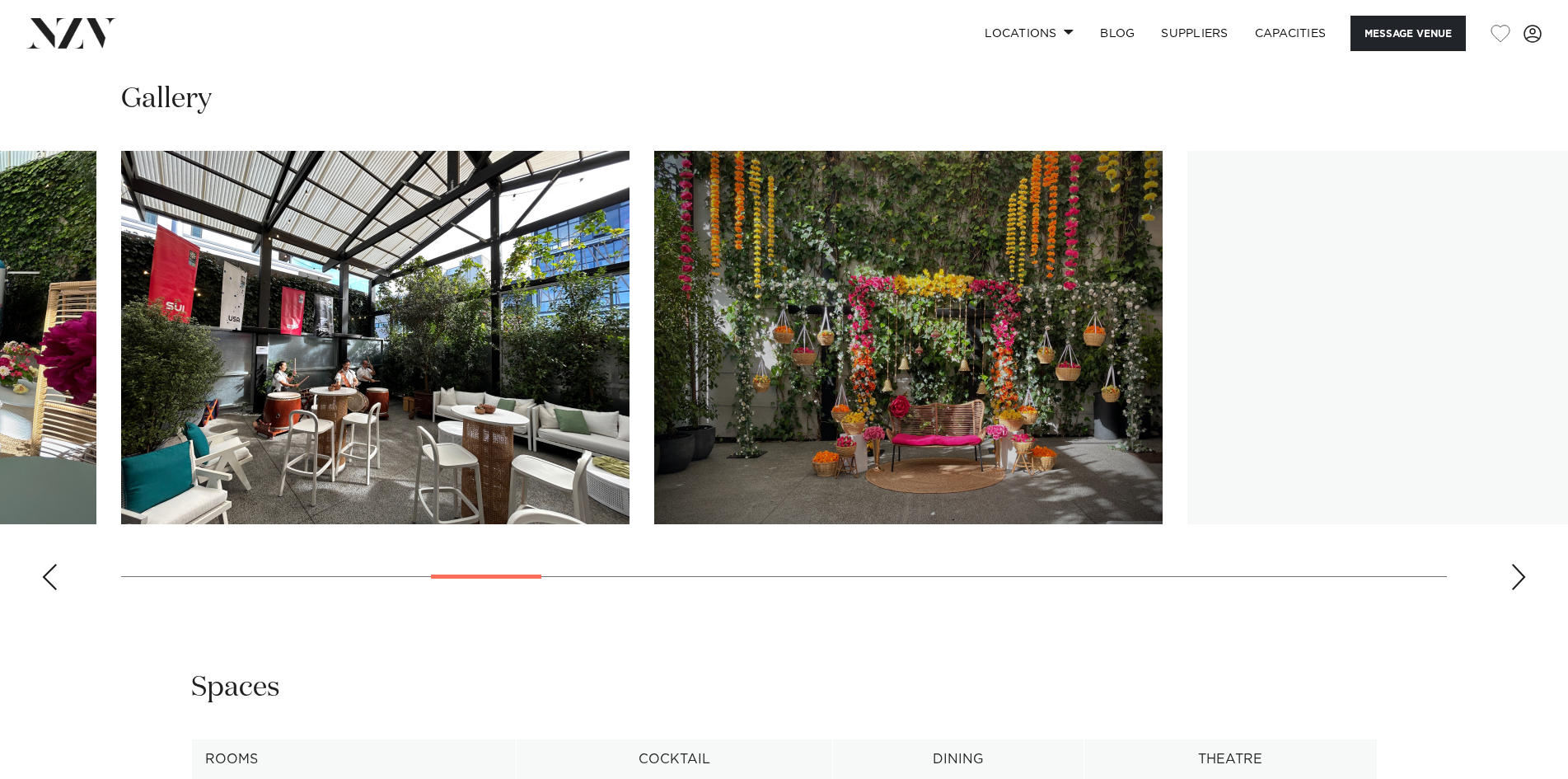
click at [1524, 580] on div "Next slide" at bounding box center [1519, 576] width 16 height 26
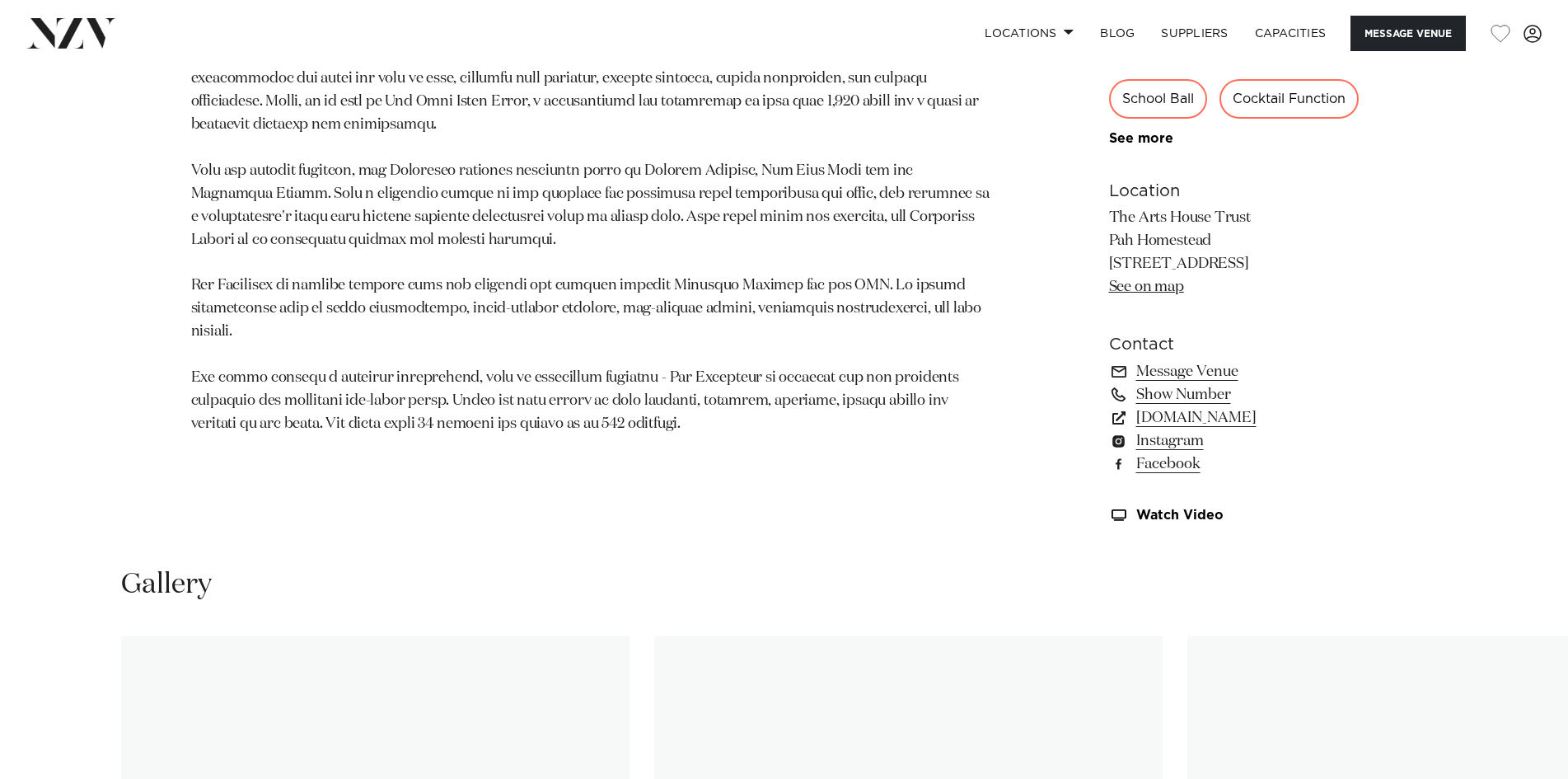
scroll to position [1319, 0]
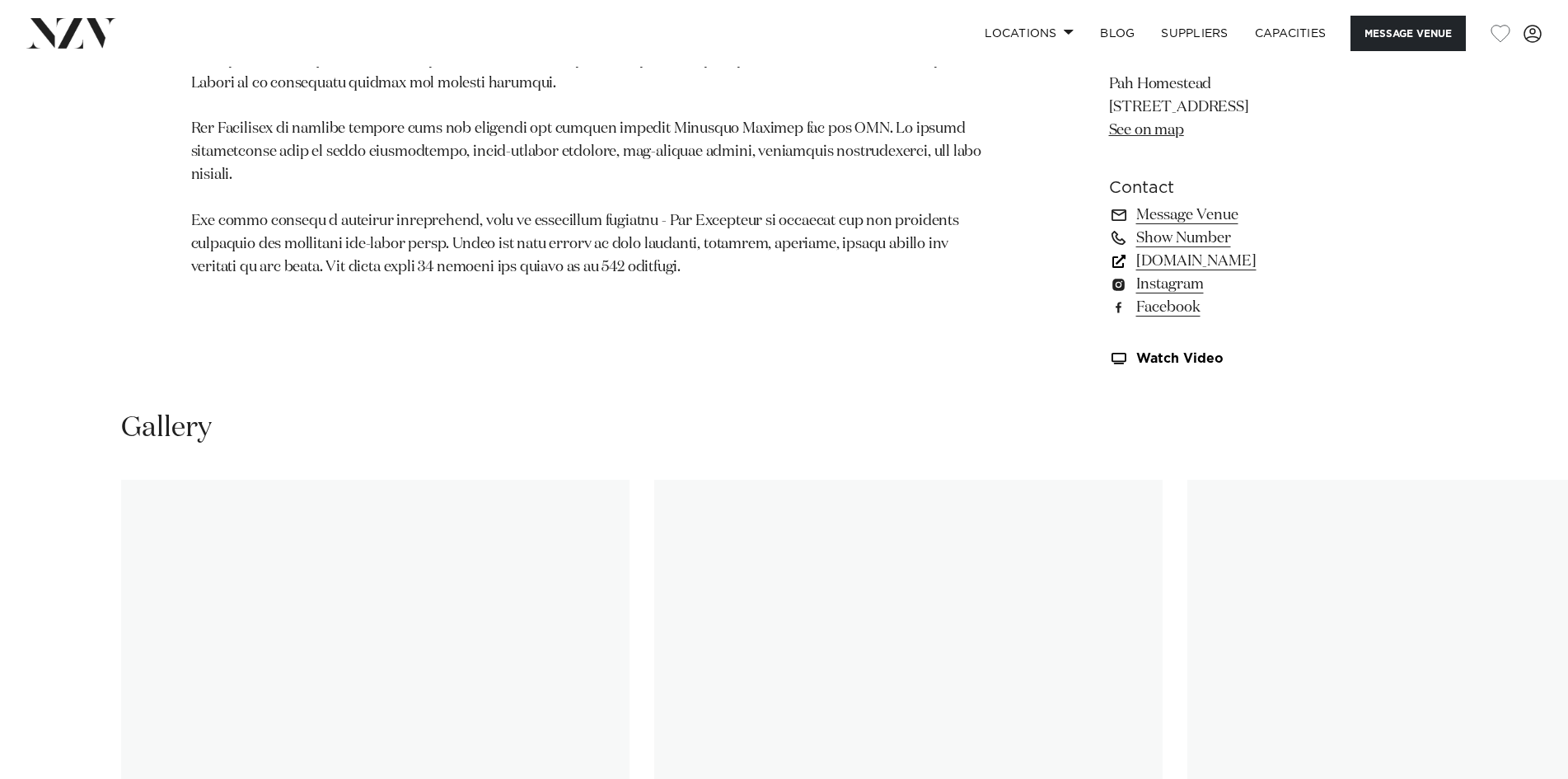
click at [1192, 262] on link "www.artshousetrust.co.nz" at bounding box center [1243, 261] width 268 height 23
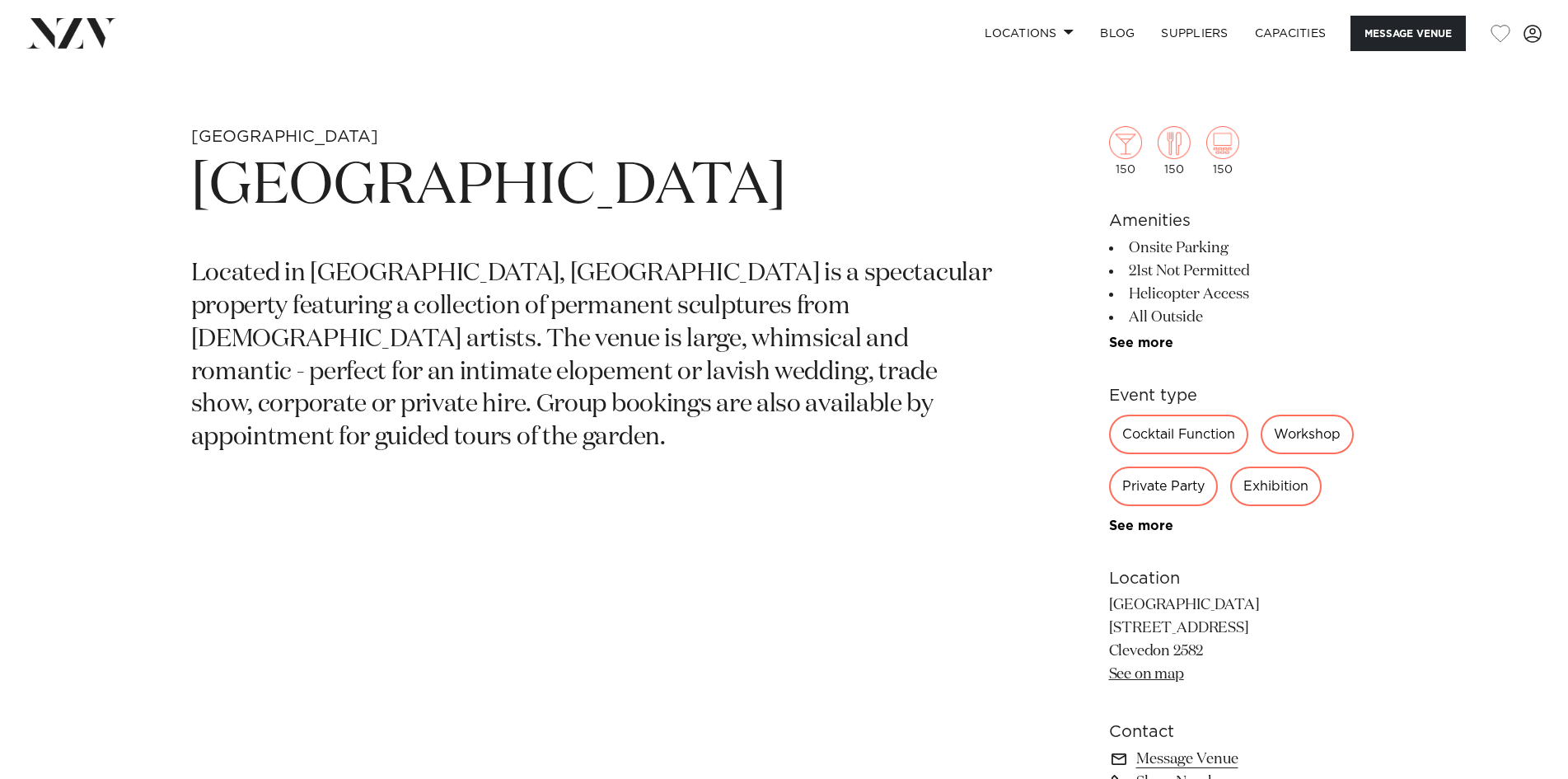
scroll to position [1237, 0]
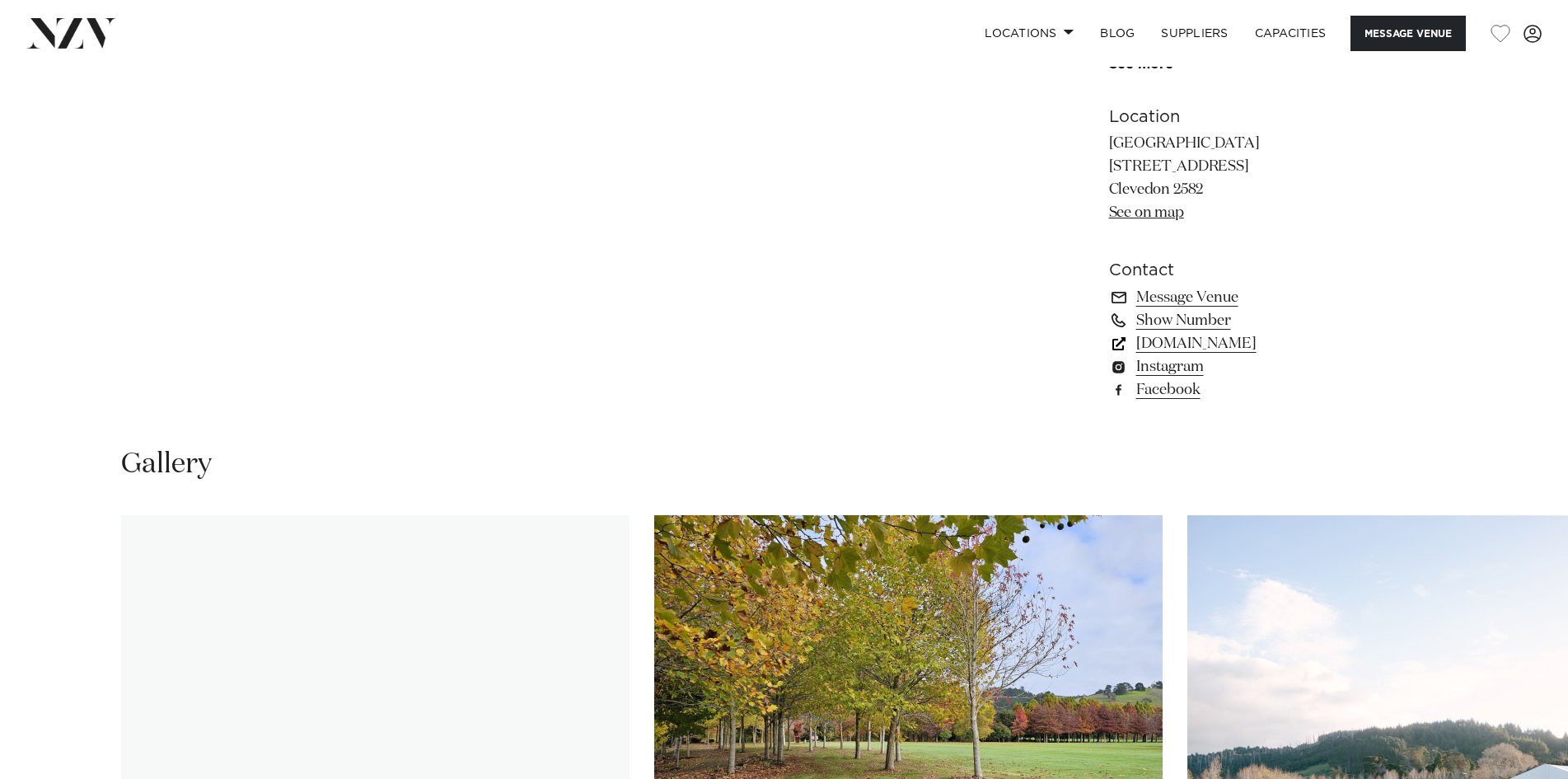
click at [1237, 347] on link "riverhavenartland.com" at bounding box center [1243, 344] width 268 height 23
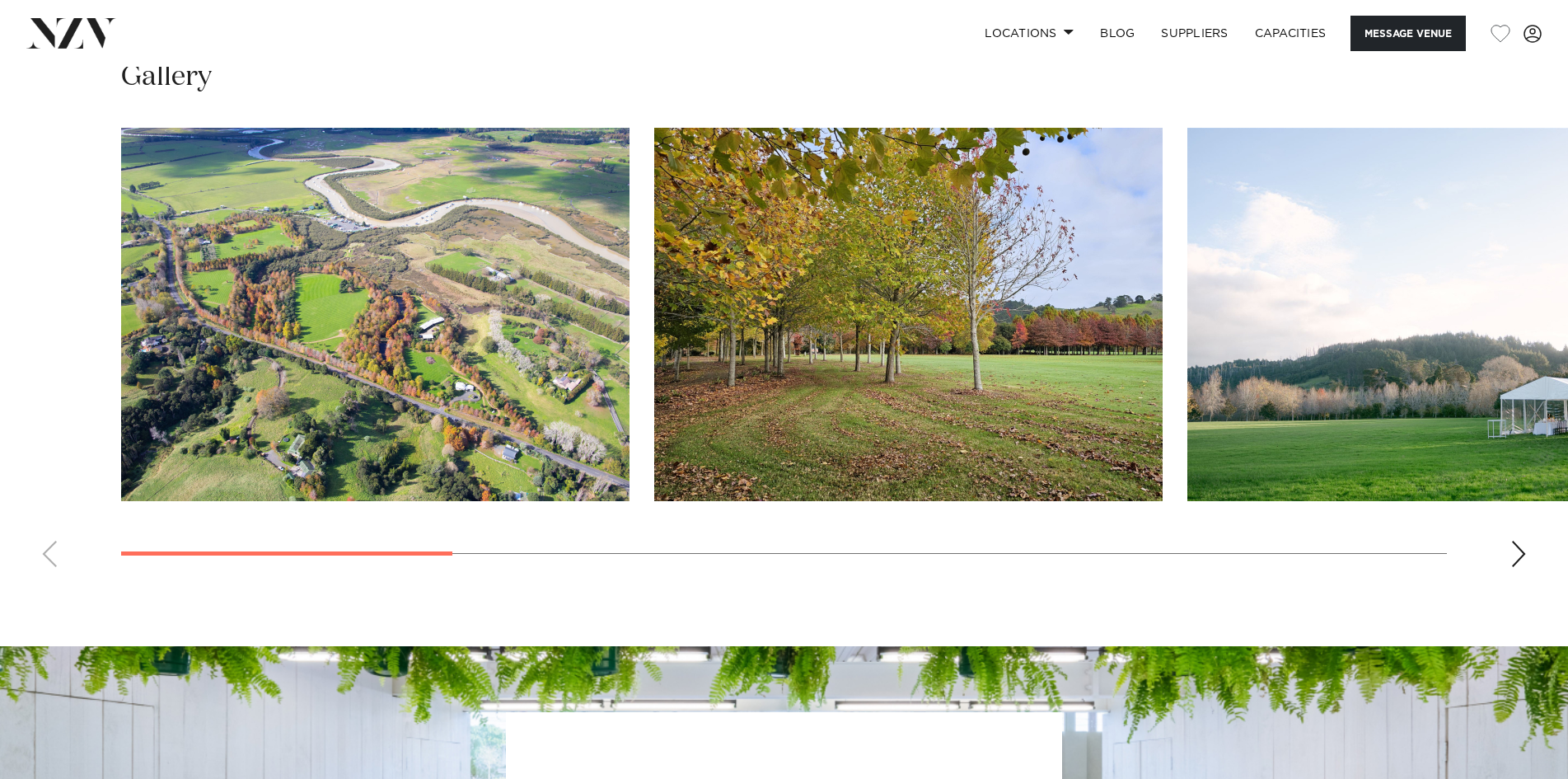
scroll to position [1649, 0]
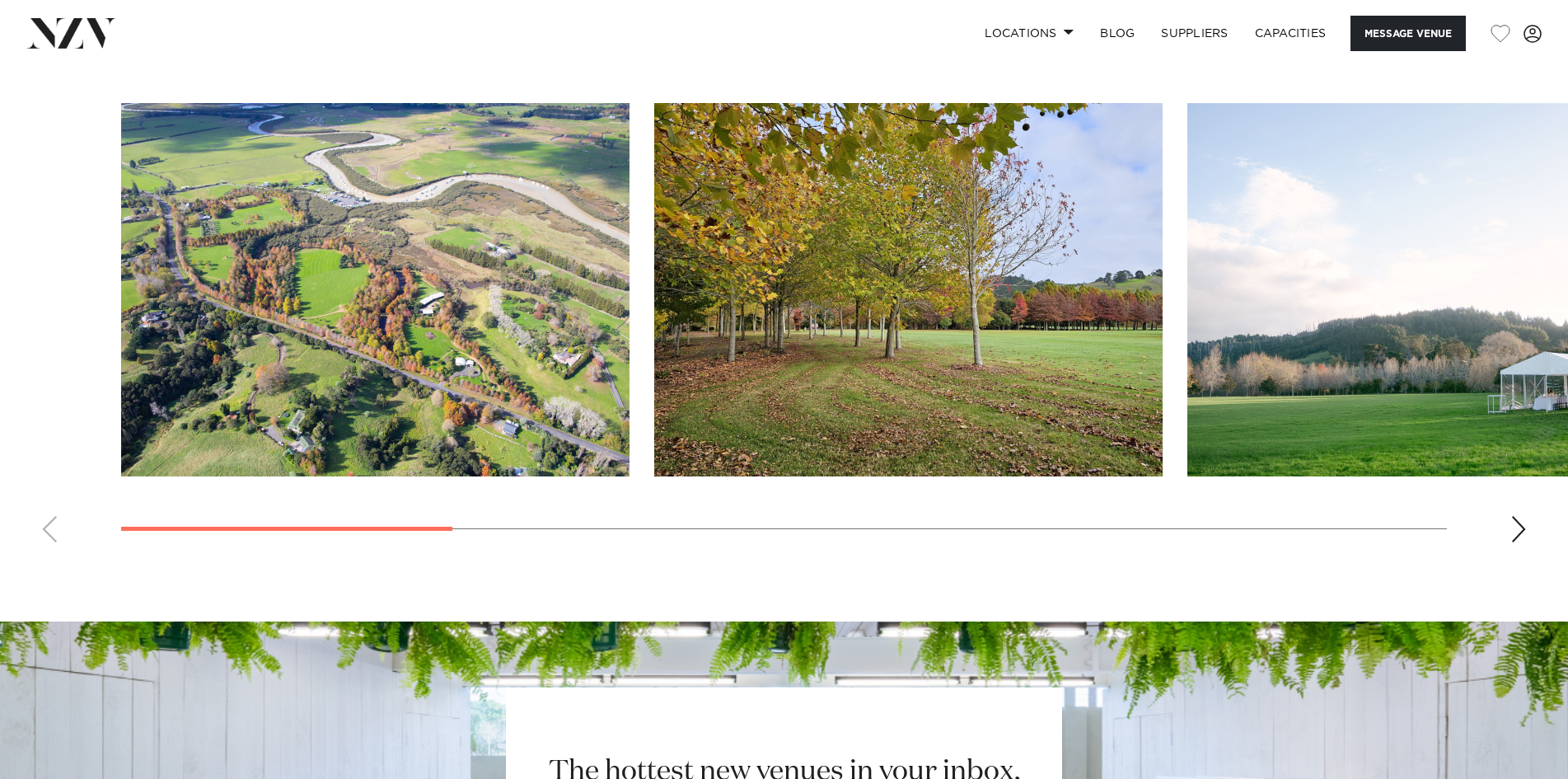
click at [1517, 515] on swiper-container at bounding box center [784, 329] width 1568 height 453
click at [1516, 523] on div "Next slide" at bounding box center [1519, 529] width 16 height 26
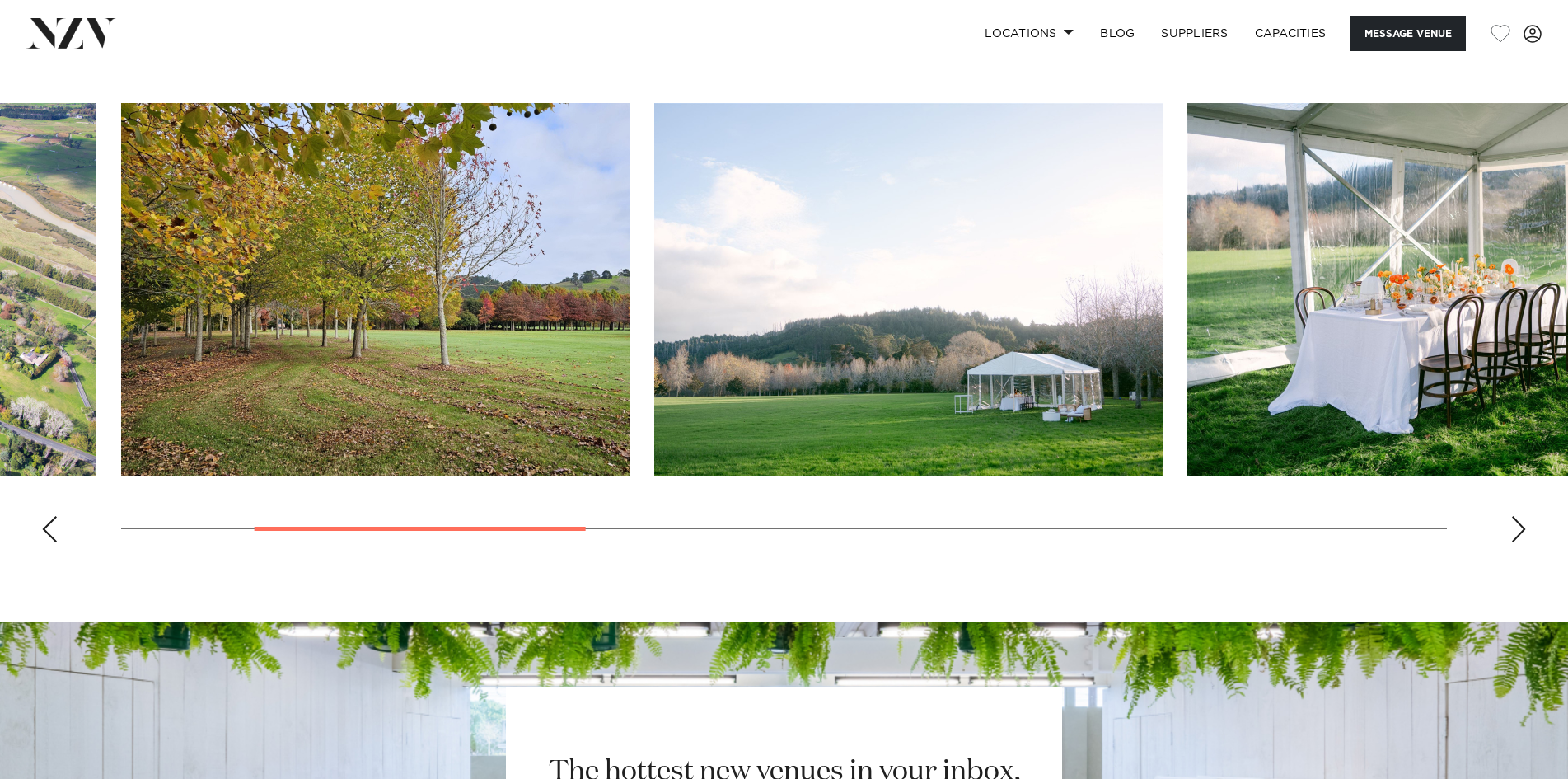
click at [1516, 521] on div "Next slide" at bounding box center [1519, 529] width 16 height 26
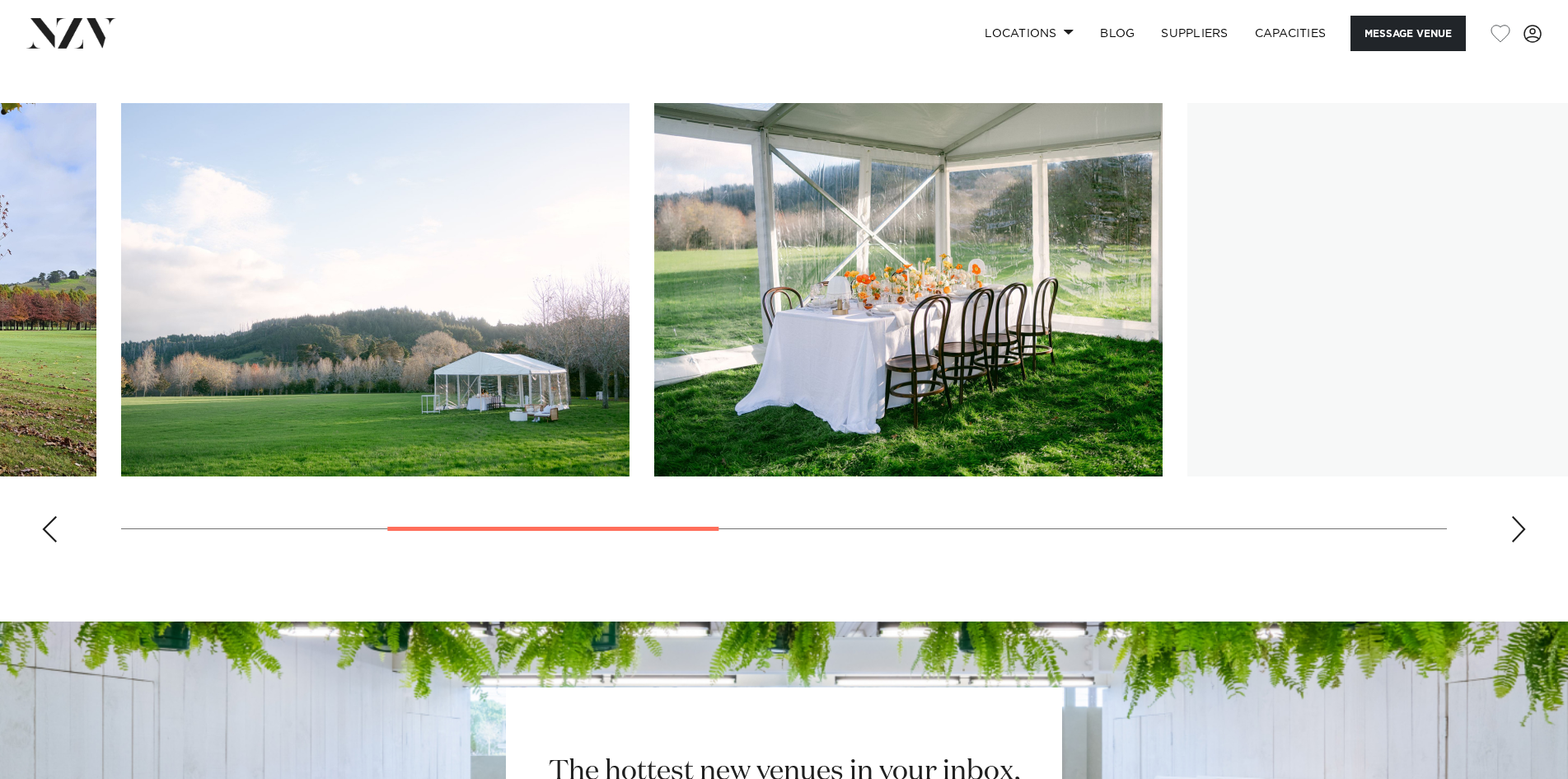
click at [1515, 520] on div "Next slide" at bounding box center [1519, 529] width 16 height 26
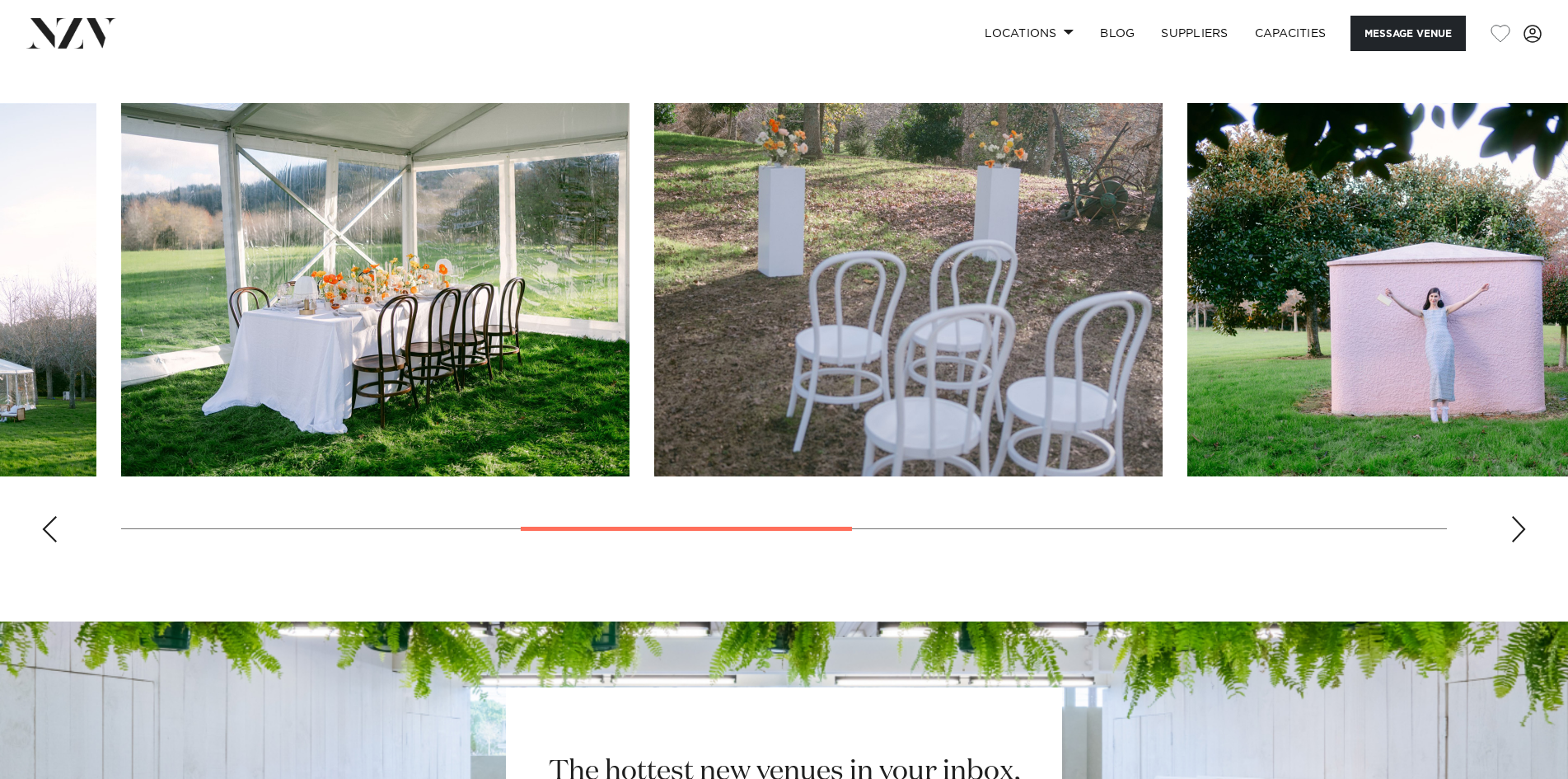
click at [1513, 518] on div "Next slide" at bounding box center [1519, 529] width 16 height 26
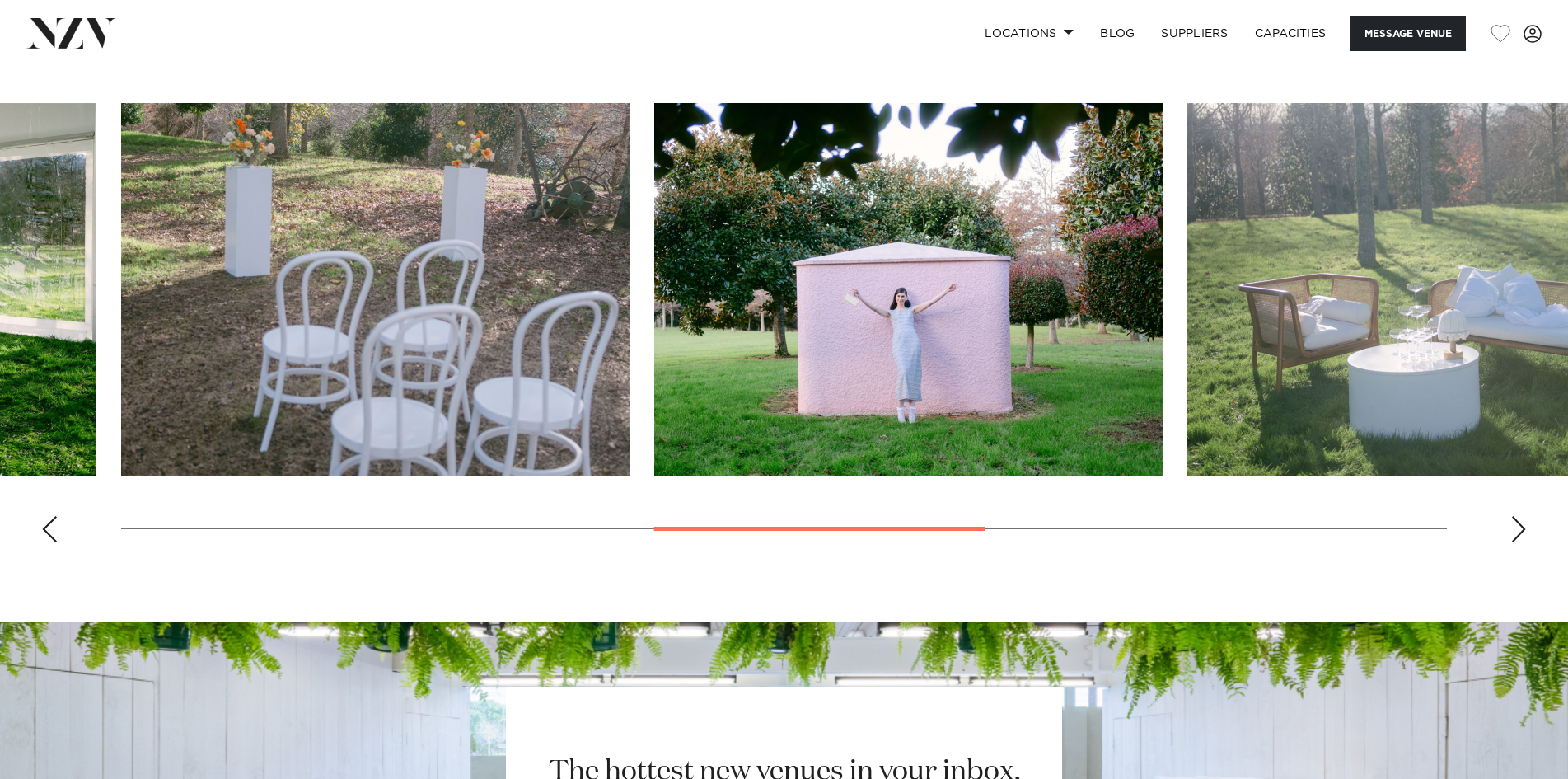
click at [1513, 518] on div "Next slide" at bounding box center [1519, 529] width 16 height 26
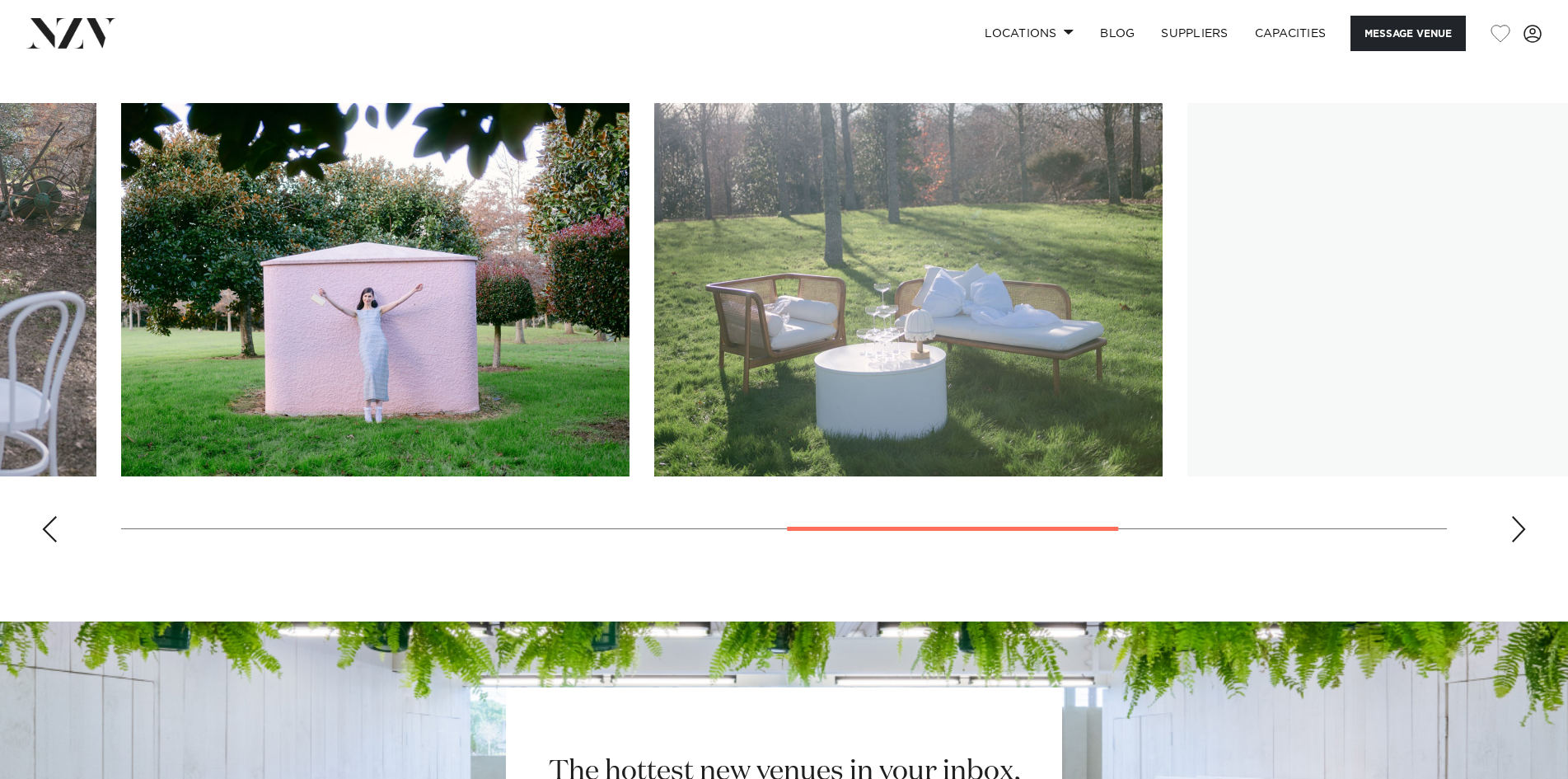
click at [1513, 518] on div "Next slide" at bounding box center [1519, 529] width 16 height 26
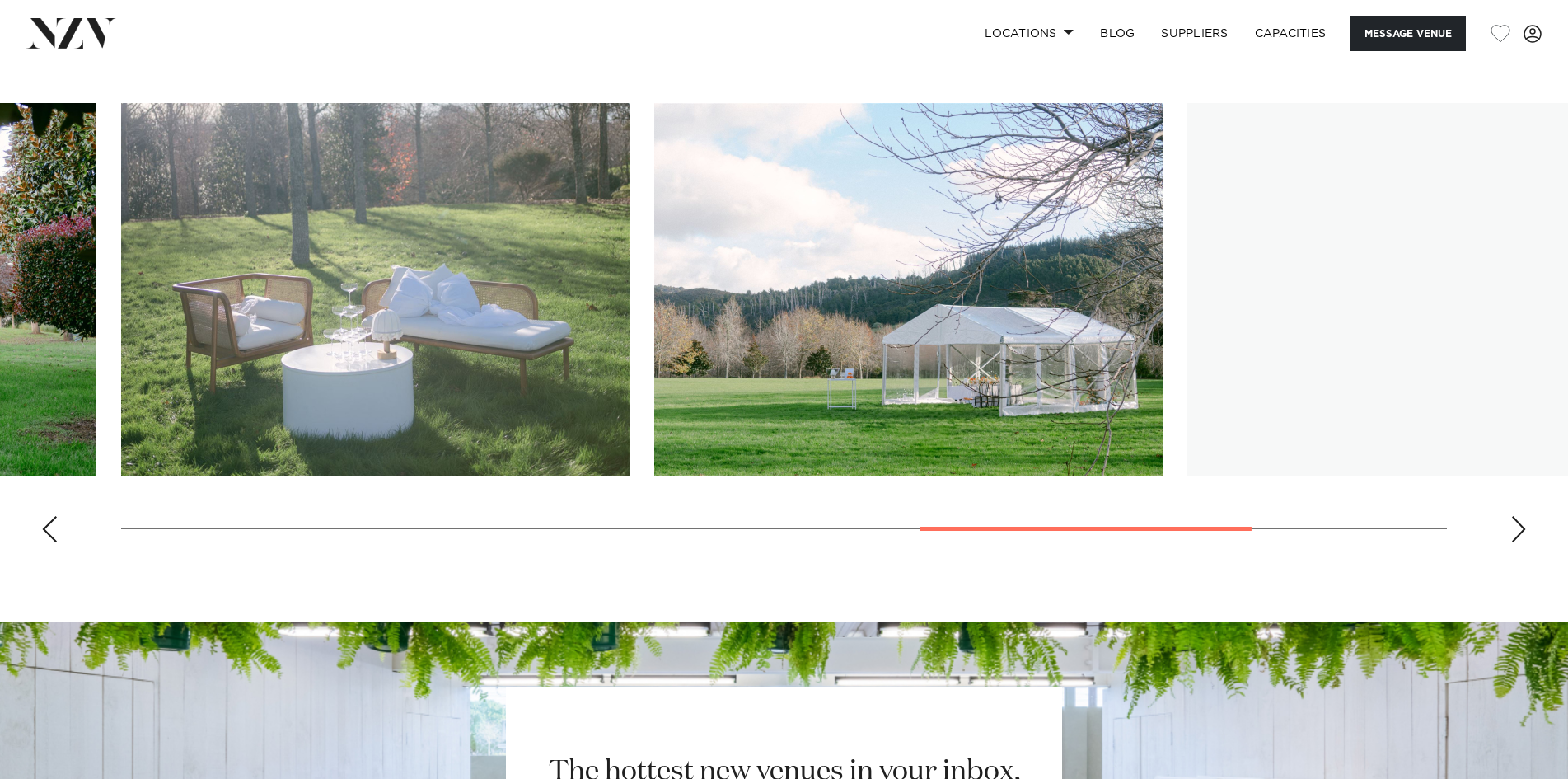
click at [1513, 518] on div "Next slide" at bounding box center [1519, 529] width 16 height 26
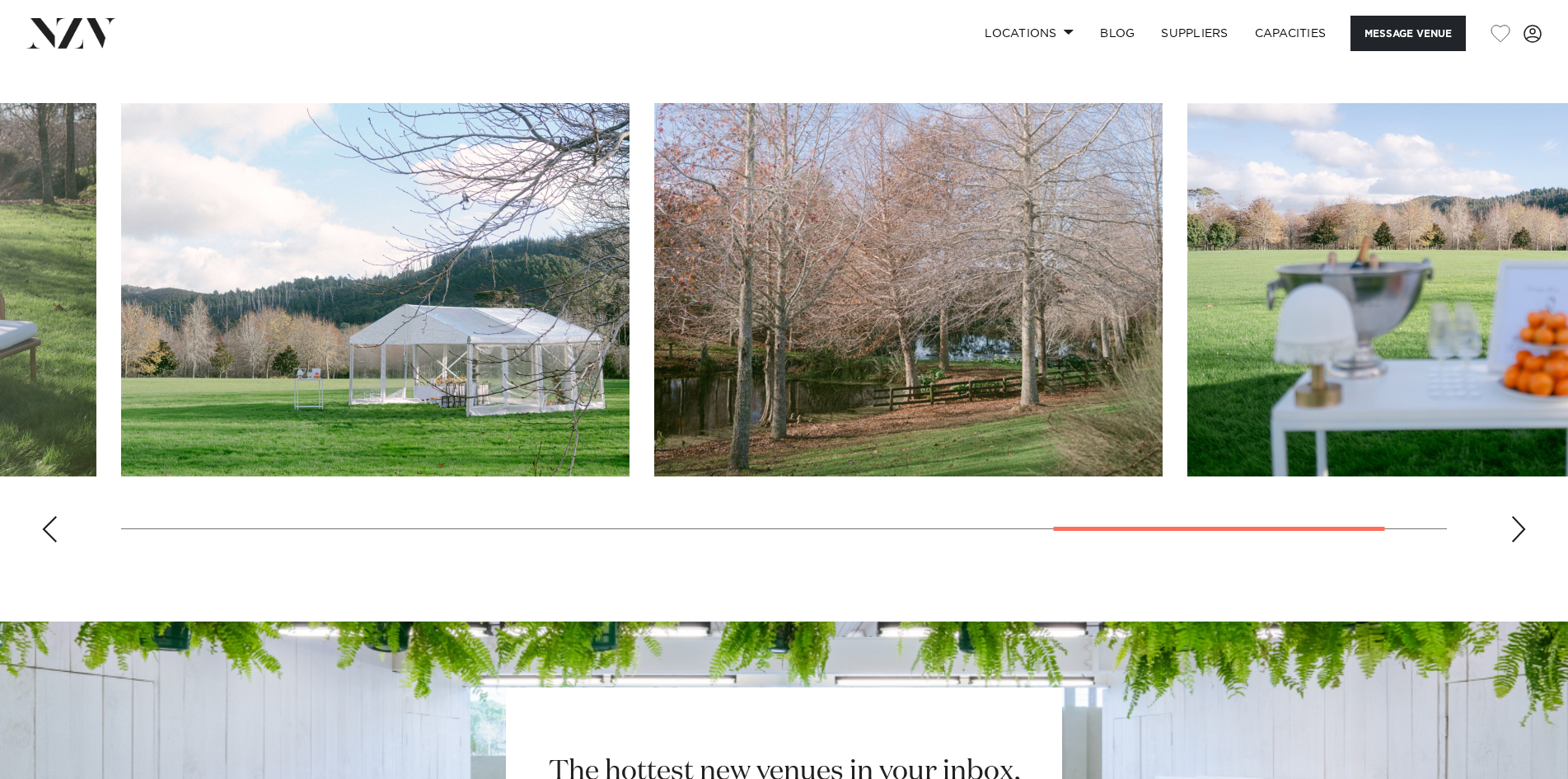
click at [1513, 518] on div "Next slide" at bounding box center [1519, 529] width 16 height 26
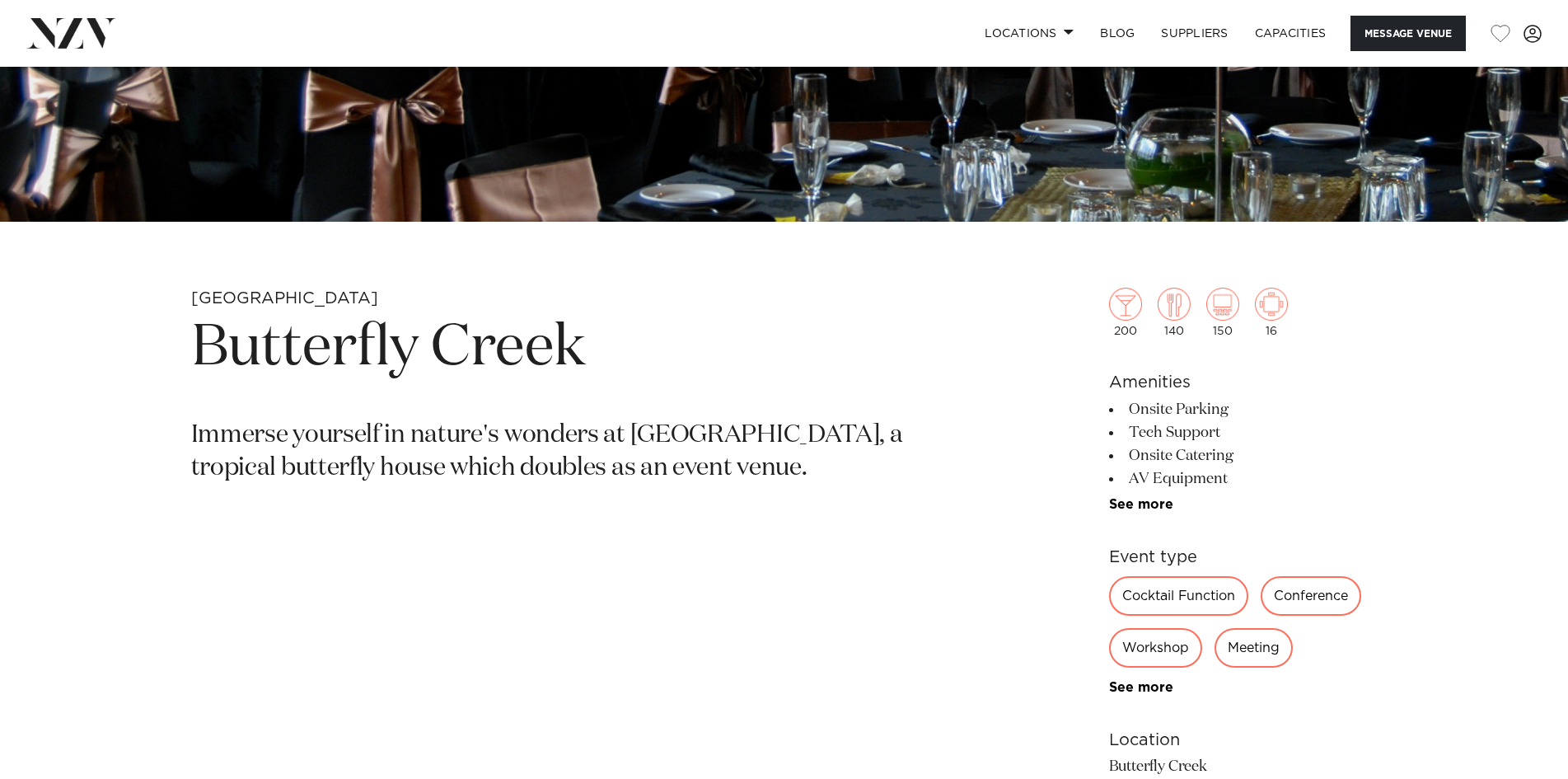
scroll to position [989, 0]
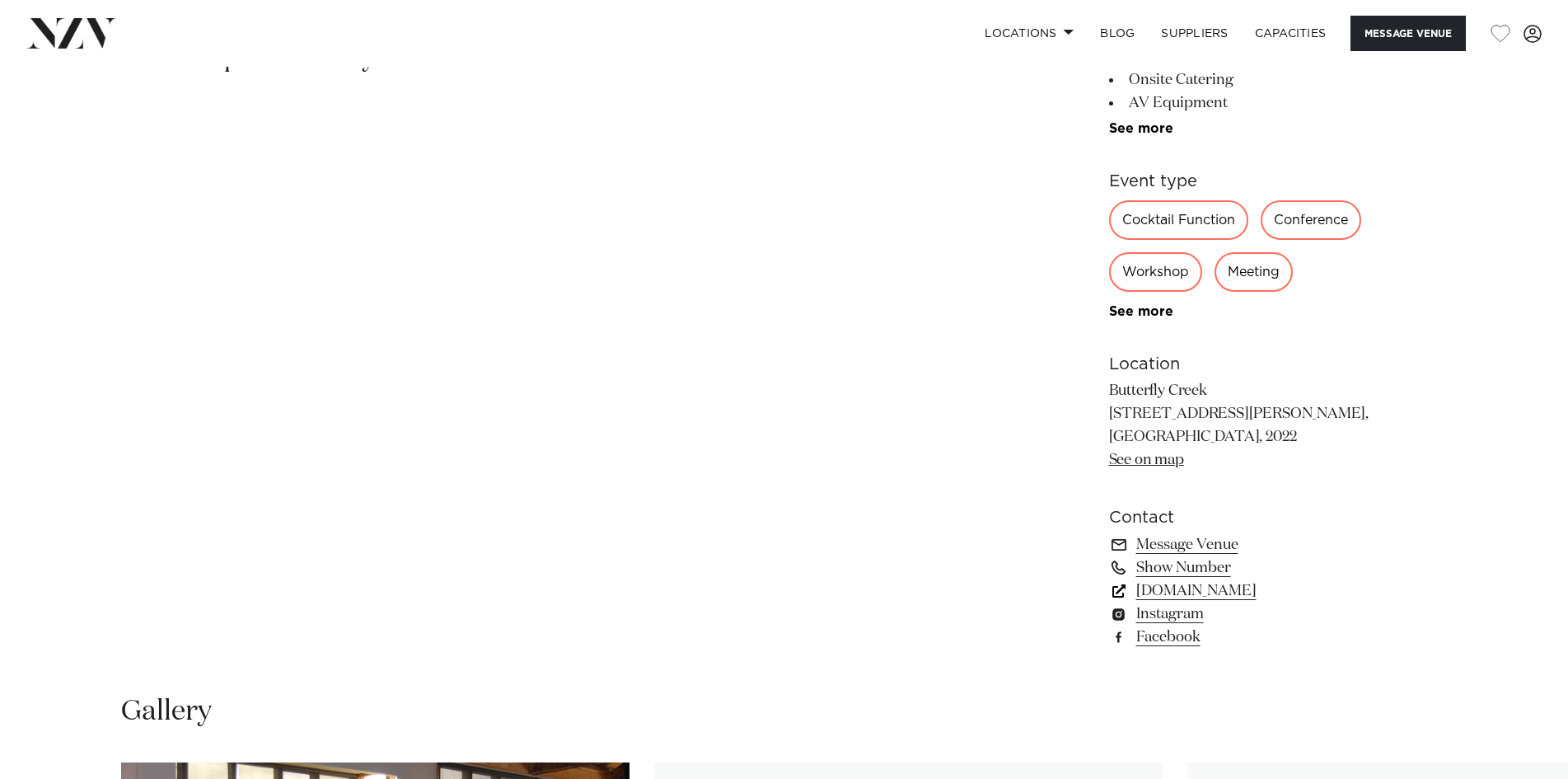
click at [1203, 593] on link "[DOMAIN_NAME]" at bounding box center [1243, 591] width 268 height 23
